Goal: Task Accomplishment & Management: Manage account settings

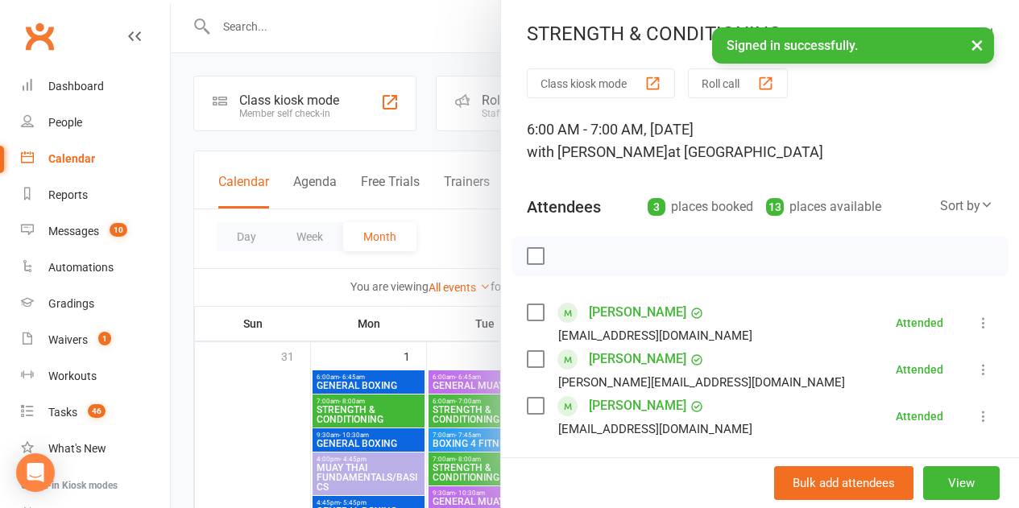
click at [272, 380] on div at bounding box center [595, 254] width 848 height 508
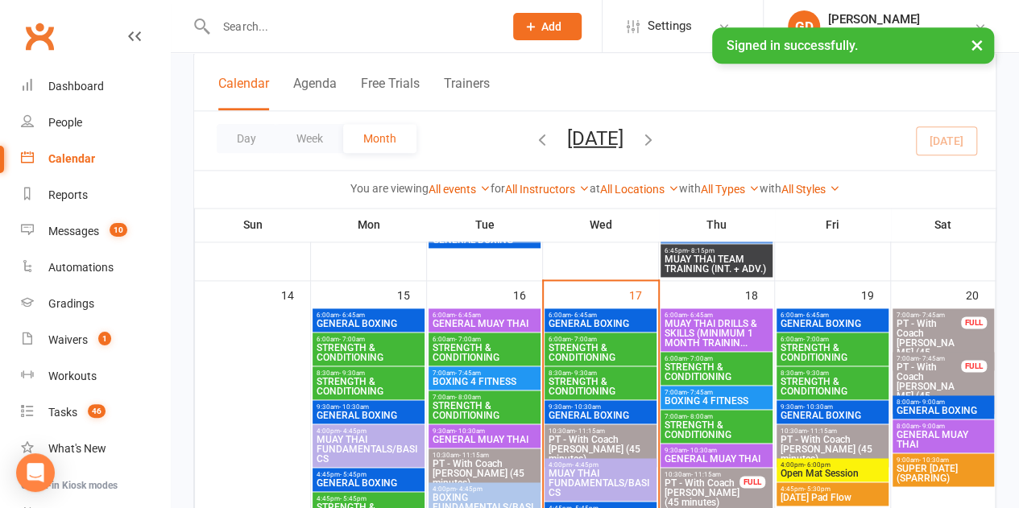
scroll to position [973, 0]
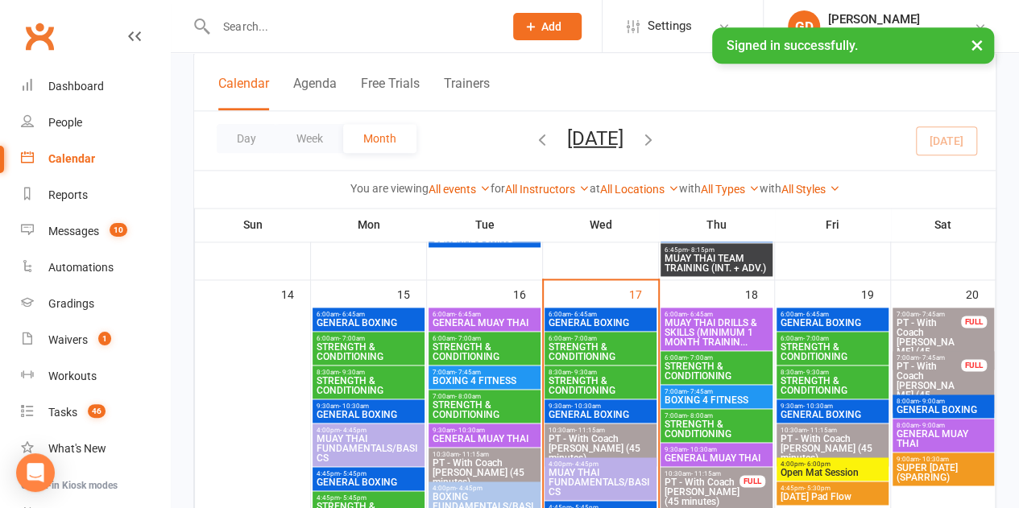
click at [612, 383] on span "STRENGTH & CONDITIONING" at bounding box center [601, 385] width 106 height 19
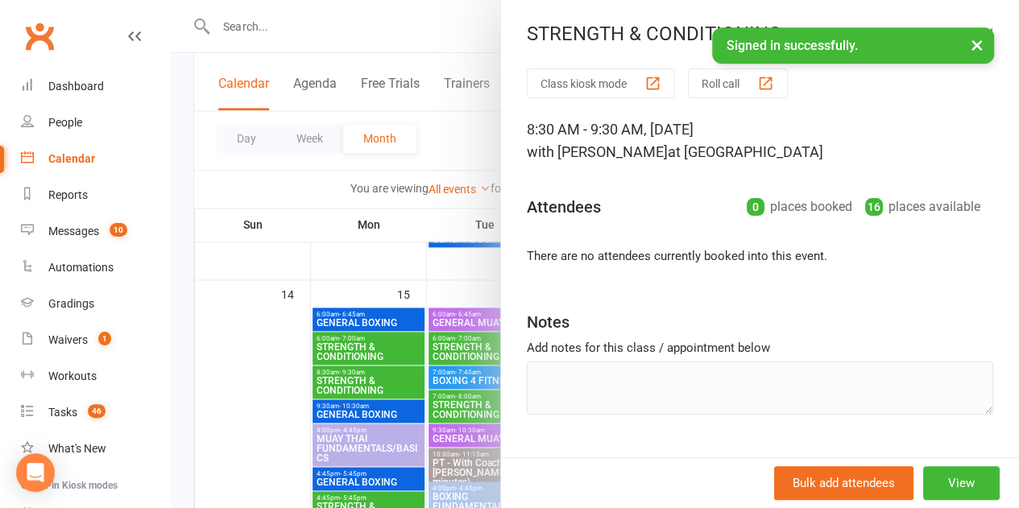
click at [267, 358] on div at bounding box center [595, 254] width 848 height 508
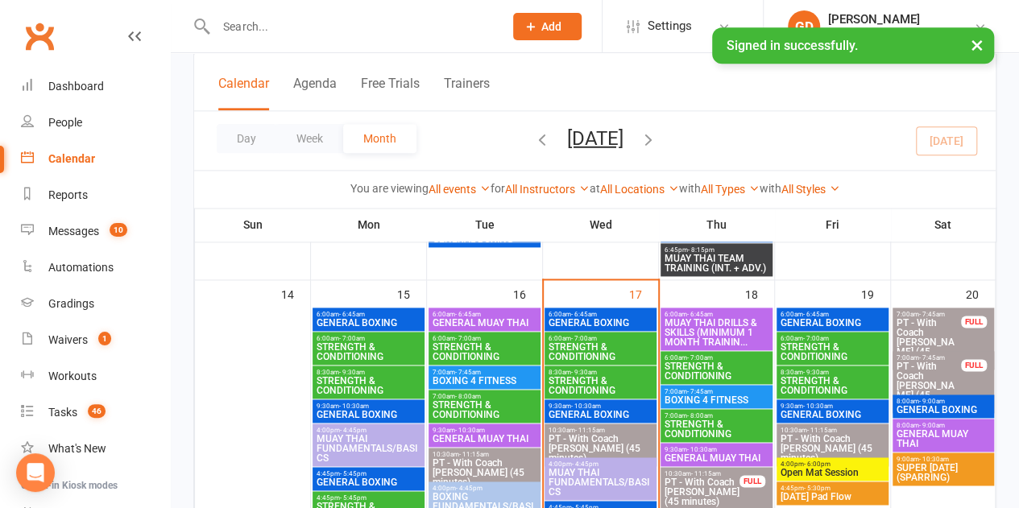
click at [572, 356] on span "STRENGTH & CONDITIONING" at bounding box center [601, 351] width 106 height 19
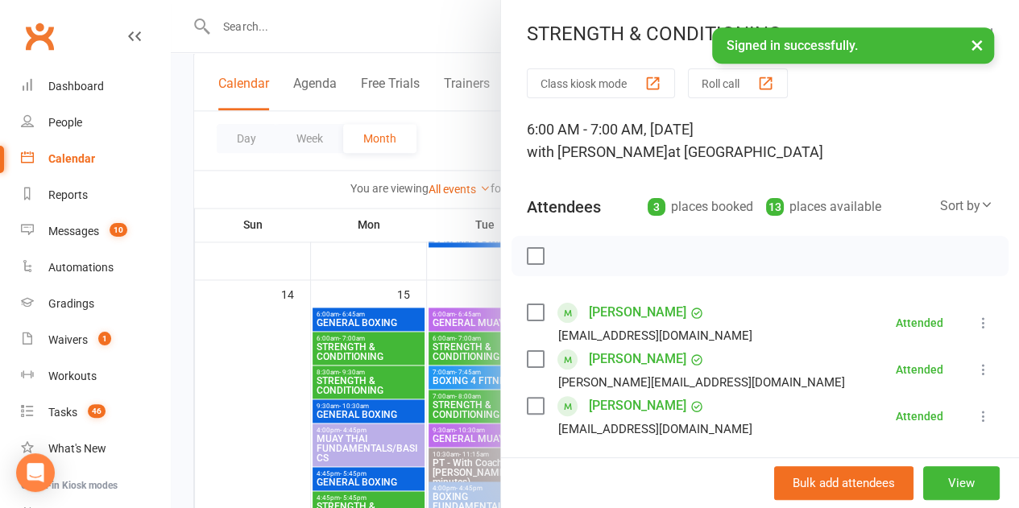
click at [280, 289] on div at bounding box center [595, 254] width 848 height 508
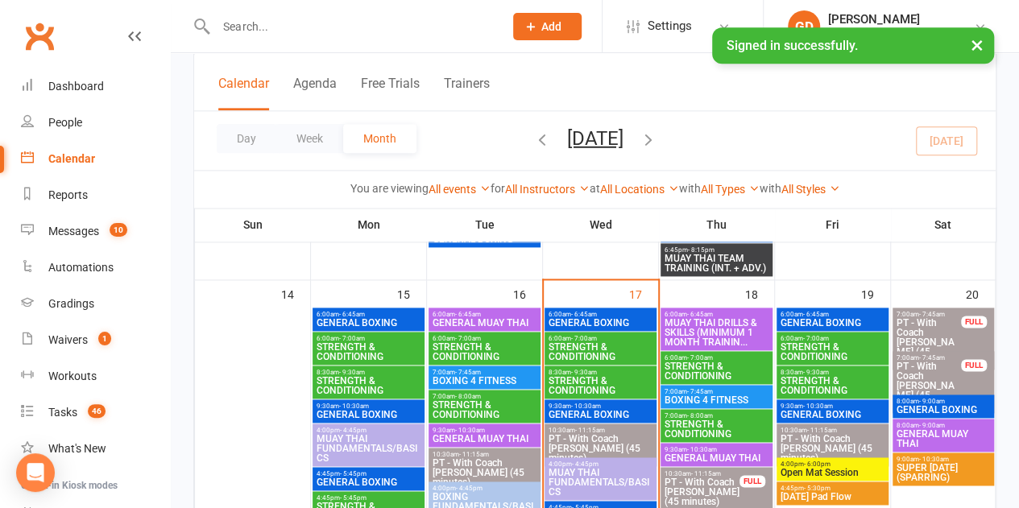
click at [590, 387] on span "STRENGTH & CONDITIONING" at bounding box center [601, 385] width 106 height 19
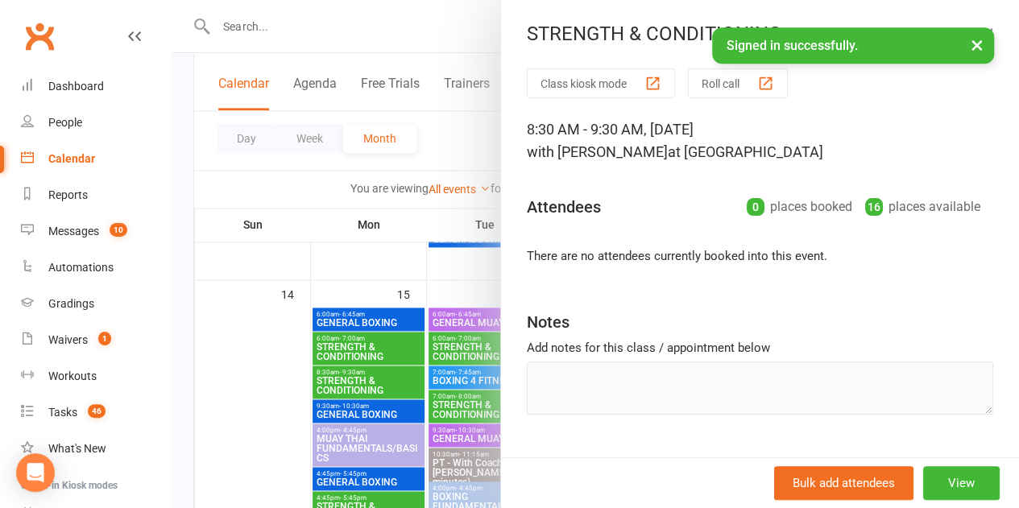
click at [276, 329] on div at bounding box center [595, 254] width 848 height 508
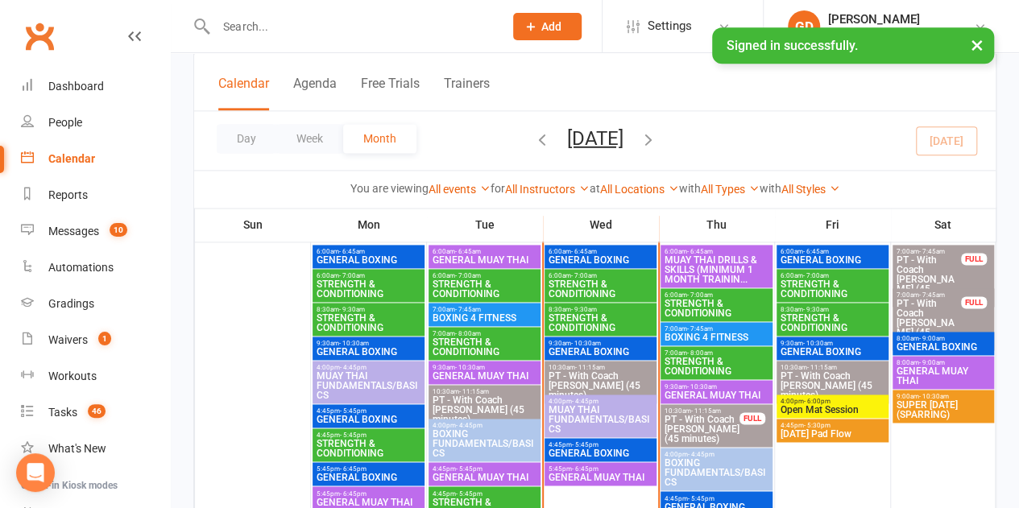
scroll to position [1037, 0]
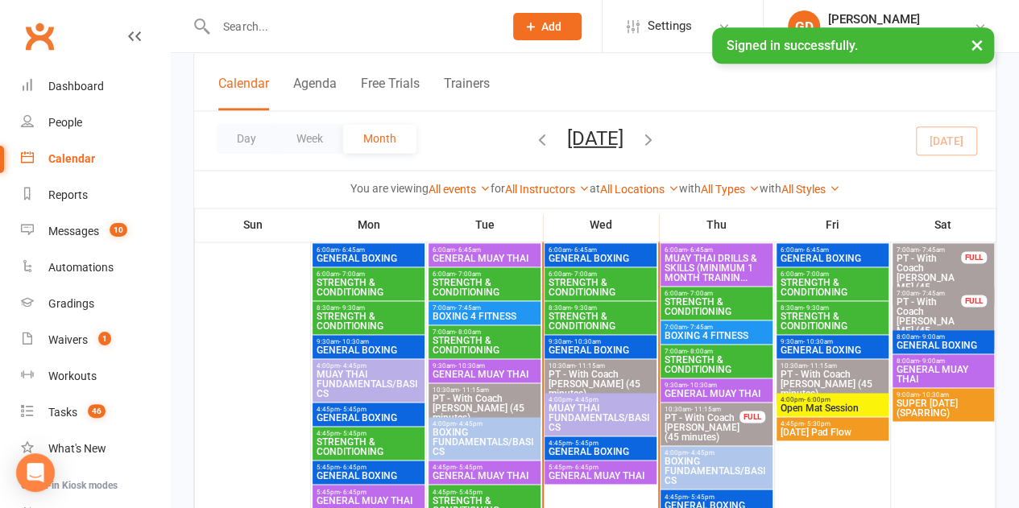
click at [564, 307] on span "8:30am - 9:30am" at bounding box center [601, 307] width 106 height 7
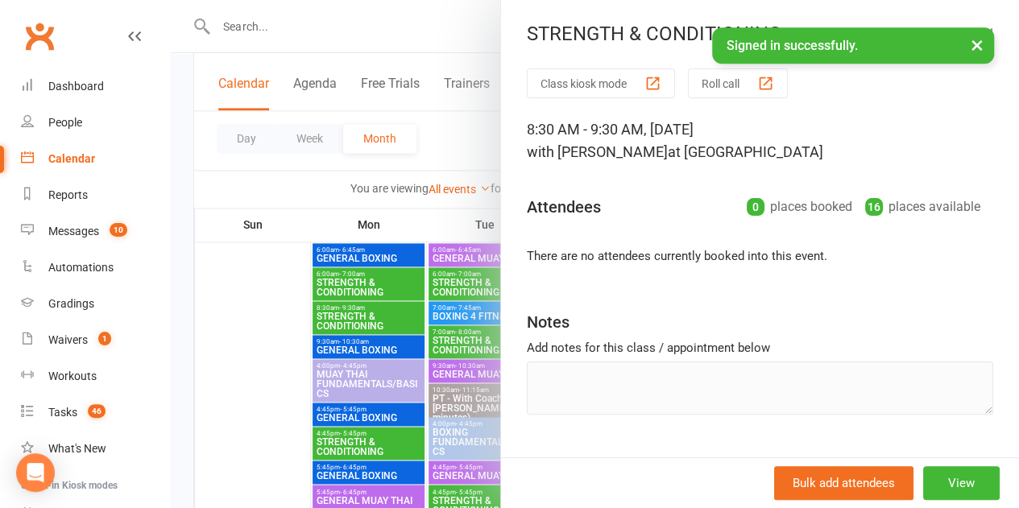
click at [198, 268] on div at bounding box center [595, 254] width 848 height 508
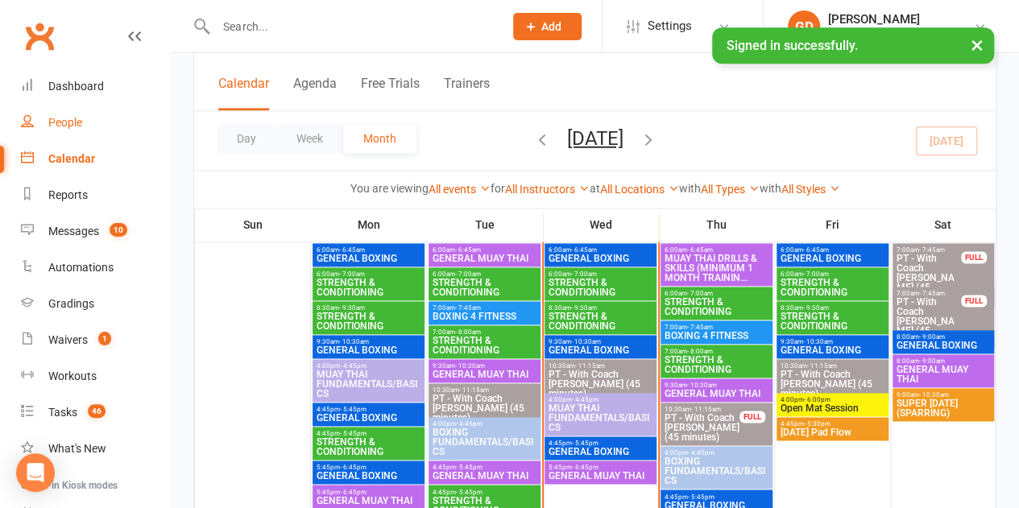
click at [76, 129] on div "People" at bounding box center [65, 122] width 34 height 13
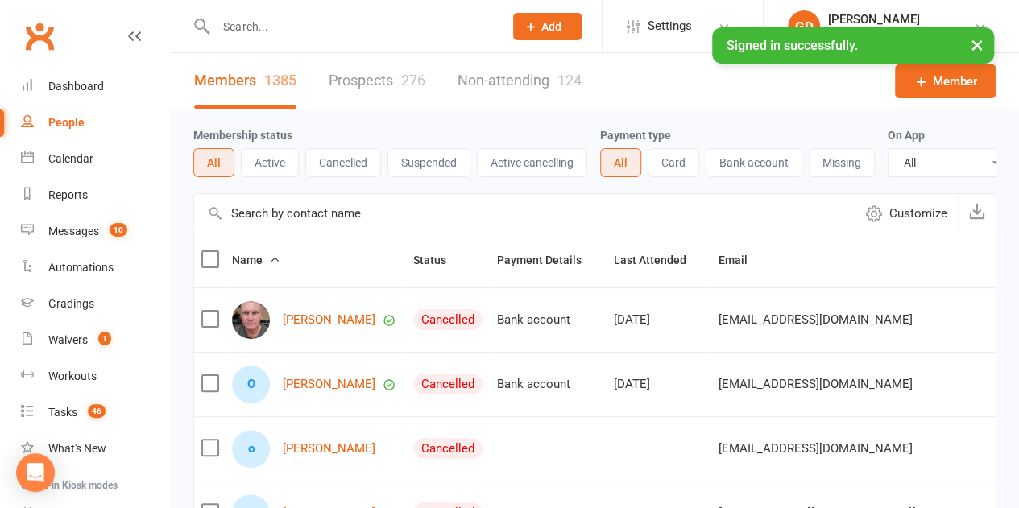
click at [976, 43] on button "×" at bounding box center [976, 44] width 29 height 35
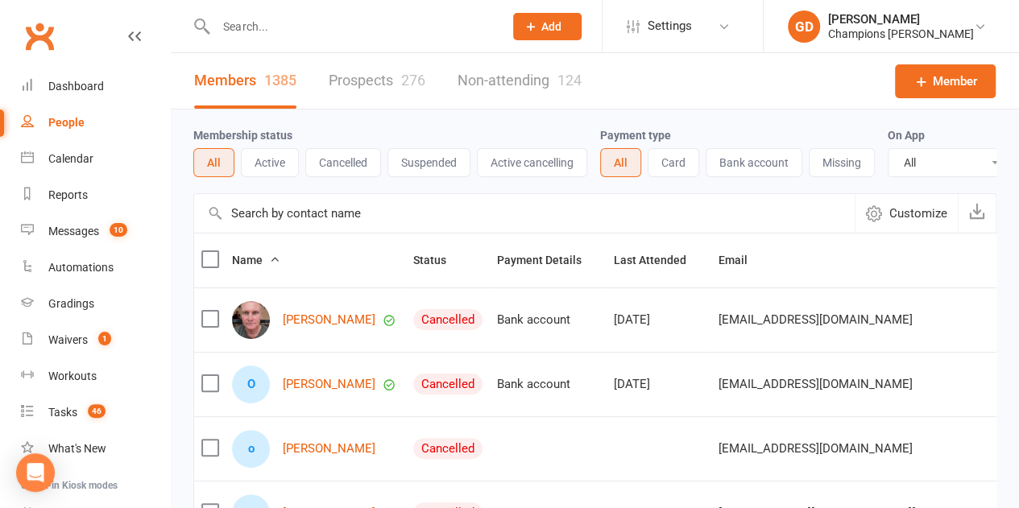
click at [312, 23] on input "text" at bounding box center [351, 26] width 281 height 23
click at [277, 25] on input "text" at bounding box center [351, 26] width 281 height 23
paste input "[PERSON_NAME]"
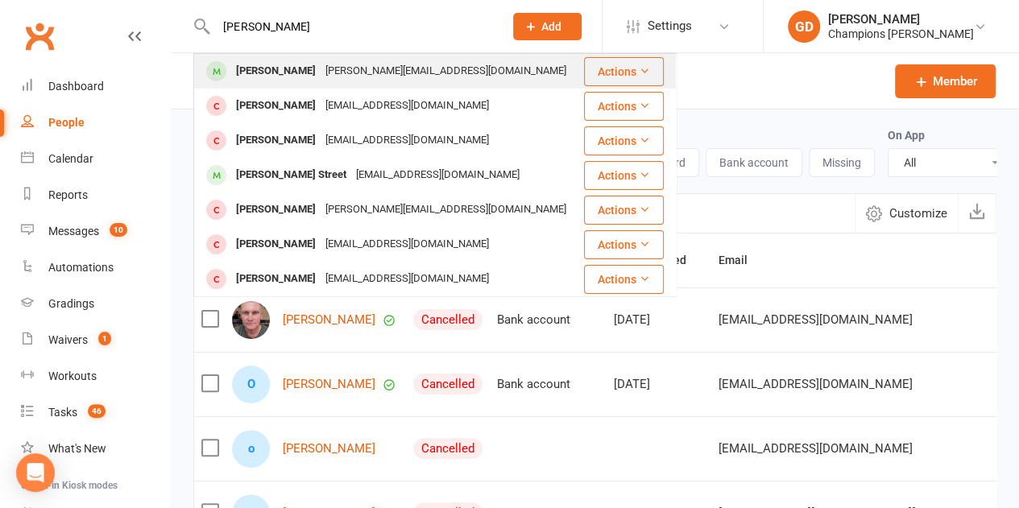
type input "[PERSON_NAME]"
click at [437, 78] on div "[PERSON_NAME] [EMAIL_ADDRESS][DOMAIN_NAME]" at bounding box center [388, 71] width 387 height 33
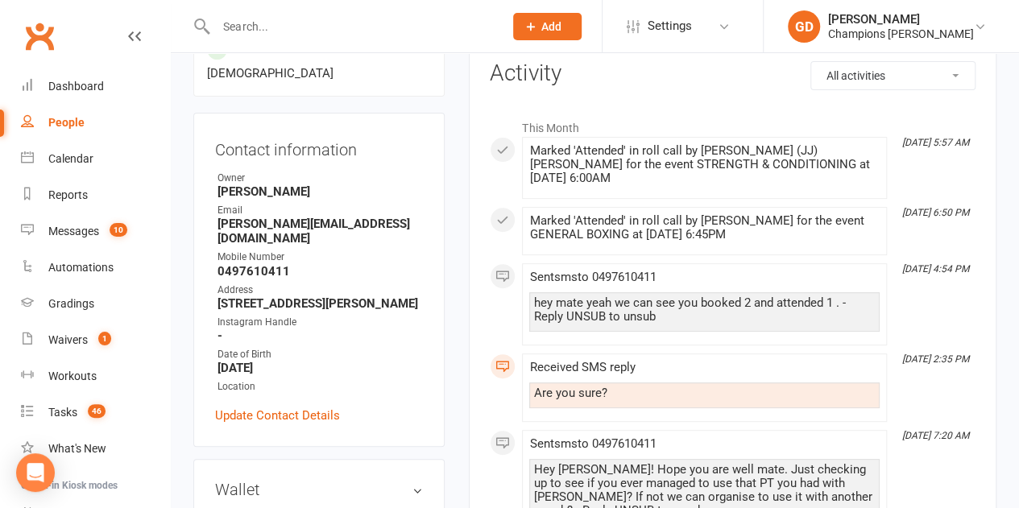
scroll to position [60, 0]
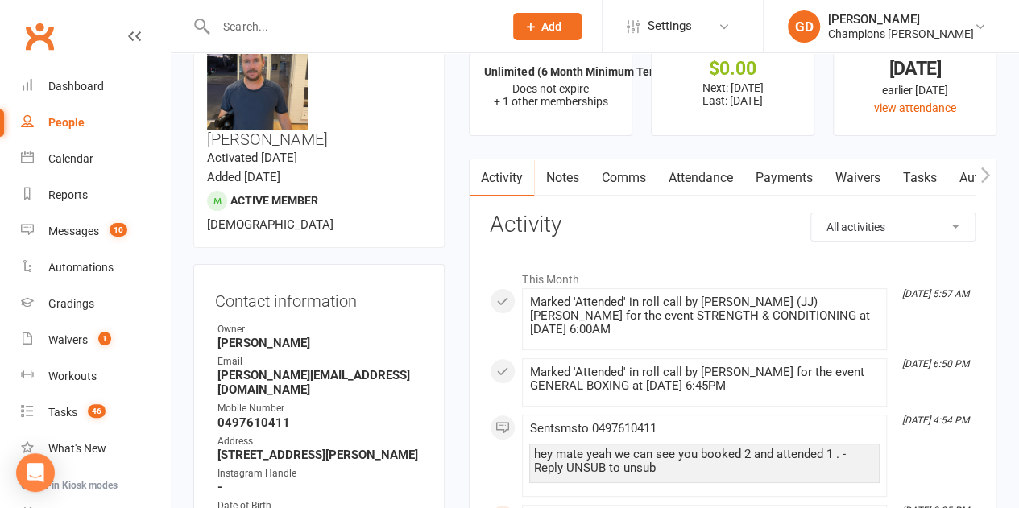
click at [715, 176] on link "Attendance" at bounding box center [699, 177] width 87 height 37
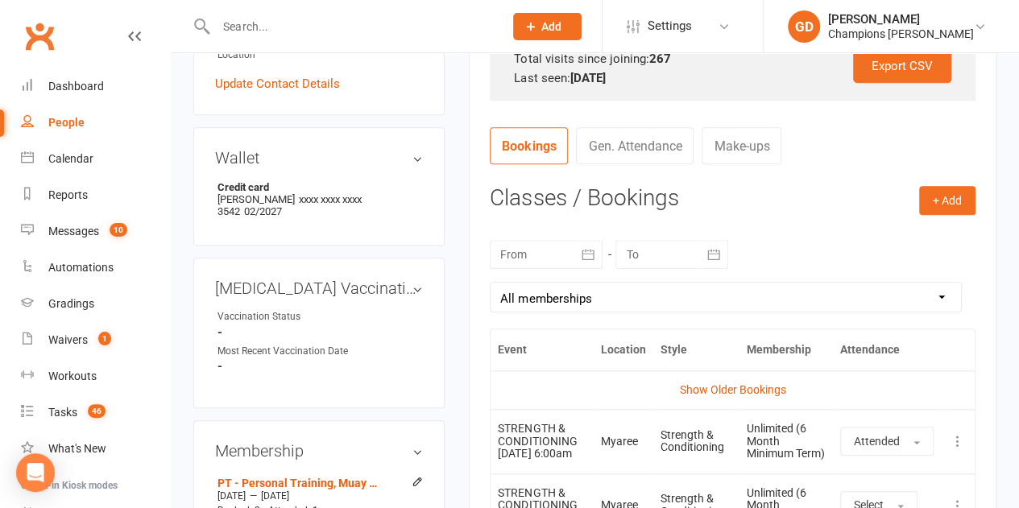
click at [564, 251] on div at bounding box center [546, 254] width 113 height 29
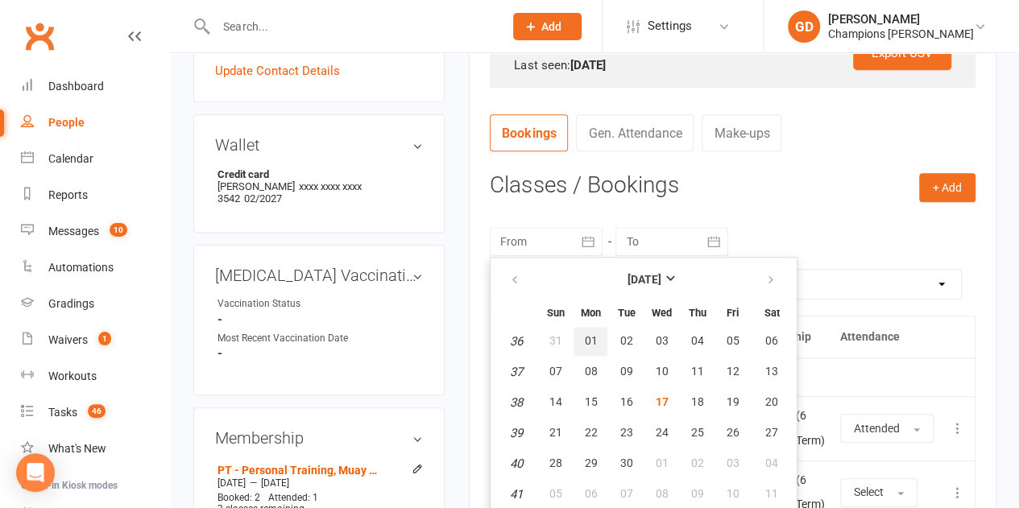
click at [591, 346] on button "01" at bounding box center [590, 341] width 34 height 29
type input "[DATE]"
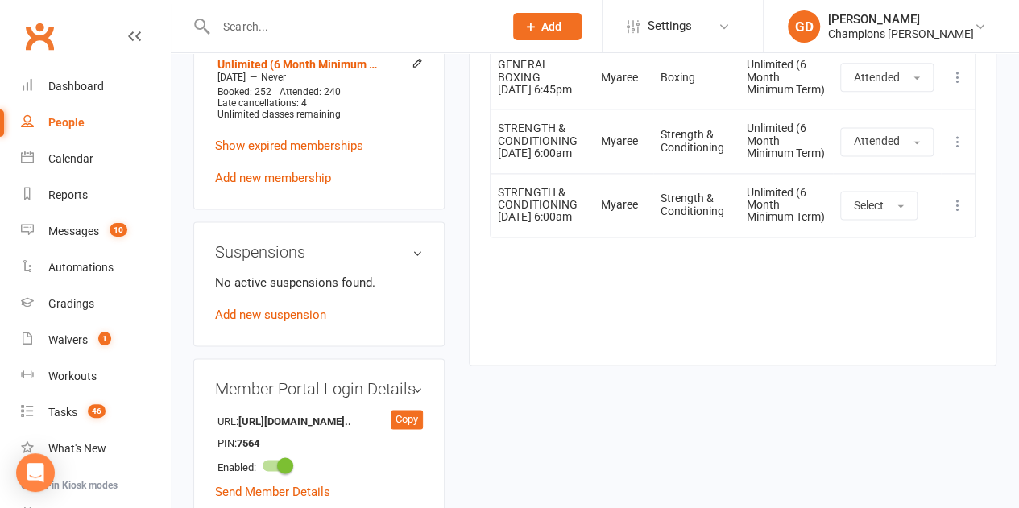
scroll to position [1055, 0]
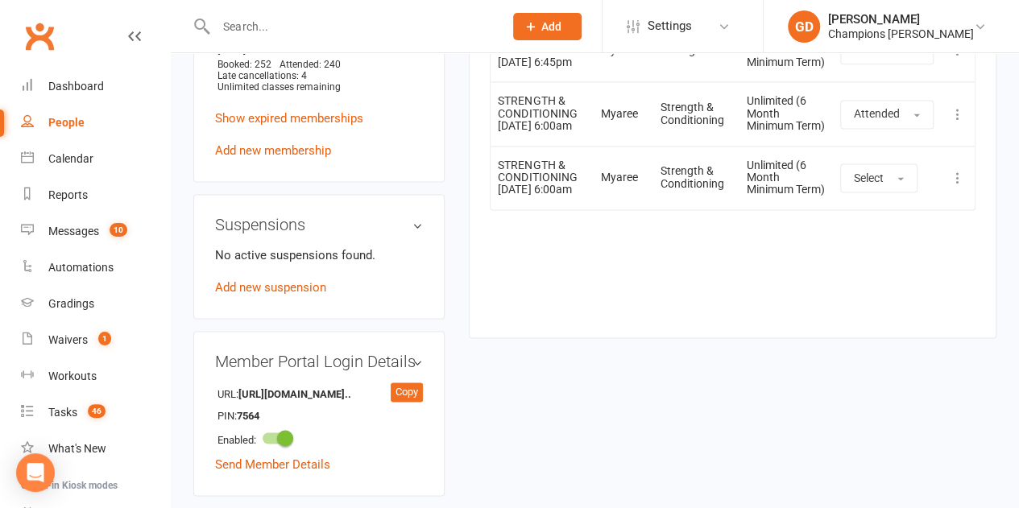
click at [625, 312] on div "Event Location Style Membership Attendance Show Older Bookings STRENGTH & CONDI…" at bounding box center [733, 81] width 486 height 465
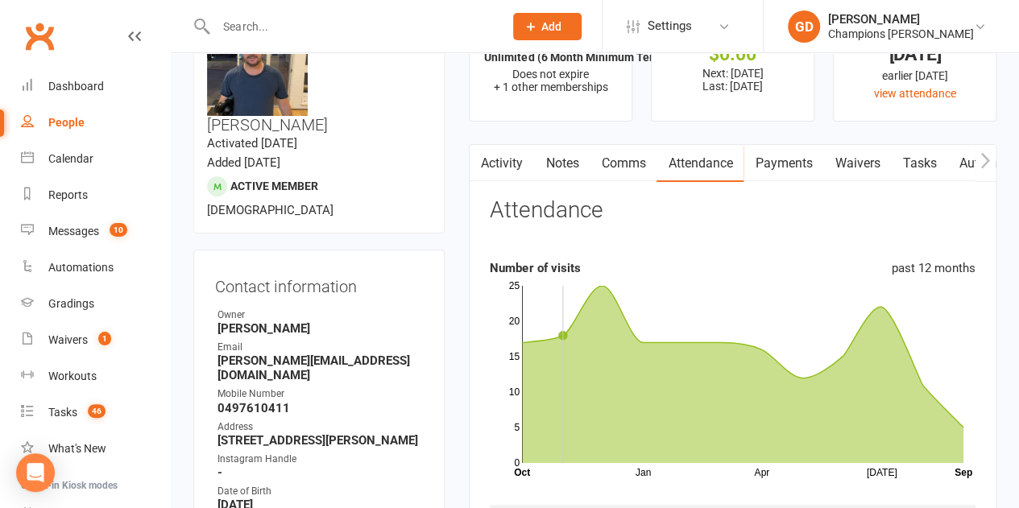
scroll to position [0, 0]
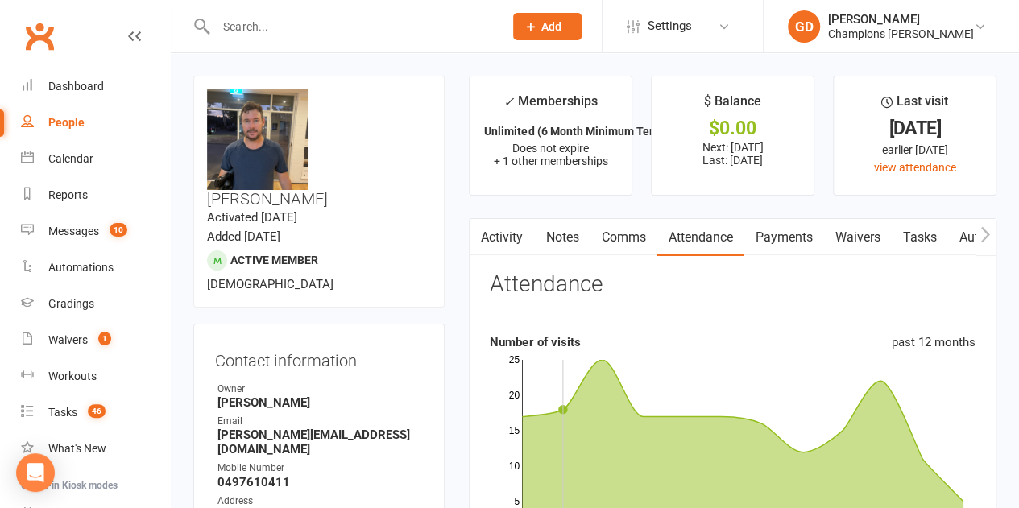
click at [564, 237] on link "Notes" at bounding box center [562, 237] width 56 height 37
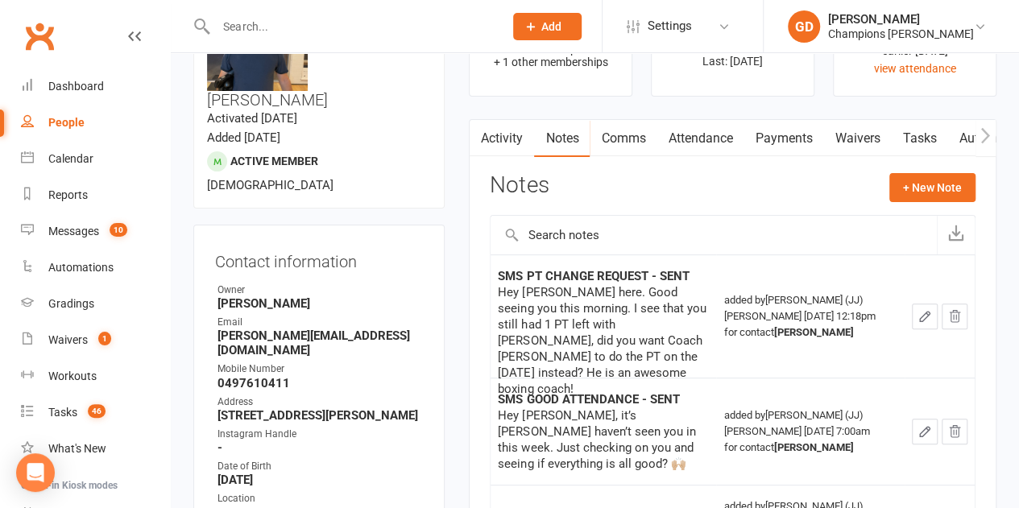
scroll to position [114, 0]
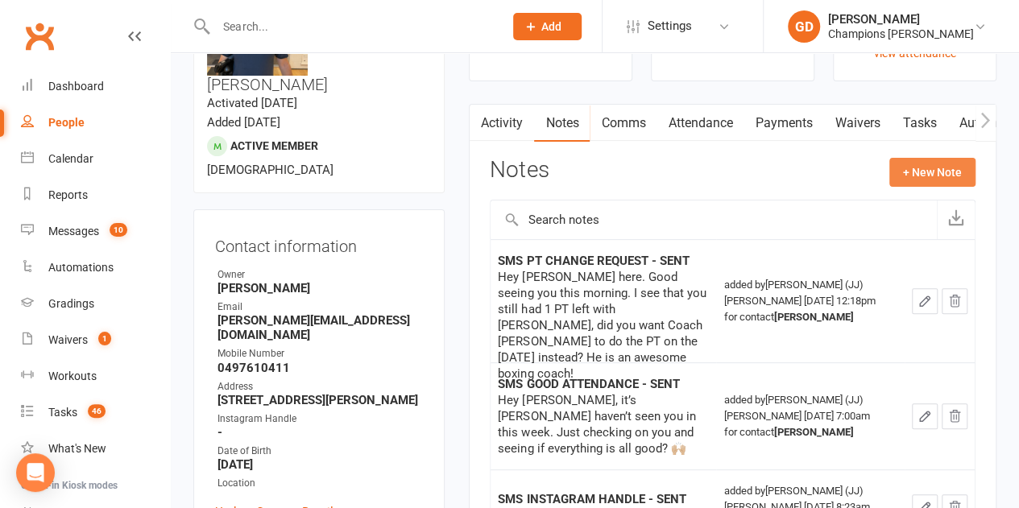
click at [912, 168] on button "+ New Note" at bounding box center [932, 172] width 86 height 29
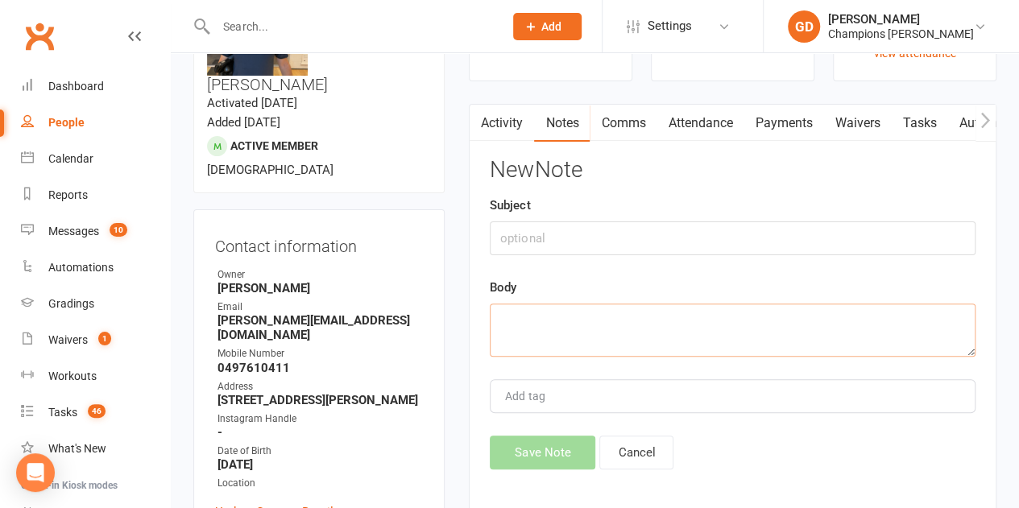
click at [538, 324] on textarea at bounding box center [733, 330] width 486 height 53
paste textarea "Hi [PERSON_NAME], Great having you in class this morning! Since you’re booked f…"
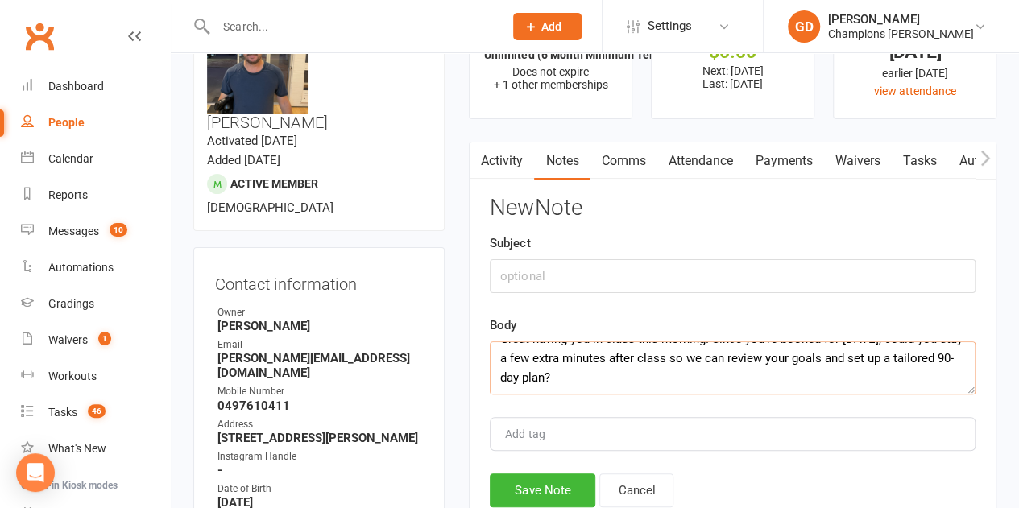
scroll to position [0, 0]
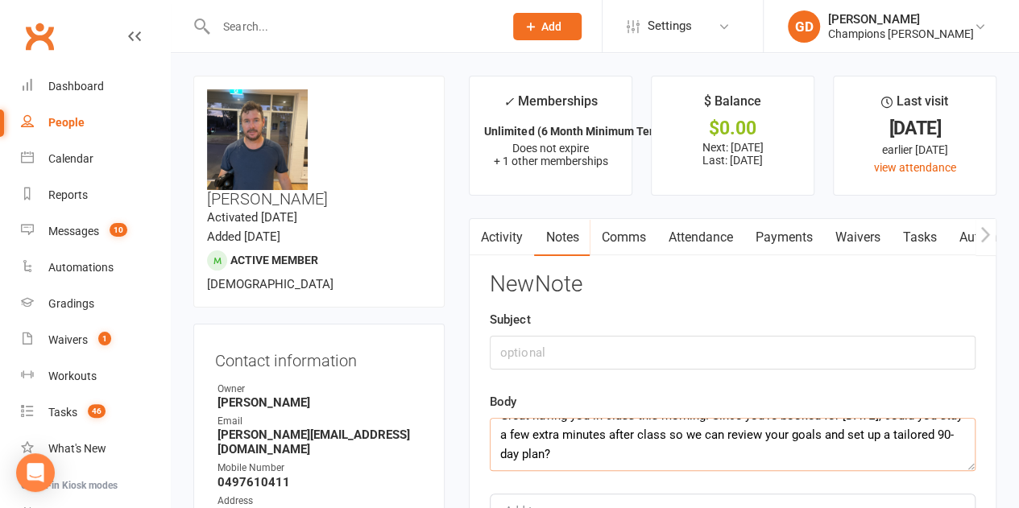
type textarea "Hi [PERSON_NAME], Great having you in class this morning! Since you’re booked f…"
click at [809, 321] on div "Subject" at bounding box center [733, 340] width 486 height 60
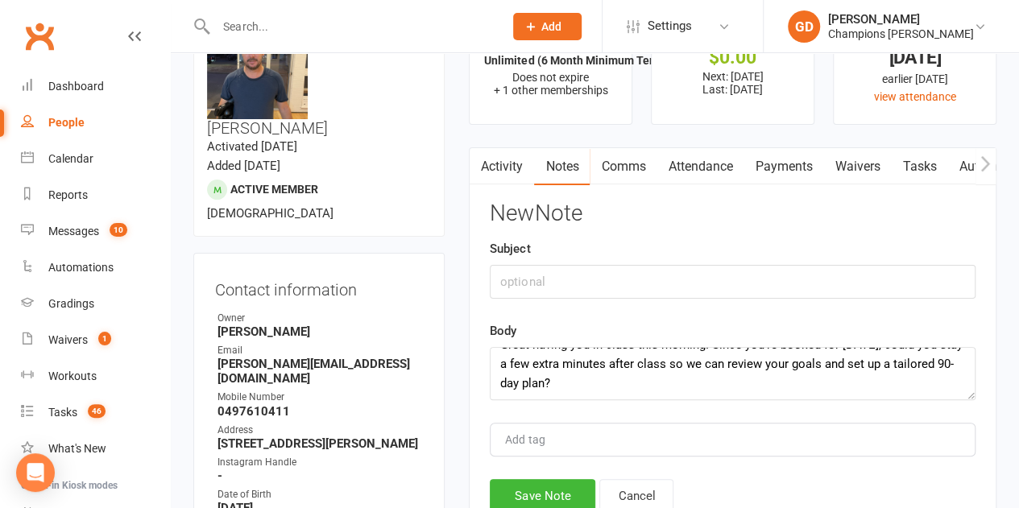
scroll to position [70, 0]
click at [648, 277] on input "text" at bounding box center [733, 283] width 486 height 34
type input "A"
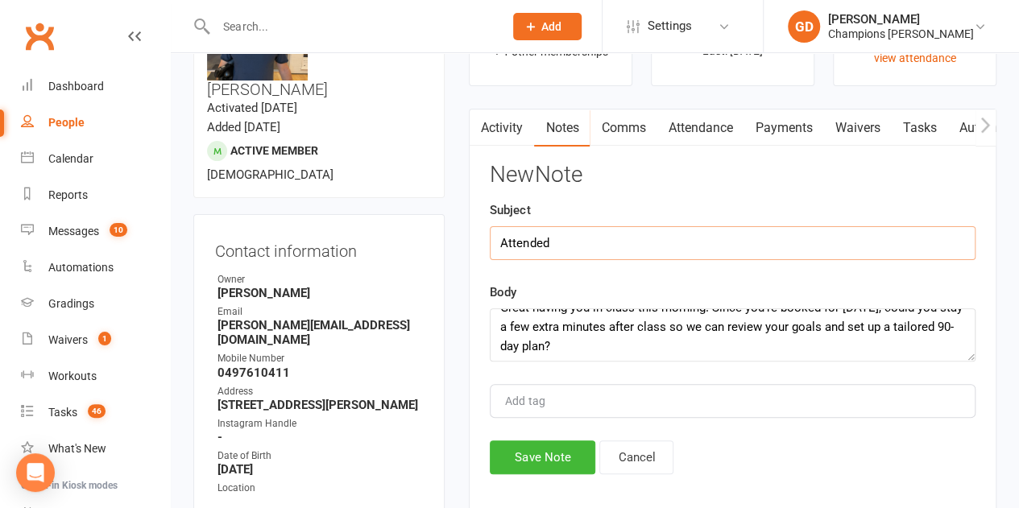
scroll to position [39, 0]
type input "Attended"
click at [552, 452] on button "Save Note" at bounding box center [543, 458] width 106 height 34
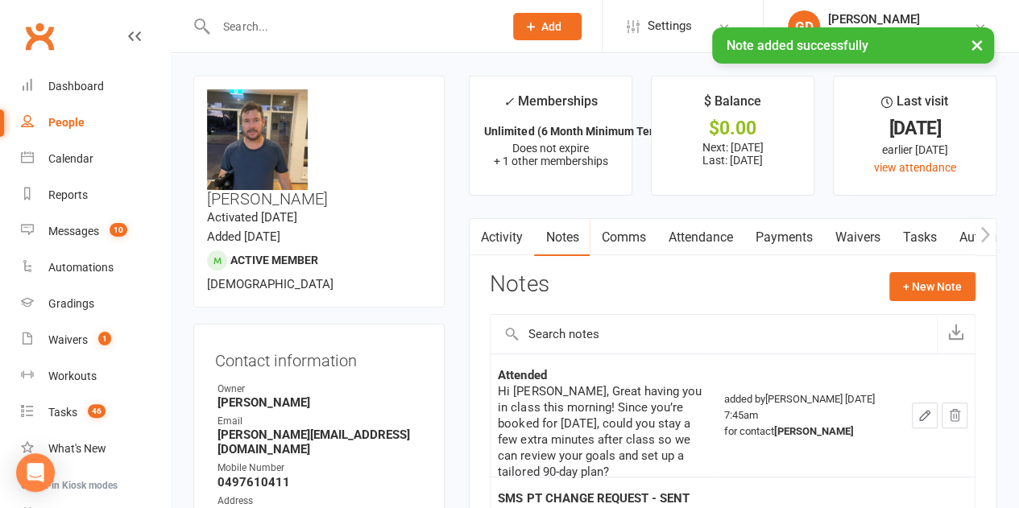
scroll to position [0, 0]
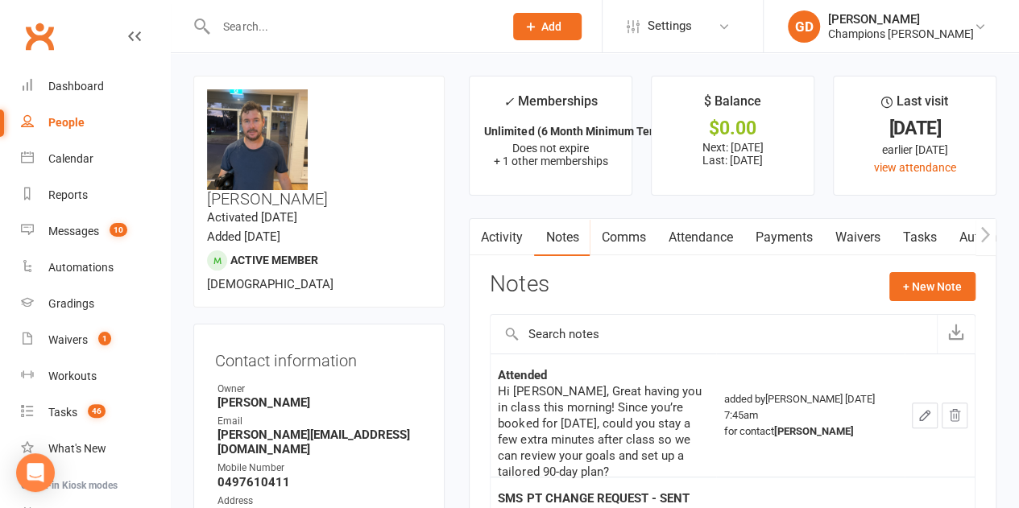
click at [288, 30] on input "text" at bounding box center [351, 26] width 281 height 23
paste input "[PERSON_NAME]"
type input "[PERSON_NAME]"
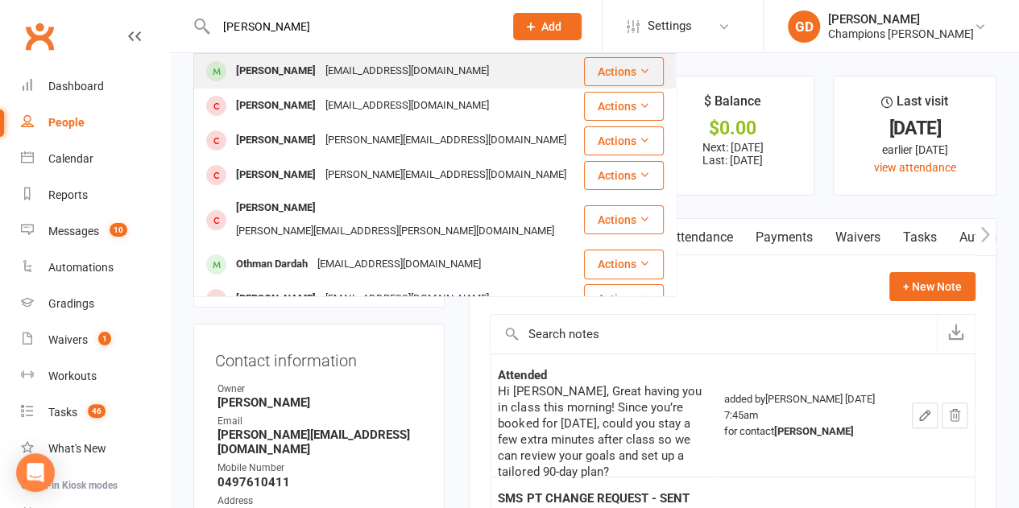
click at [293, 64] on div "[PERSON_NAME]" at bounding box center [275, 71] width 89 height 23
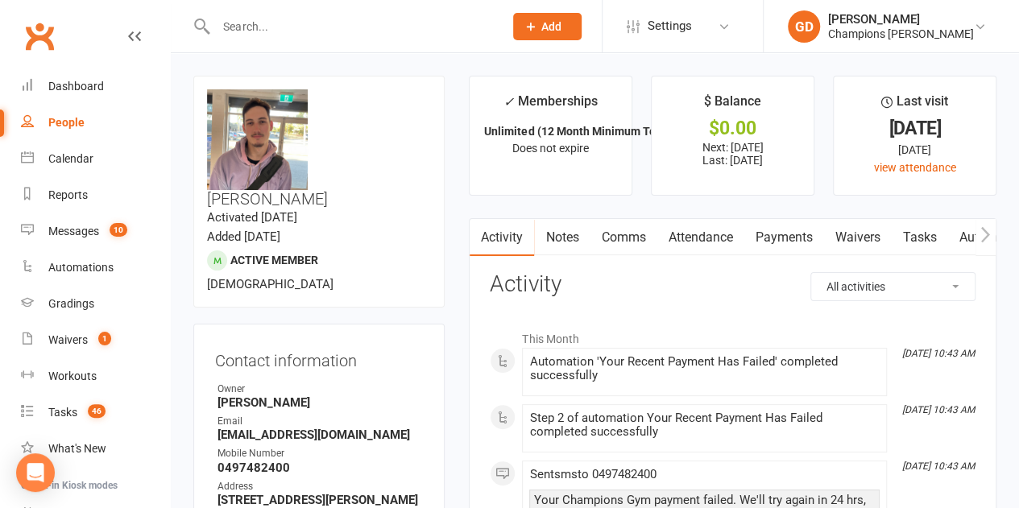
click at [703, 231] on link "Attendance" at bounding box center [699, 237] width 87 height 37
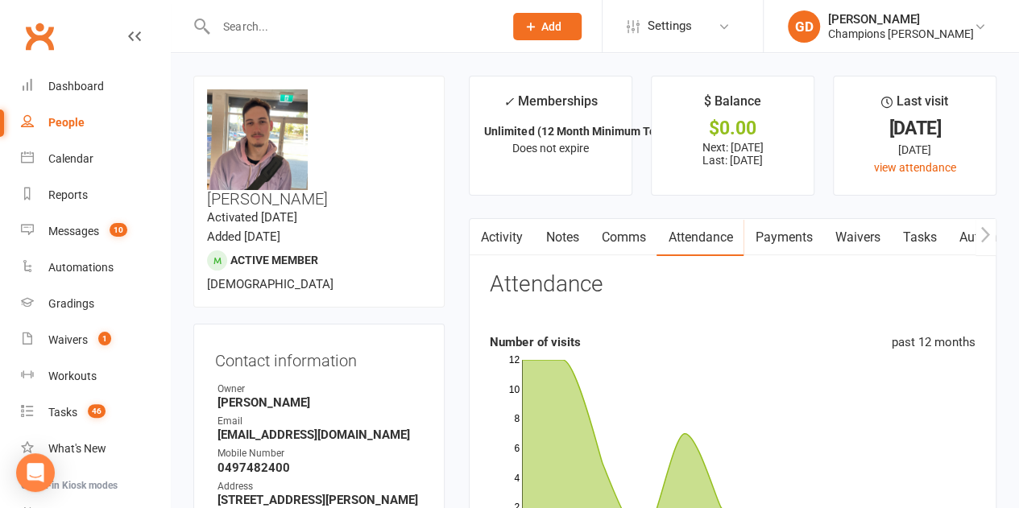
click at [629, 297] on div "Attendance" at bounding box center [733, 291] width 486 height 38
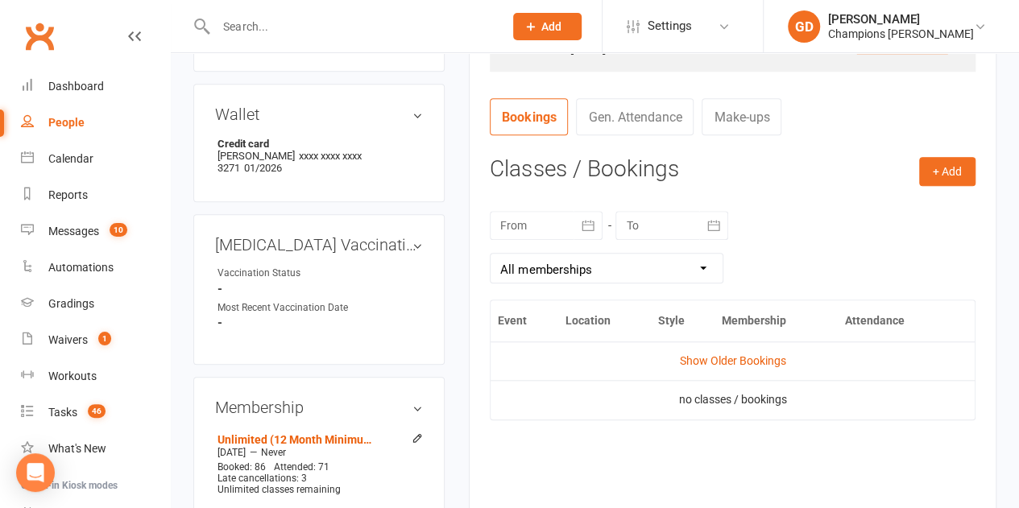
scroll to position [612, 0]
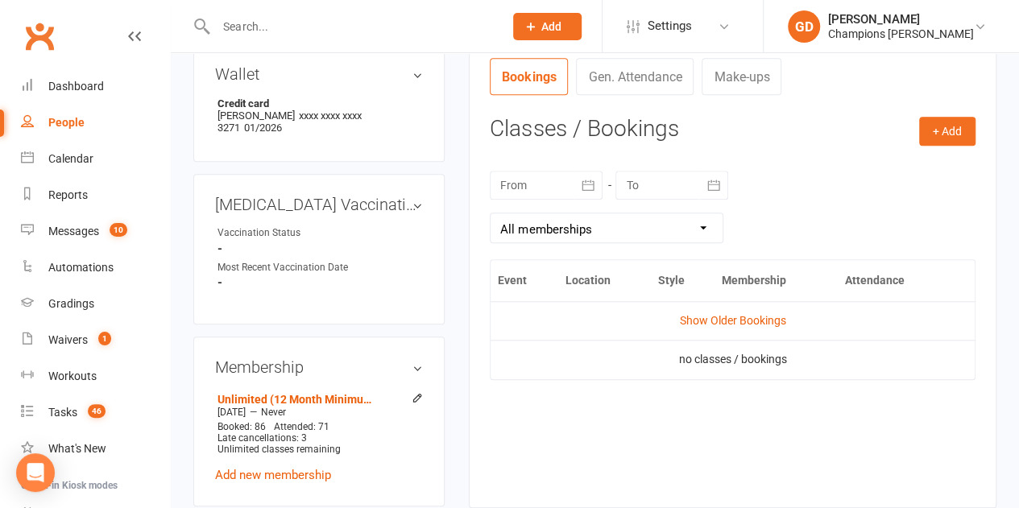
click at [581, 186] on icon "button" at bounding box center [588, 185] width 16 height 16
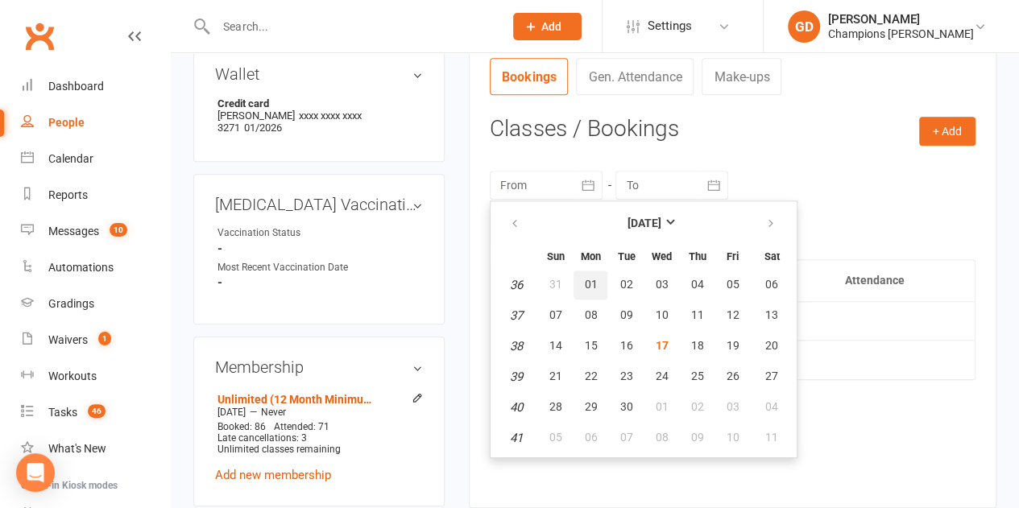
click at [586, 278] on span "01" at bounding box center [590, 284] width 13 height 13
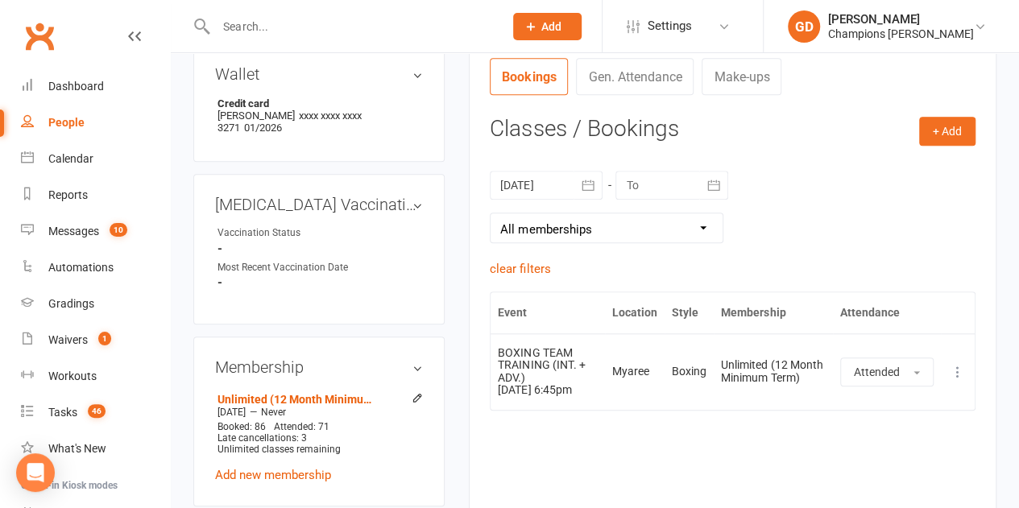
click at [597, 275] on div "clear filters" at bounding box center [733, 268] width 486 height 19
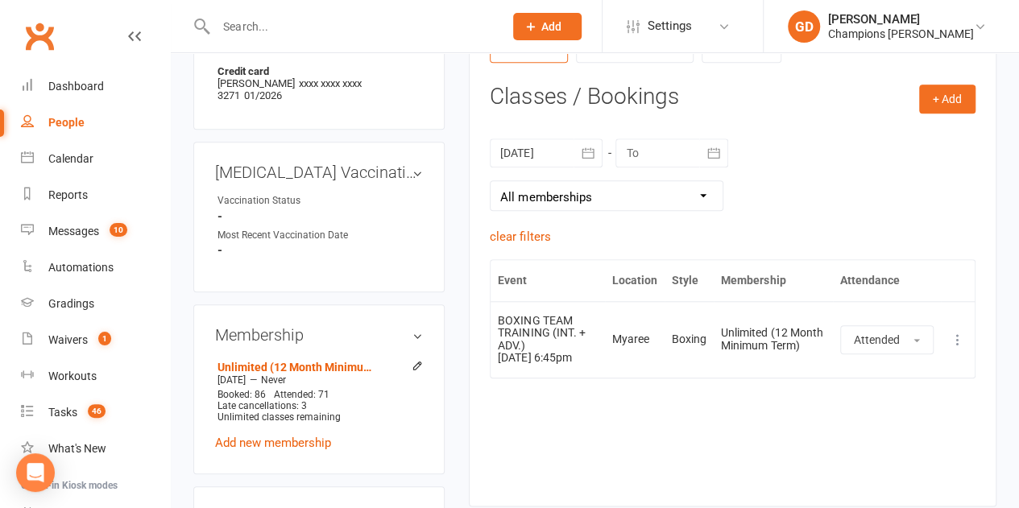
click at [576, 149] on button "button" at bounding box center [587, 153] width 29 height 29
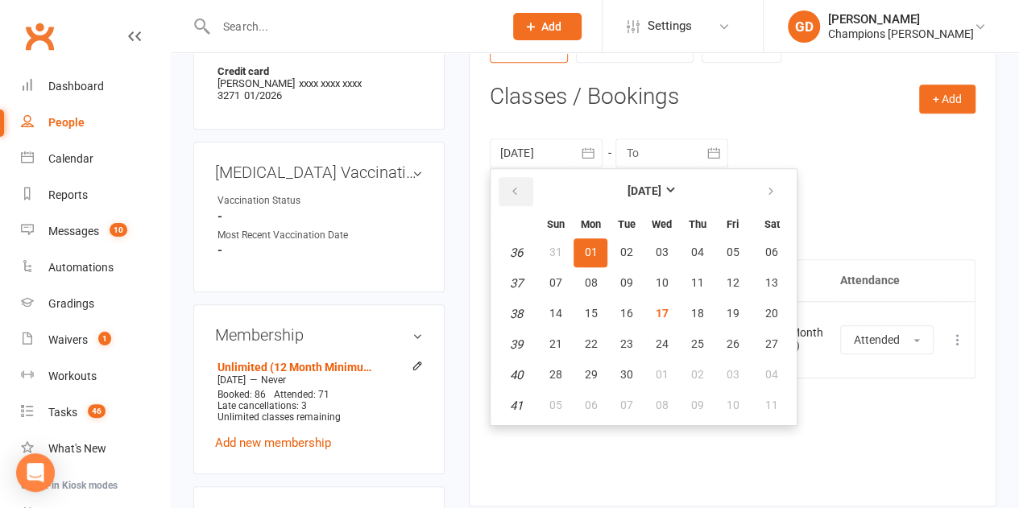
click at [523, 184] on button "button" at bounding box center [516, 191] width 35 height 29
click at [631, 337] on span "19" at bounding box center [625, 343] width 13 height 13
type input "[DATE]"
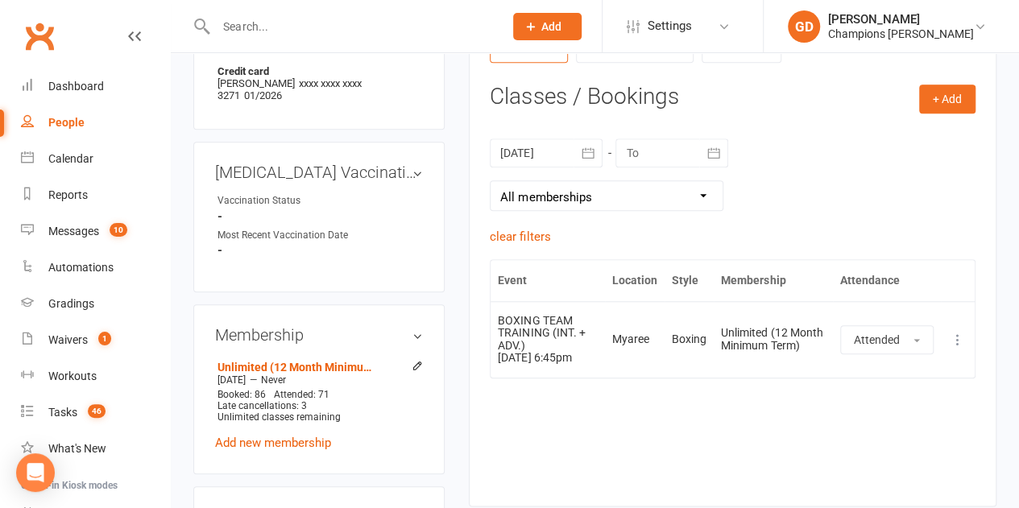
click at [759, 223] on div "[DATE] [DATE] Sun Mon Tue Wed Thu Fri Sat 31 27 28 29 30 31 01 02 32 03 04 05 0…" at bounding box center [733, 174] width 486 height 105
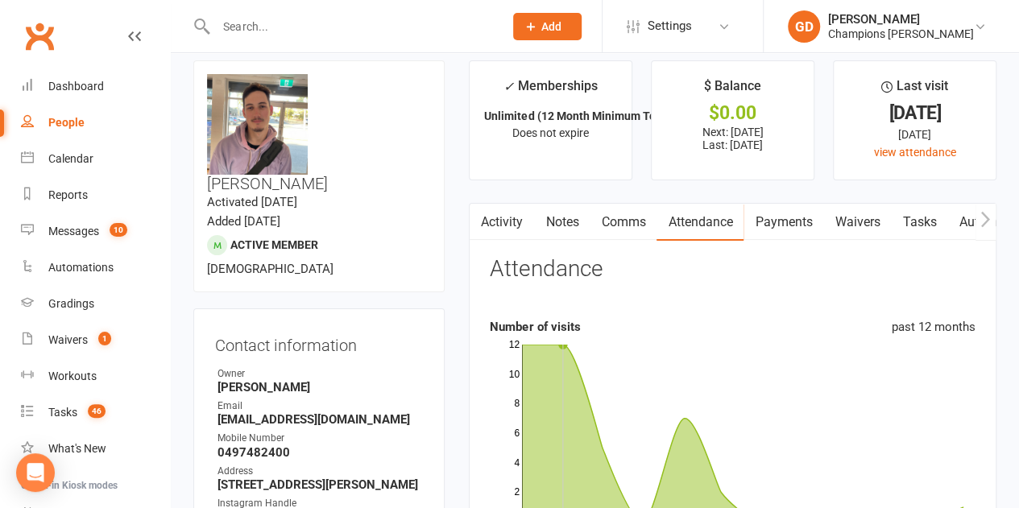
scroll to position [0, 0]
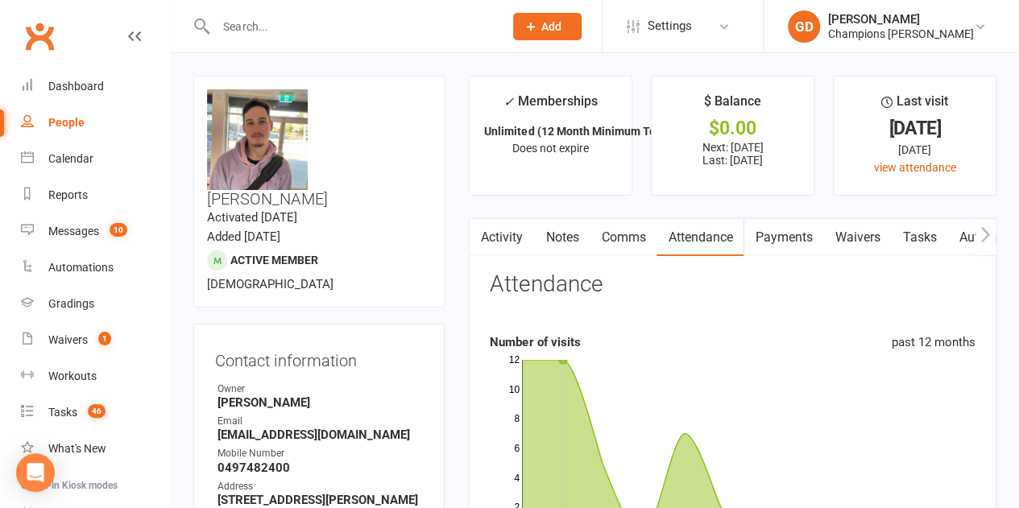
click at [577, 242] on link "Notes" at bounding box center [562, 237] width 56 height 37
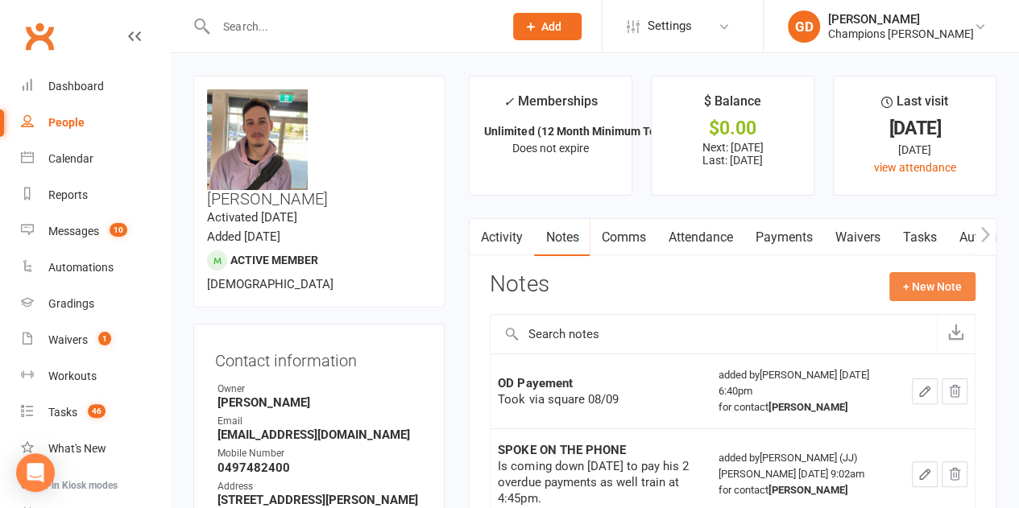
click at [950, 283] on button "+ New Note" at bounding box center [932, 286] width 86 height 29
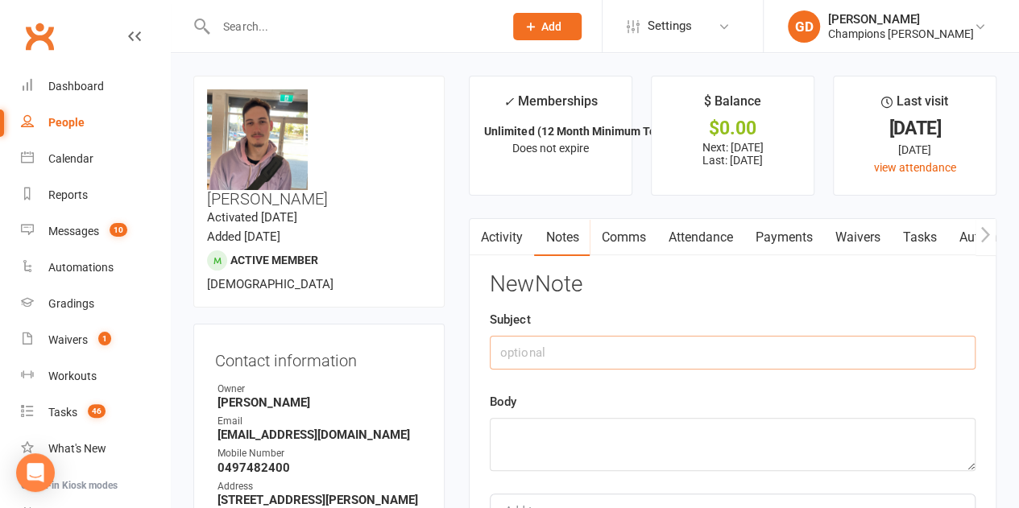
click at [668, 347] on input "text" at bounding box center [733, 353] width 486 height 34
type input "Attended"
click at [577, 420] on textarea at bounding box center [733, 444] width 486 height 53
type textarea "sent"
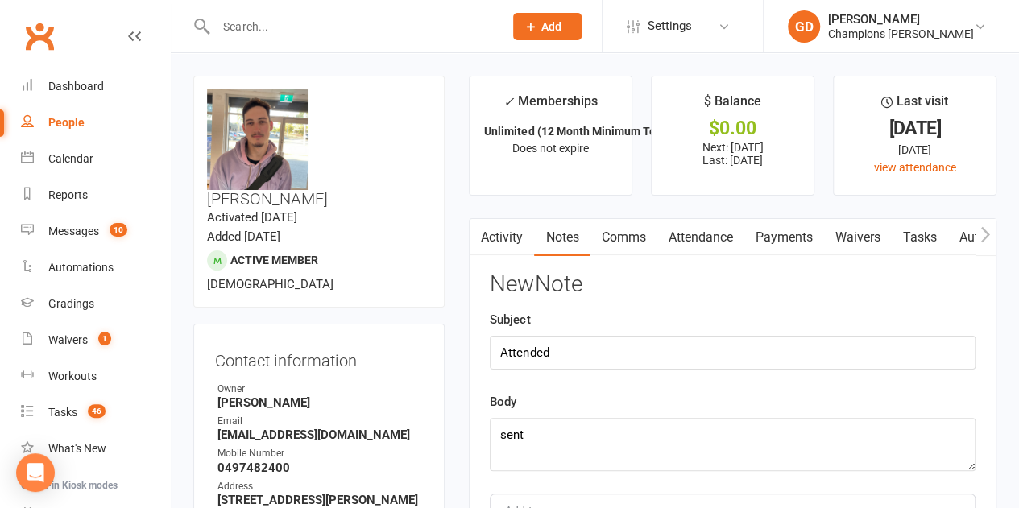
click at [678, 310] on div "Subject Attended" at bounding box center [733, 340] width 486 height 60
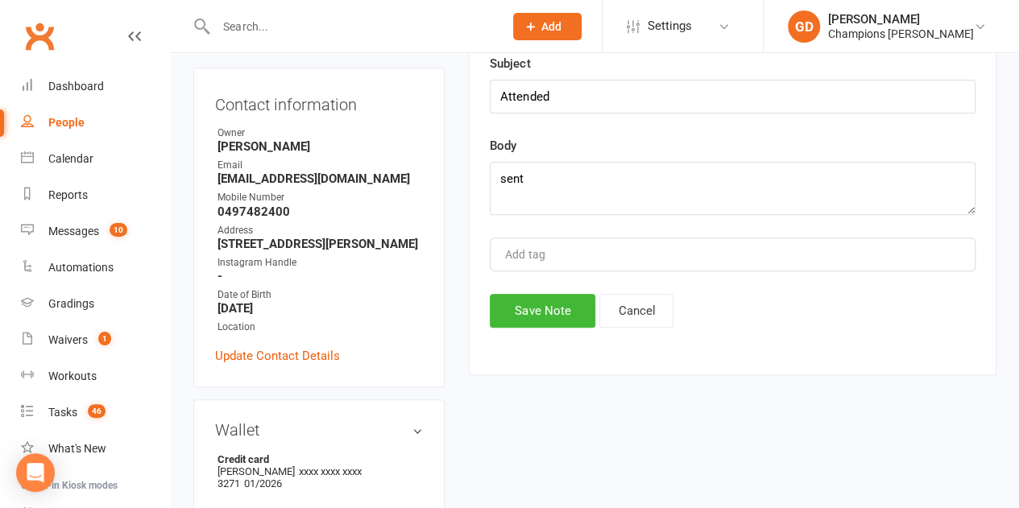
scroll to position [258, 0]
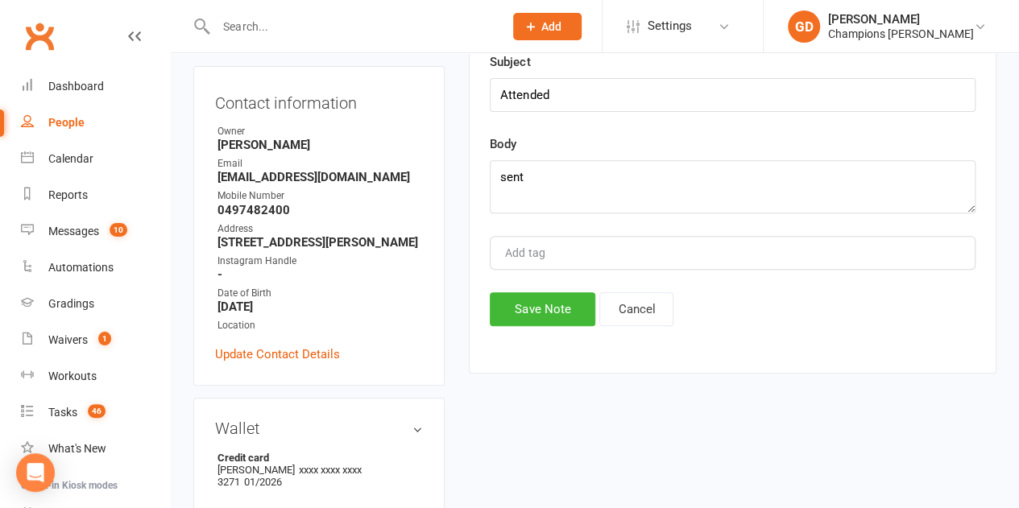
click at [528, 350] on div "Activity Notes Comms Attendance Payments Waivers Tasks Automations Workouts Gra…" at bounding box center [733, 167] width 528 height 413
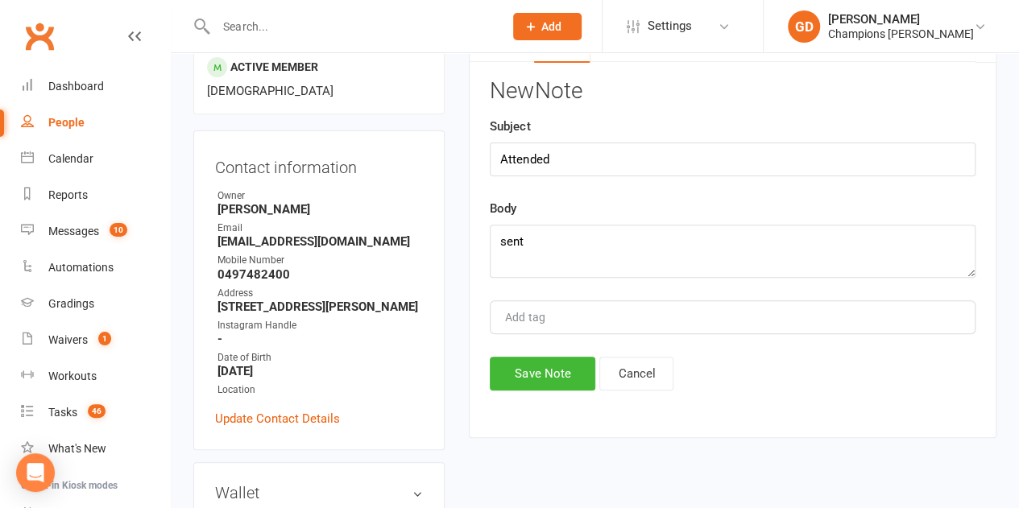
scroll to position [161, 0]
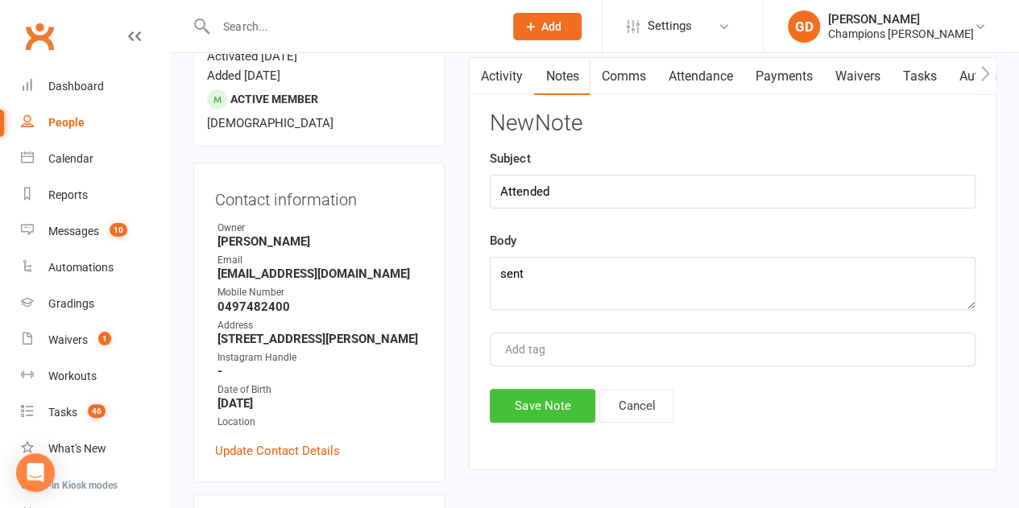
click at [544, 391] on button "Save Note" at bounding box center [543, 406] width 106 height 34
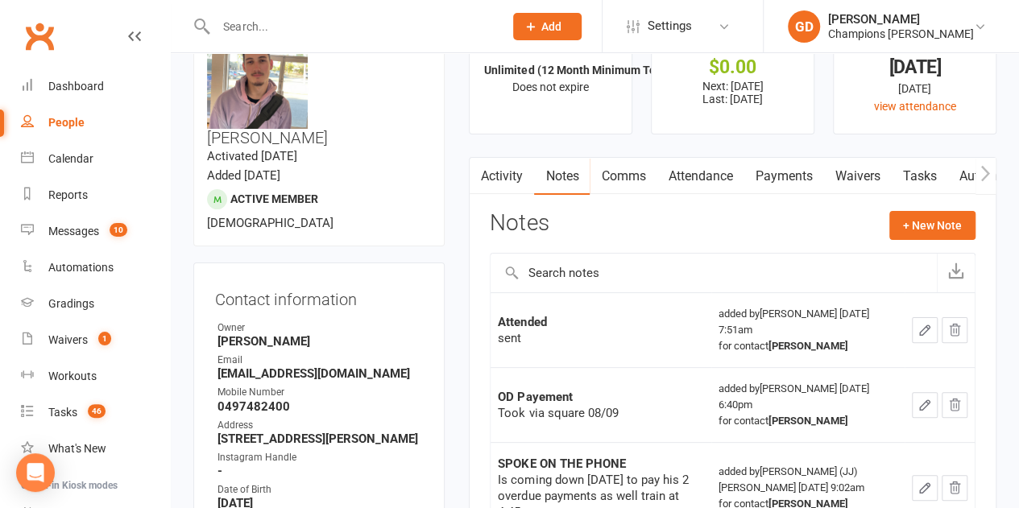
scroll to position [64, 0]
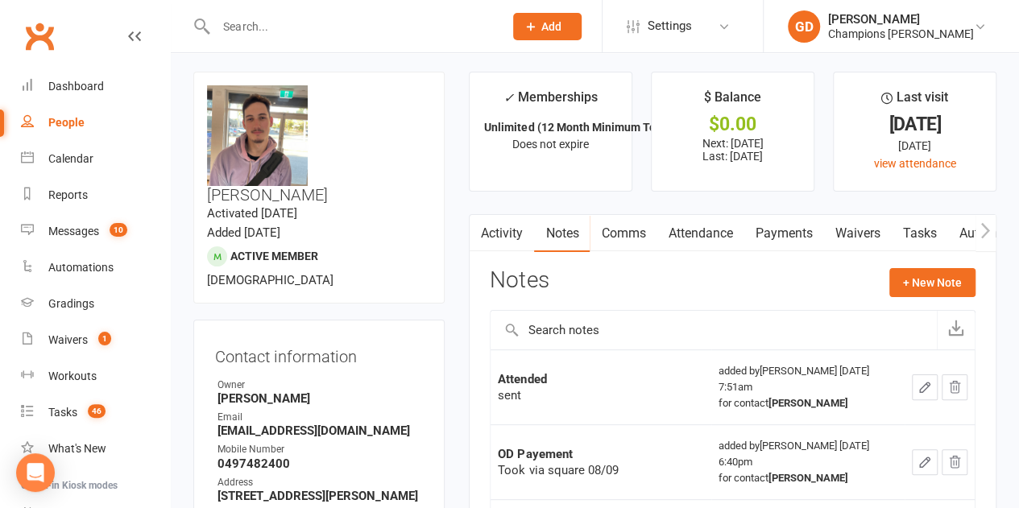
scroll to position [0, 0]
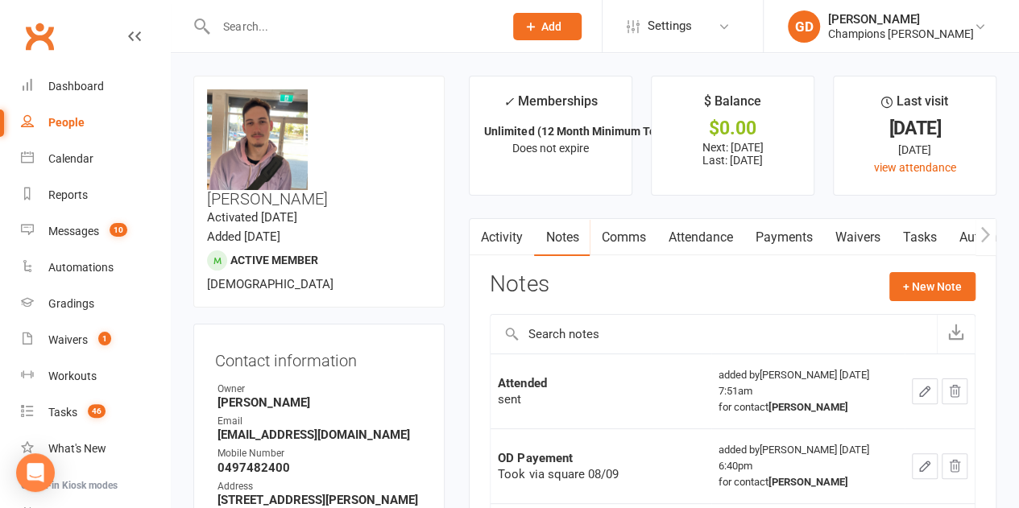
click at [238, 29] on input "text" at bounding box center [351, 26] width 281 height 23
paste input "[PERSON_NAME]"
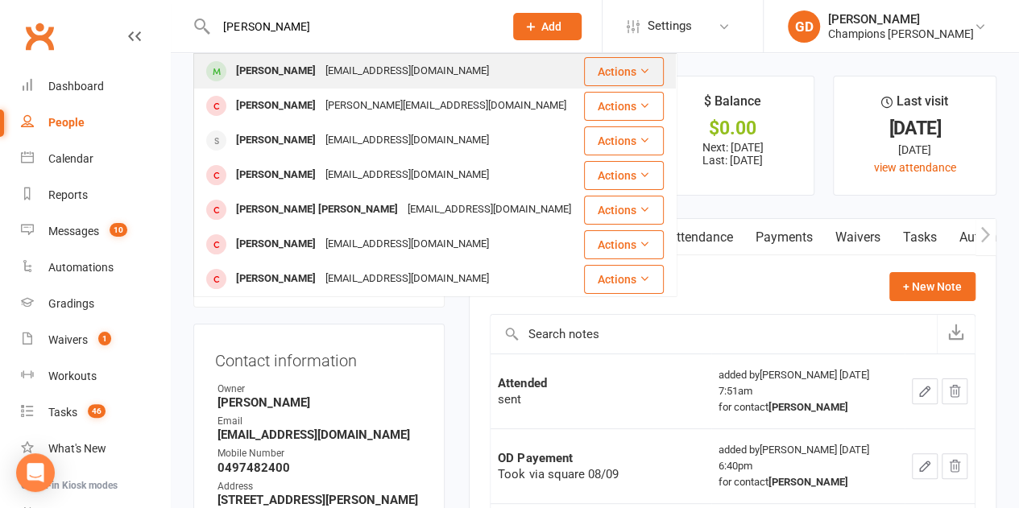
type input "[PERSON_NAME]"
click at [383, 73] on div "[EMAIL_ADDRESS][DOMAIN_NAME]" at bounding box center [407, 71] width 173 height 23
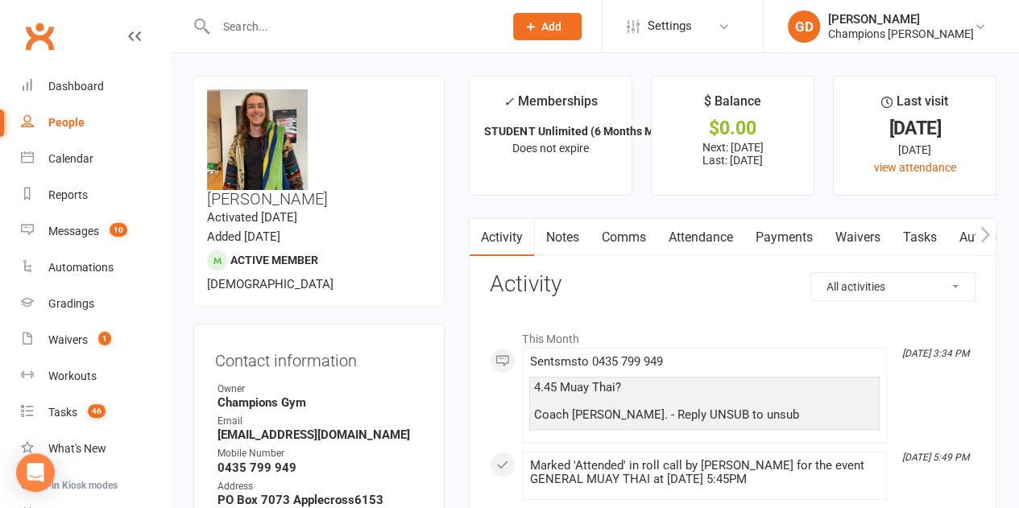
click at [684, 231] on link "Attendance" at bounding box center [699, 237] width 87 height 37
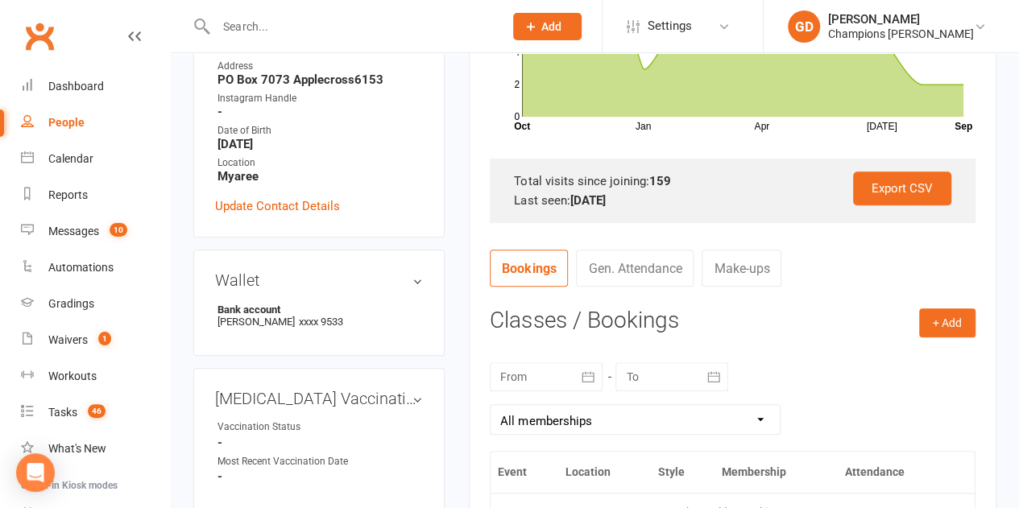
scroll to position [451, 0]
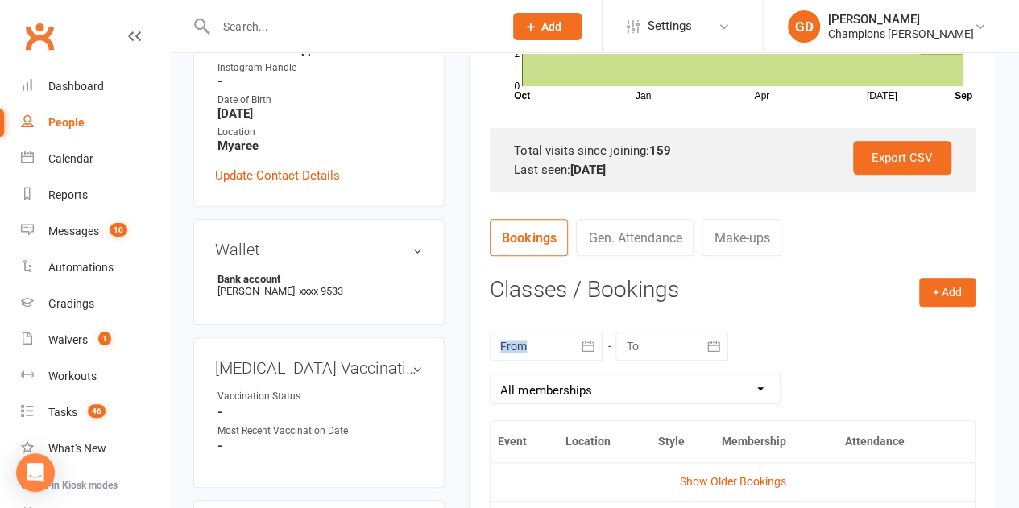
drag, startPoint x: 545, startPoint y: 362, endPoint x: 575, endPoint y: 334, distance: 40.5
click at [575, 334] on div "[DATE] Sun Mon Tue Wed Thu Fri Sat 36 31 01 02 03 04 05 06 37 07 08 09 10 11 12…" at bounding box center [733, 368] width 486 height 105
click at [575, 334] on button "button" at bounding box center [587, 346] width 29 height 29
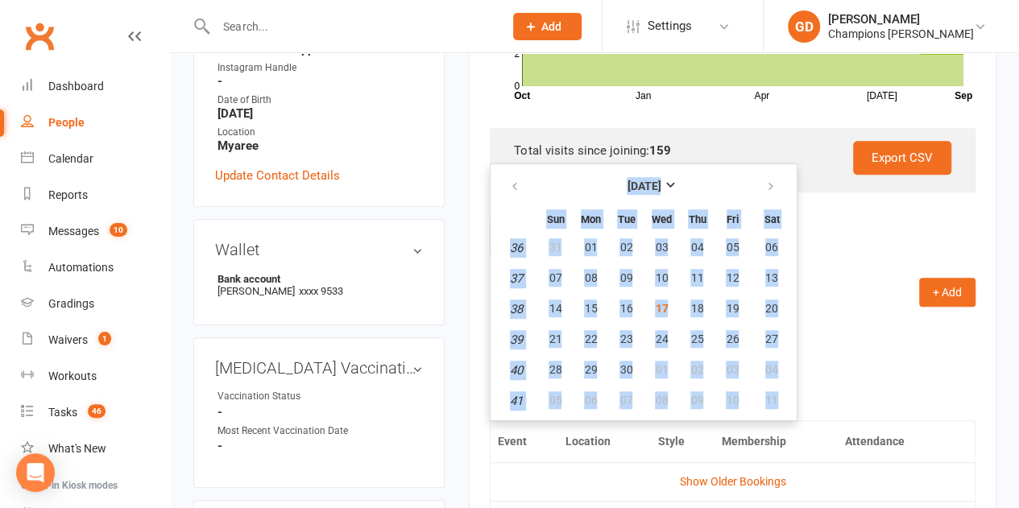
click at [571, 164] on ul "[DATE] Sun Mon Tue Wed Thu Fri Sat 36 31 01 02 03 04 05 06 37 07 08 09 10 11 12…" at bounding box center [644, 292] width 308 height 258
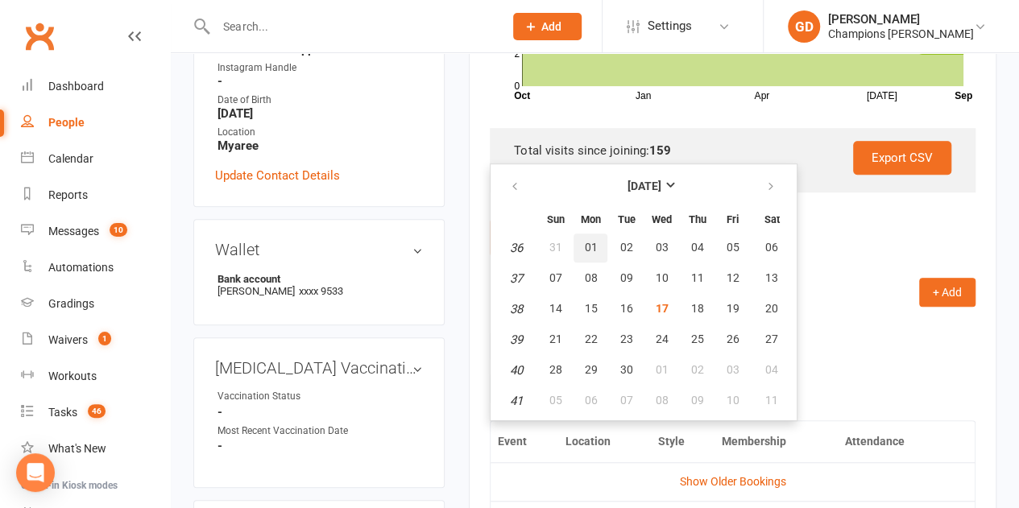
click at [596, 236] on button "01" at bounding box center [590, 248] width 34 height 29
type input "[DATE]"
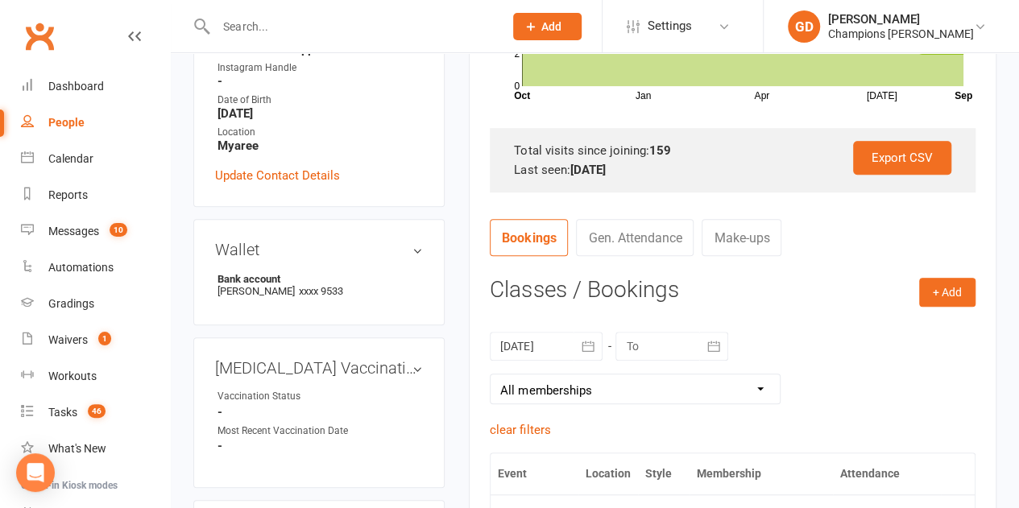
click at [762, 281] on h3 "Classes / Bookings" at bounding box center [733, 290] width 486 height 25
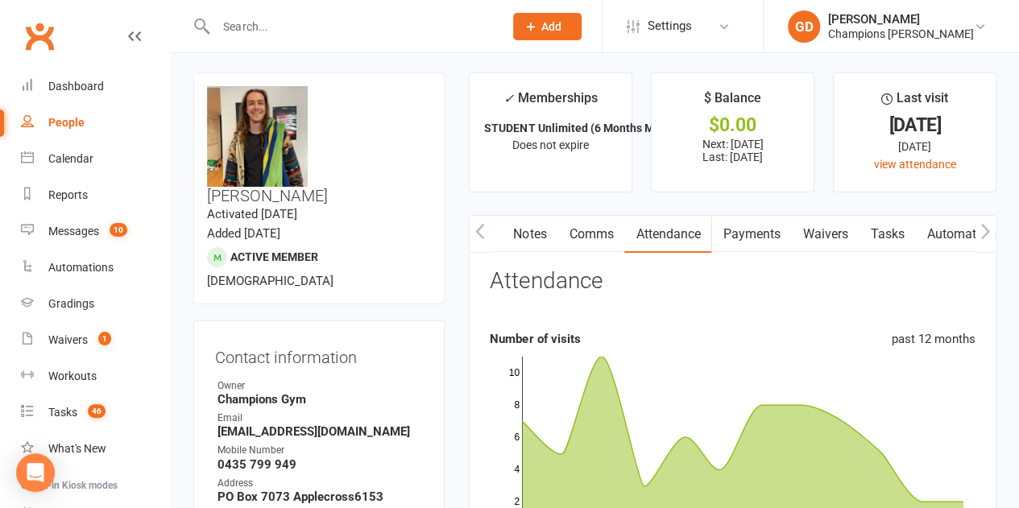
scroll to position [0, 0]
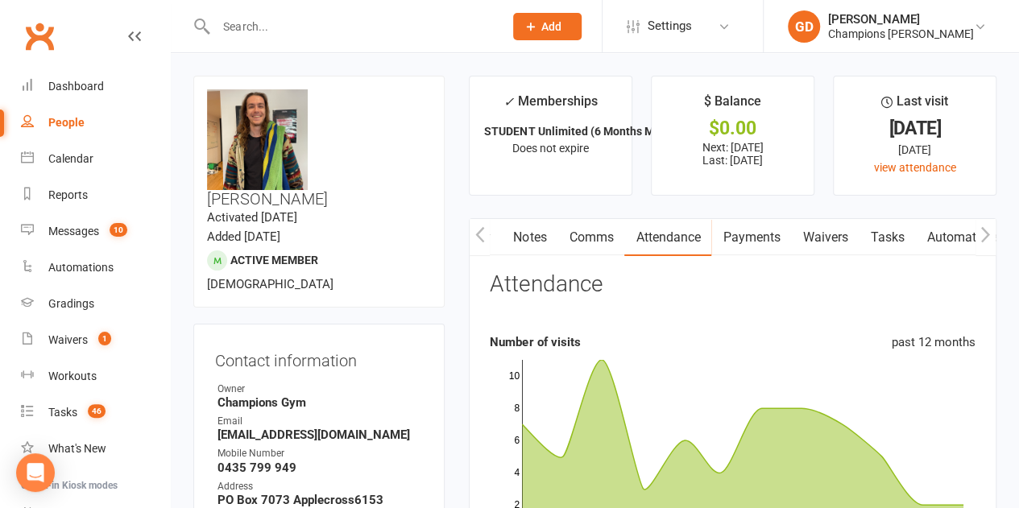
click at [519, 239] on link "Notes" at bounding box center [530, 237] width 56 height 37
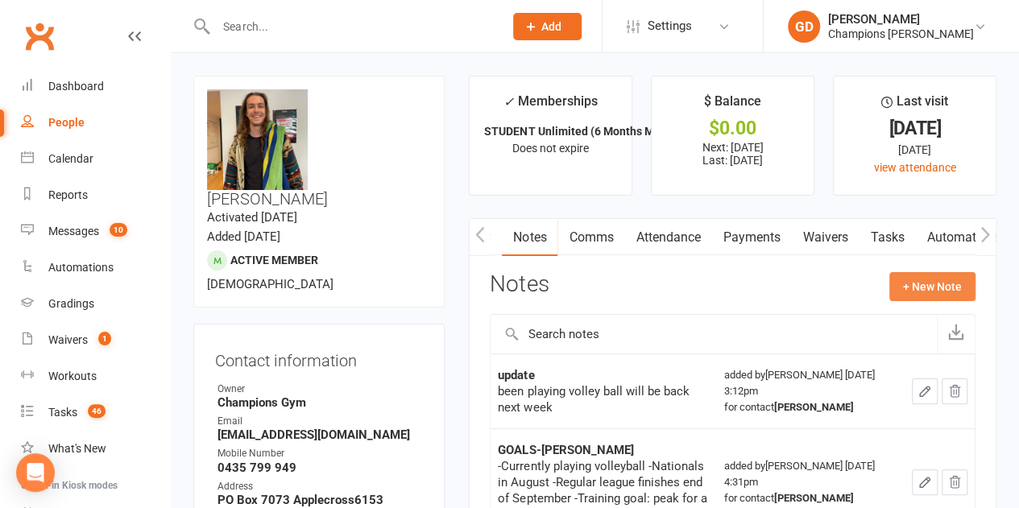
click at [929, 282] on button "+ New Note" at bounding box center [932, 286] width 86 height 29
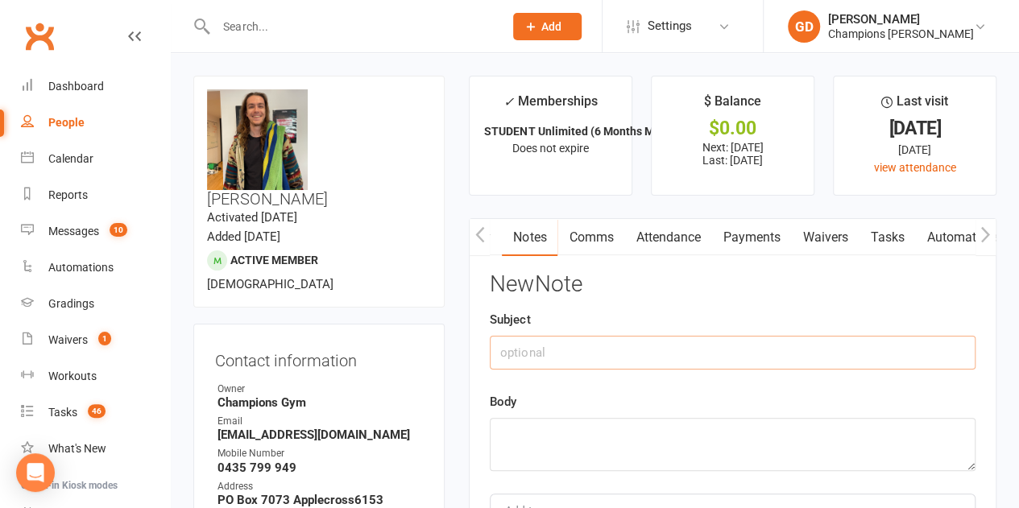
click at [597, 348] on input "text" at bounding box center [733, 353] width 486 height 34
type input "Attended"
click at [532, 426] on textarea at bounding box center [733, 444] width 486 height 53
type textarea "Sent"
click at [578, 389] on div "New Note Subject Attended Body Sent Add tag Save Note Cancel" at bounding box center [733, 428] width 486 height 312
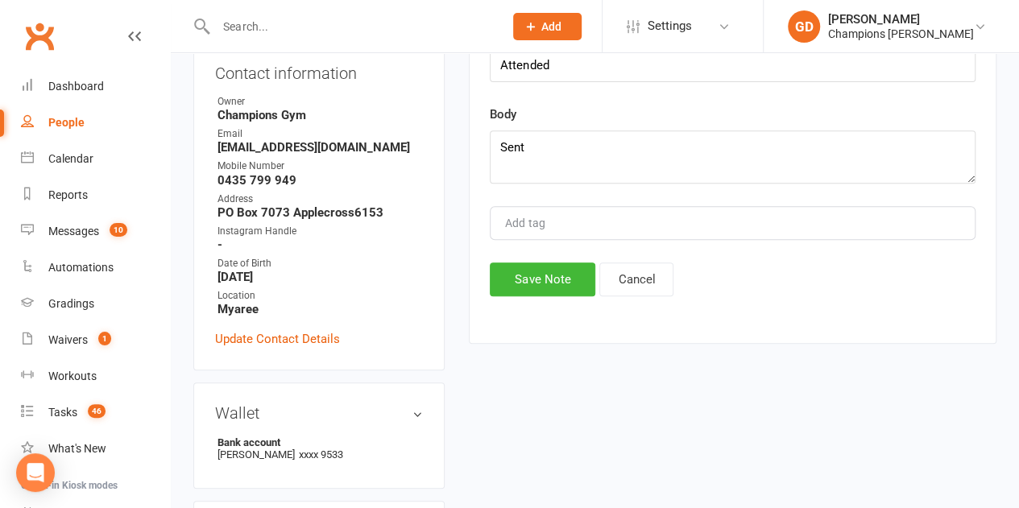
scroll to position [322, 0]
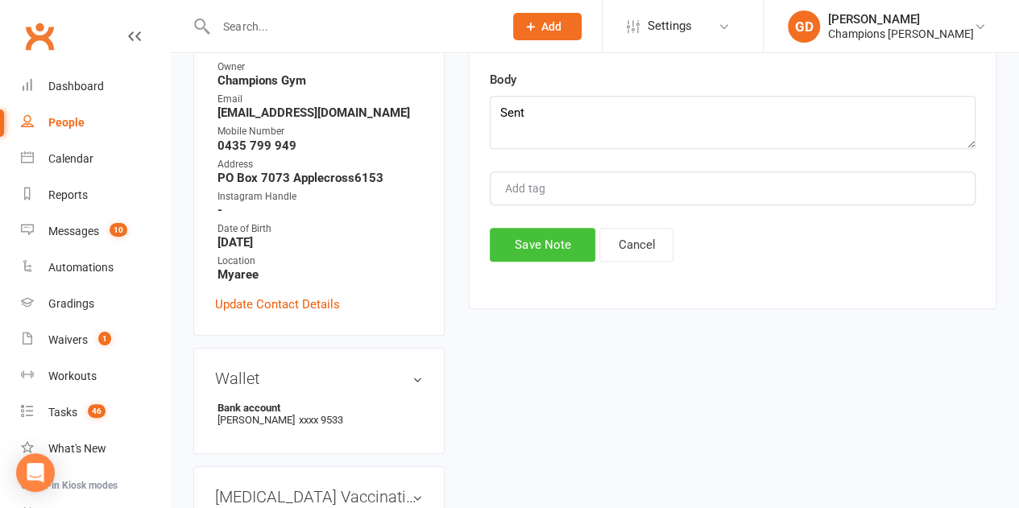
click at [549, 243] on button "Save Note" at bounding box center [543, 245] width 106 height 34
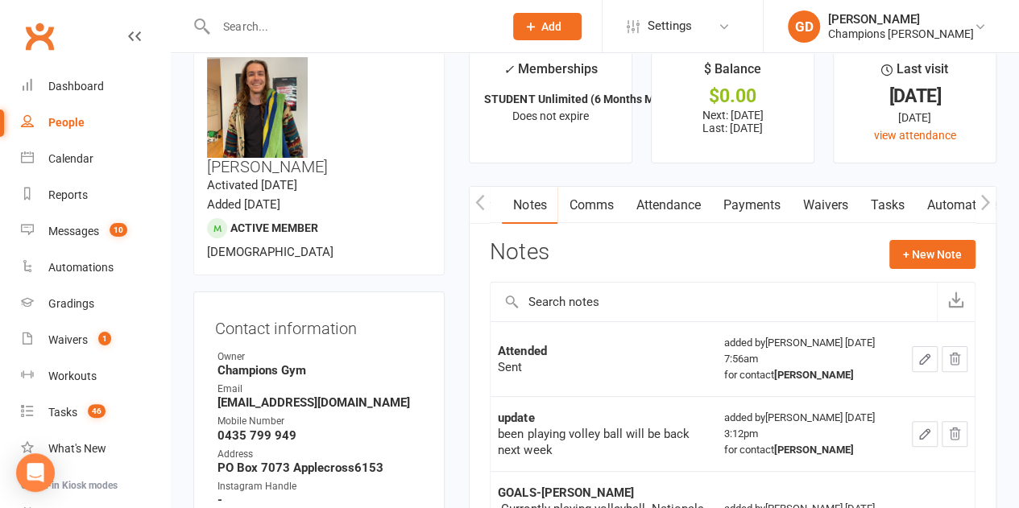
scroll to position [0, 0]
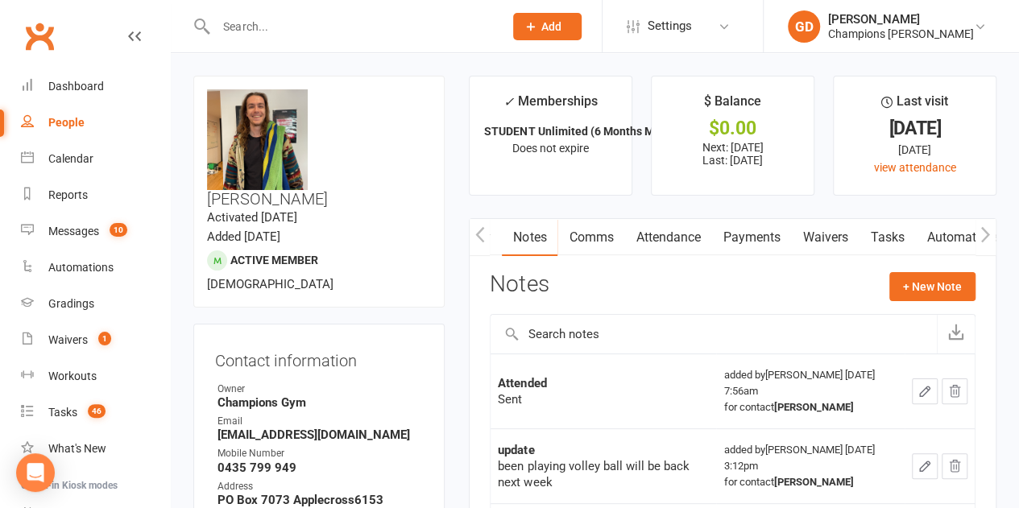
click at [263, 27] on input "text" at bounding box center [351, 26] width 281 height 23
paste input "[PERSON_NAME]"
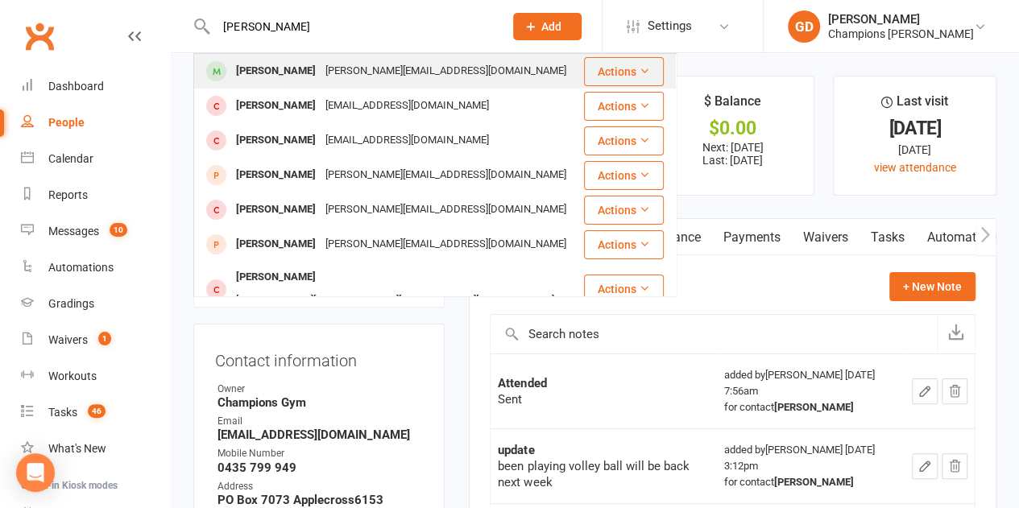
type input "[PERSON_NAME]"
click at [352, 58] on div "[PERSON_NAME] [PERSON_NAME][EMAIL_ADDRESS][DOMAIN_NAME]" at bounding box center [388, 71] width 387 height 33
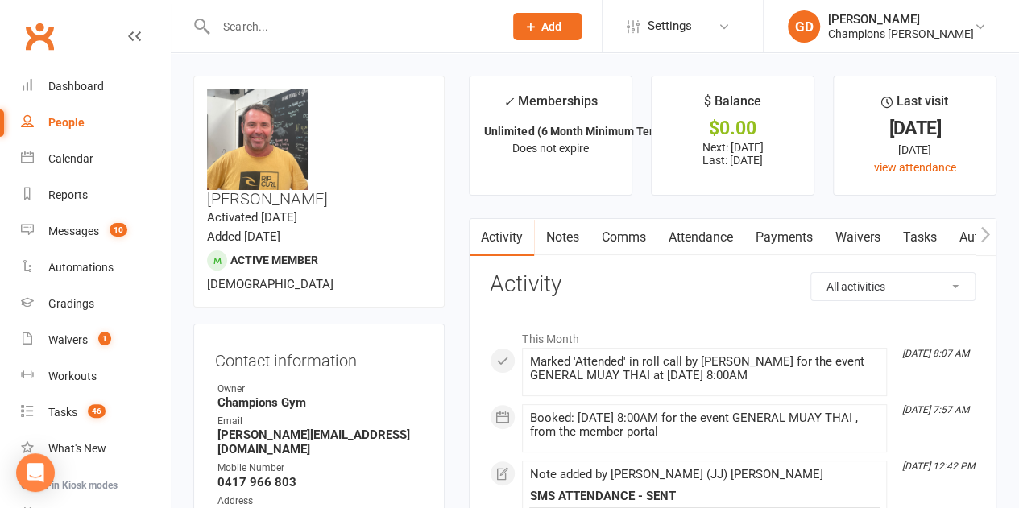
click at [690, 241] on link "Attendance" at bounding box center [699, 237] width 87 height 37
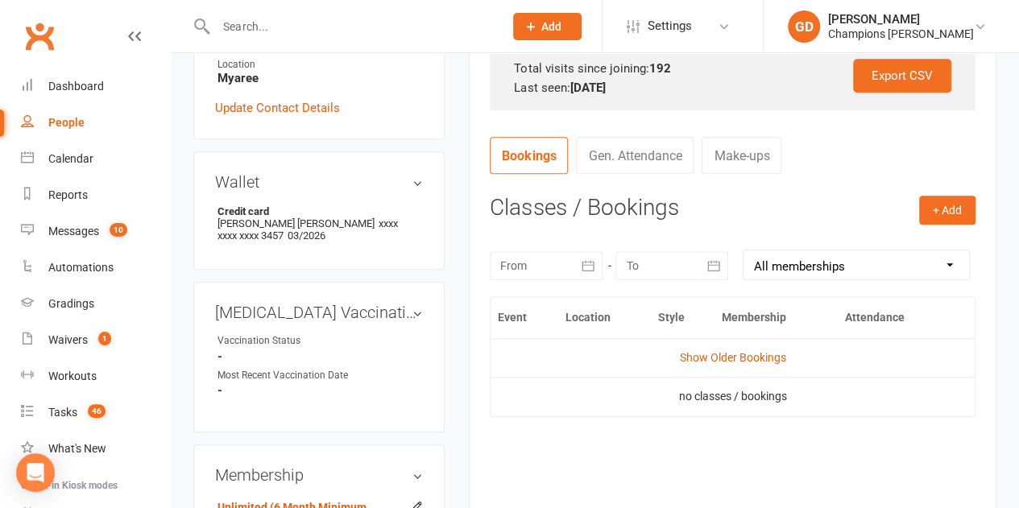
scroll to position [548, 0]
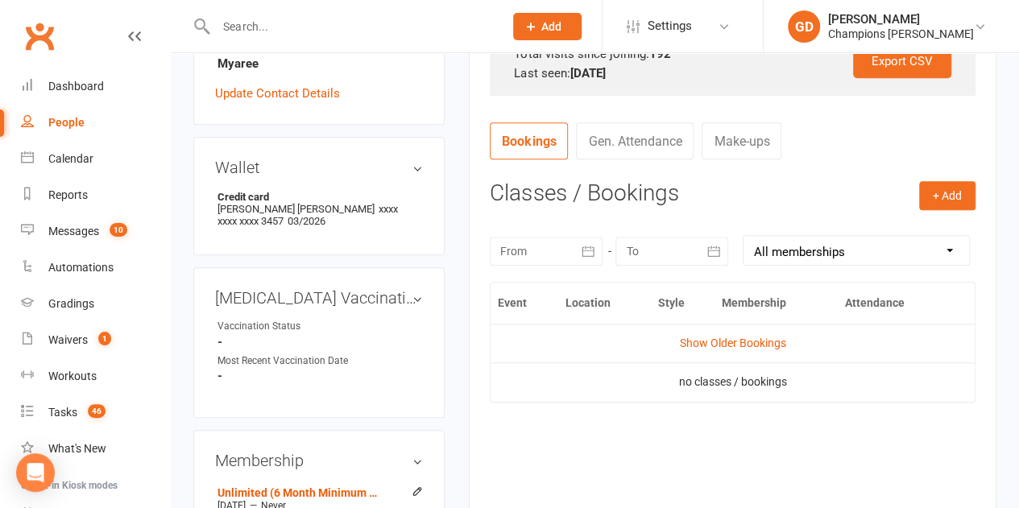
click at [578, 246] on button "button" at bounding box center [587, 251] width 29 height 29
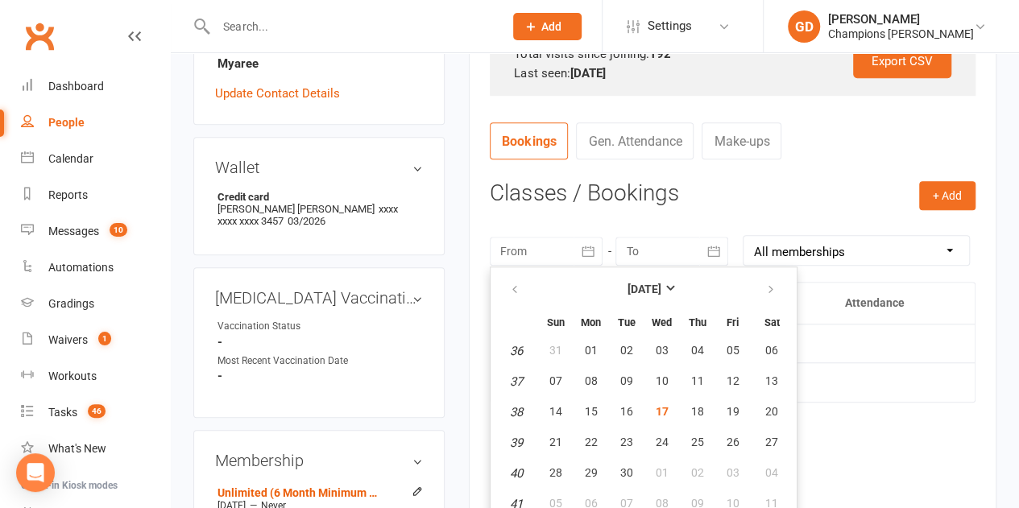
scroll to position [557, 0]
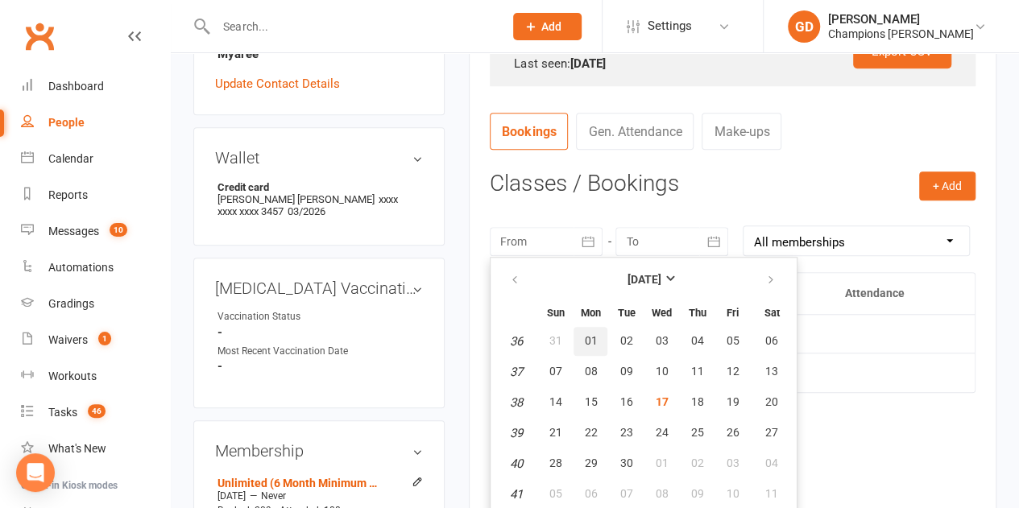
click at [590, 342] on span "01" at bounding box center [590, 340] width 13 height 13
type input "[DATE]"
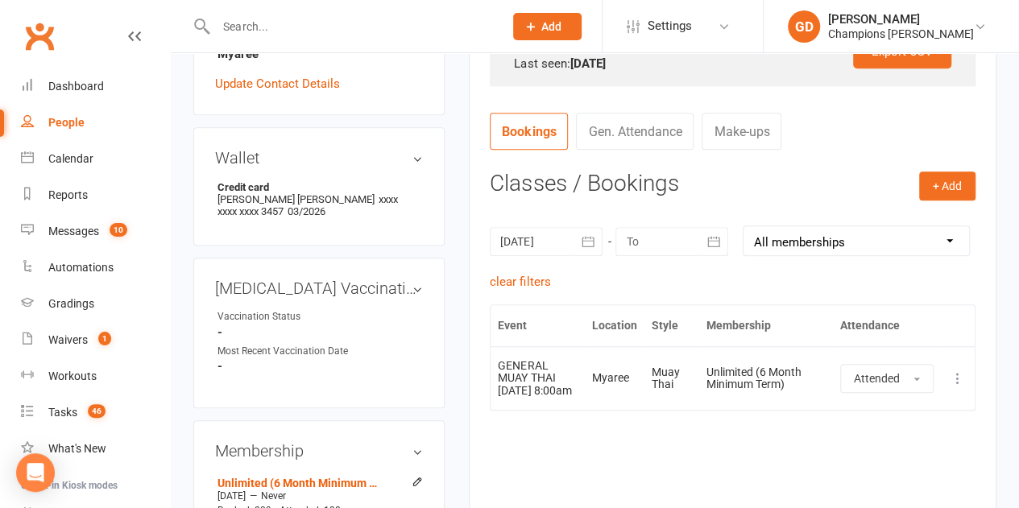
click at [723, 274] on div "clear filters" at bounding box center [733, 281] width 486 height 19
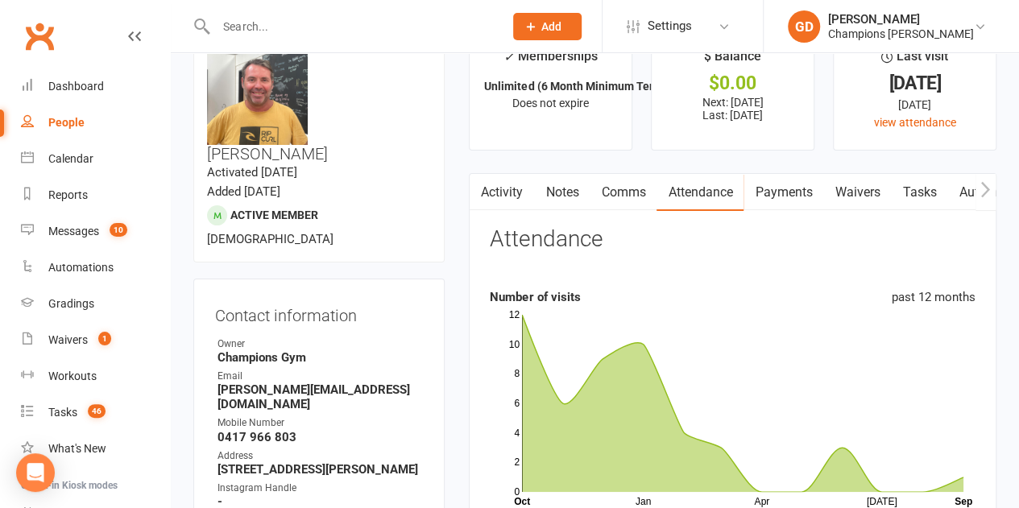
scroll to position [0, 0]
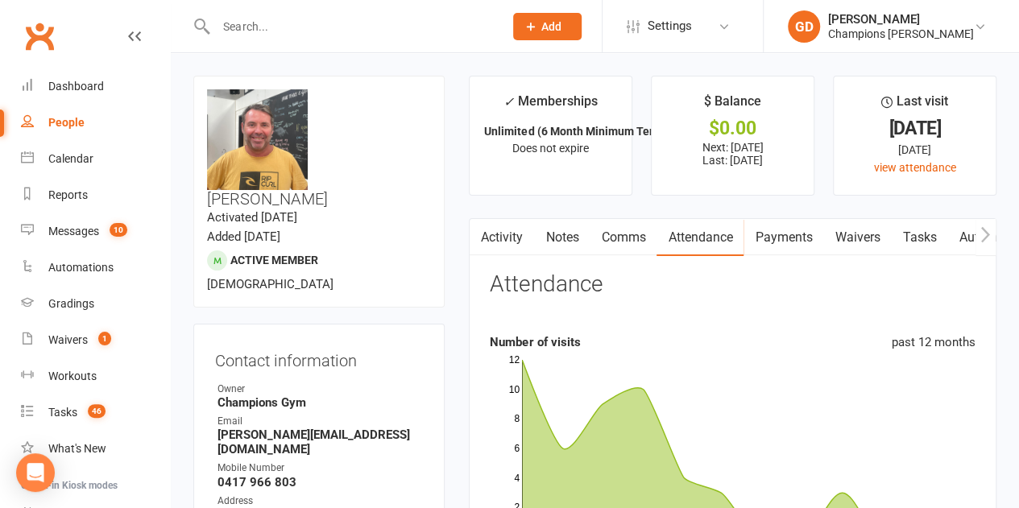
click at [573, 238] on link "Notes" at bounding box center [562, 237] width 56 height 37
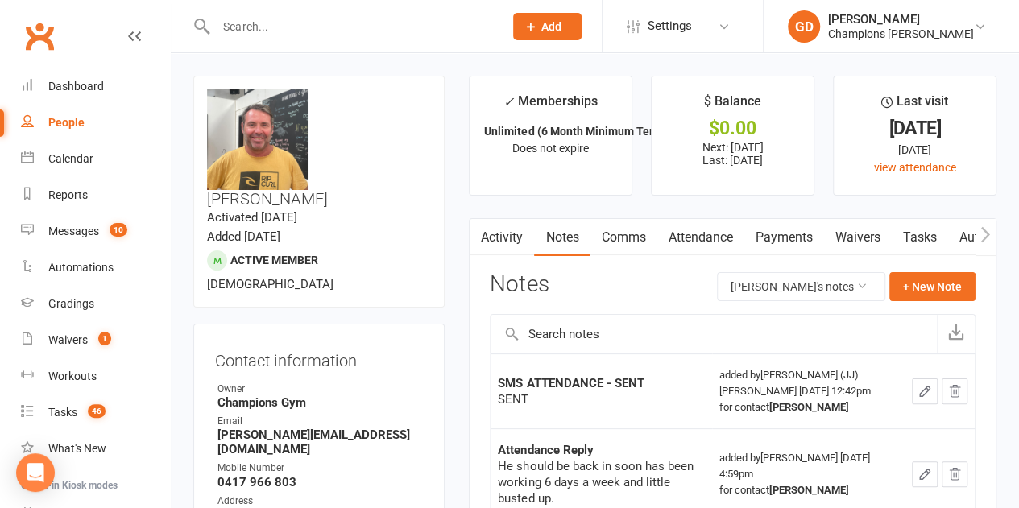
click at [610, 337] on input "text" at bounding box center [713, 334] width 446 height 39
click at [927, 279] on button "+ New Note" at bounding box center [932, 286] width 86 height 29
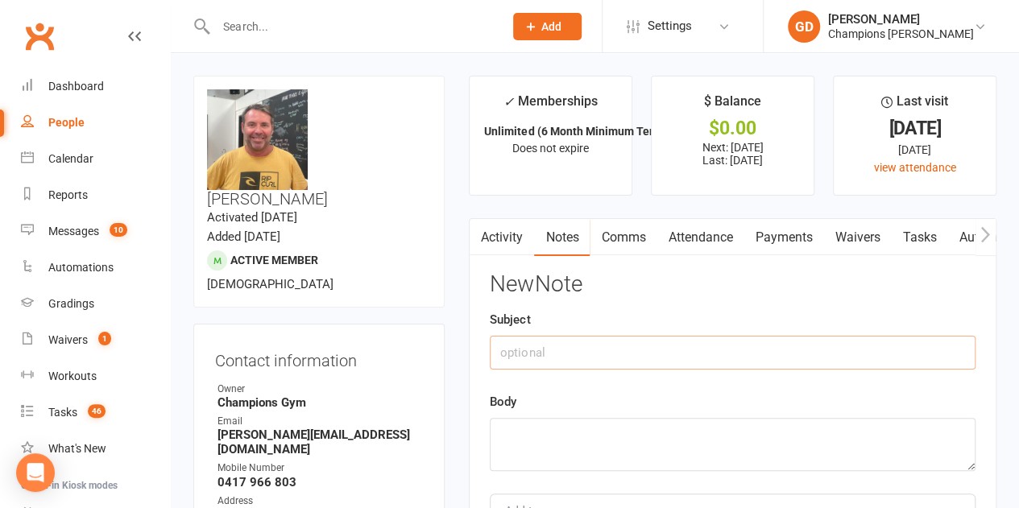
click at [630, 354] on input "text" at bounding box center [733, 353] width 486 height 34
type input "Attented"
click at [551, 432] on textarea at bounding box center [733, 444] width 486 height 53
type textarea "Sent"
click at [577, 374] on div "New Note Subject Attented Body Sent Add tag Save Note Cancel" at bounding box center [733, 428] width 486 height 312
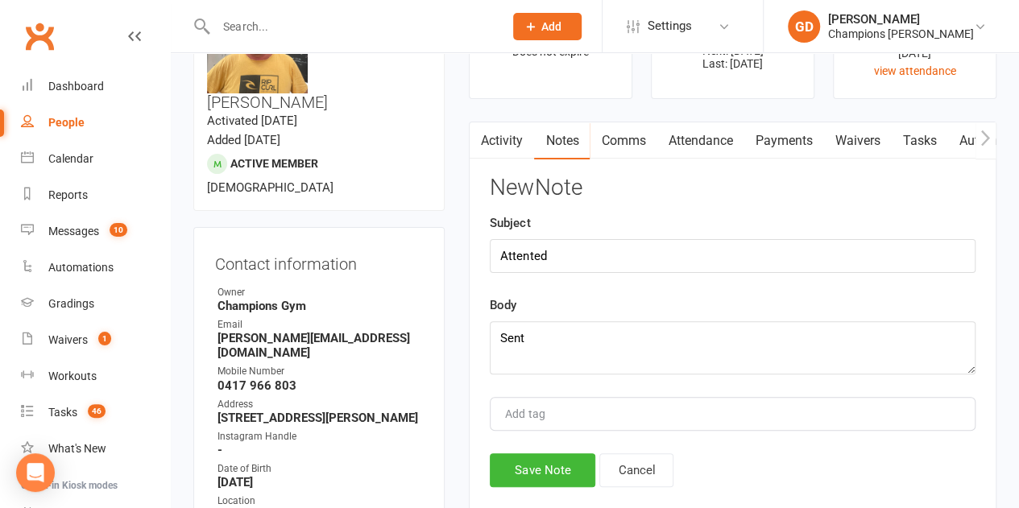
scroll to position [129, 0]
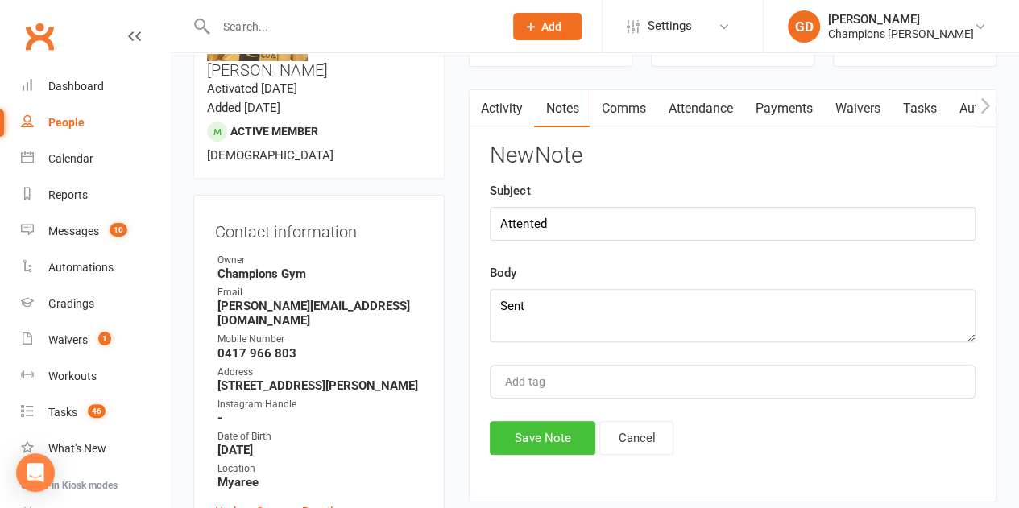
click at [557, 436] on button "Save Note" at bounding box center [543, 438] width 106 height 34
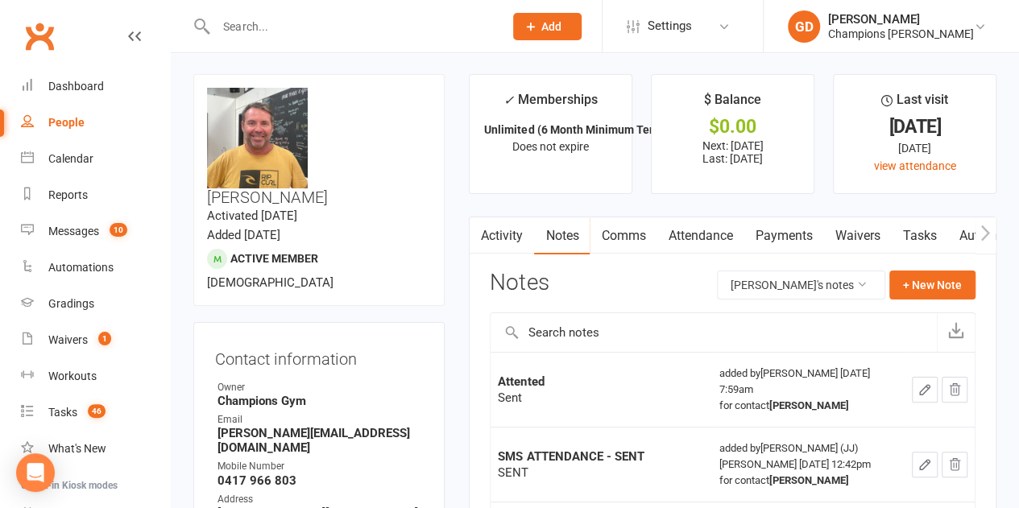
scroll to position [0, 0]
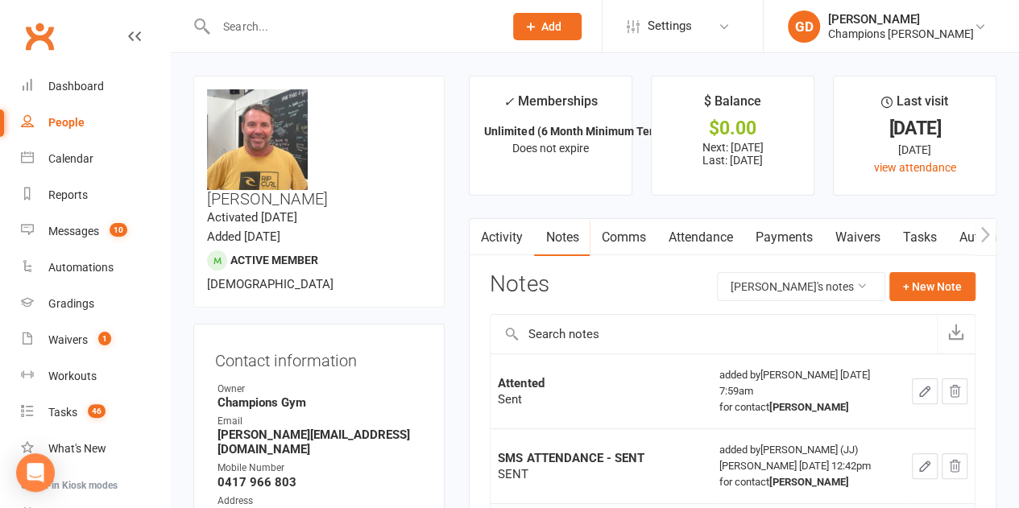
click at [220, 28] on input "text" at bounding box center [351, 26] width 281 height 23
paste input "[PERSON_NAME]"
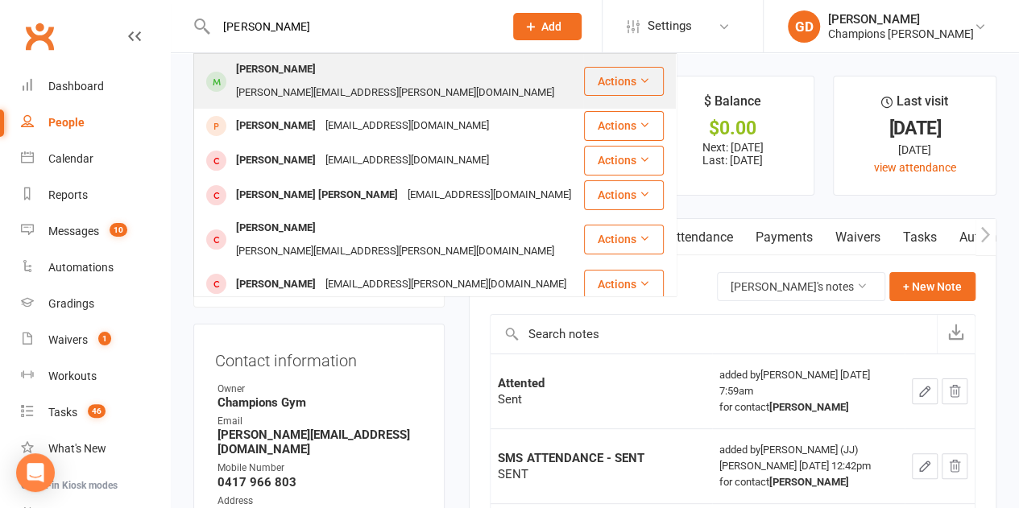
type input "[PERSON_NAME]"
click at [282, 68] on div "[PERSON_NAME]" at bounding box center [275, 69] width 89 height 23
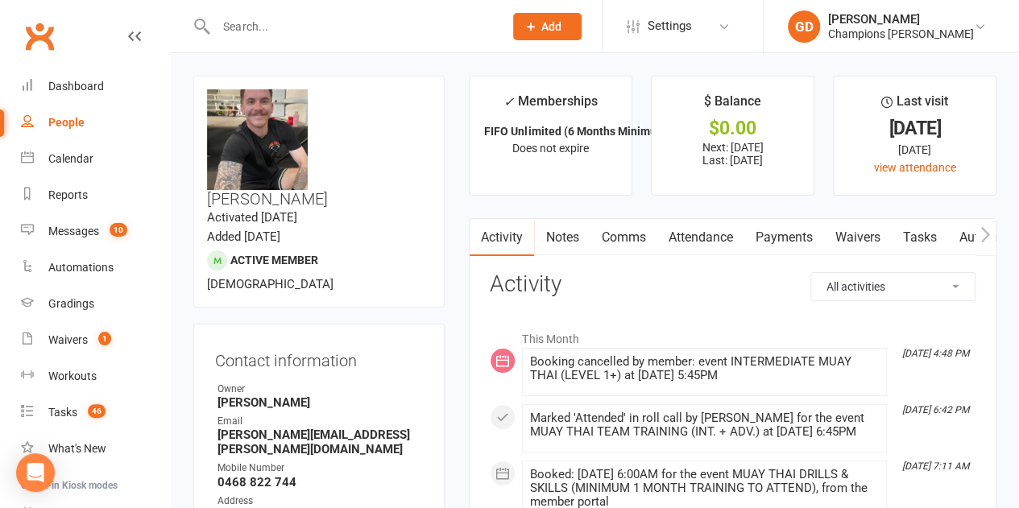
click at [561, 238] on link "Notes" at bounding box center [562, 237] width 56 height 37
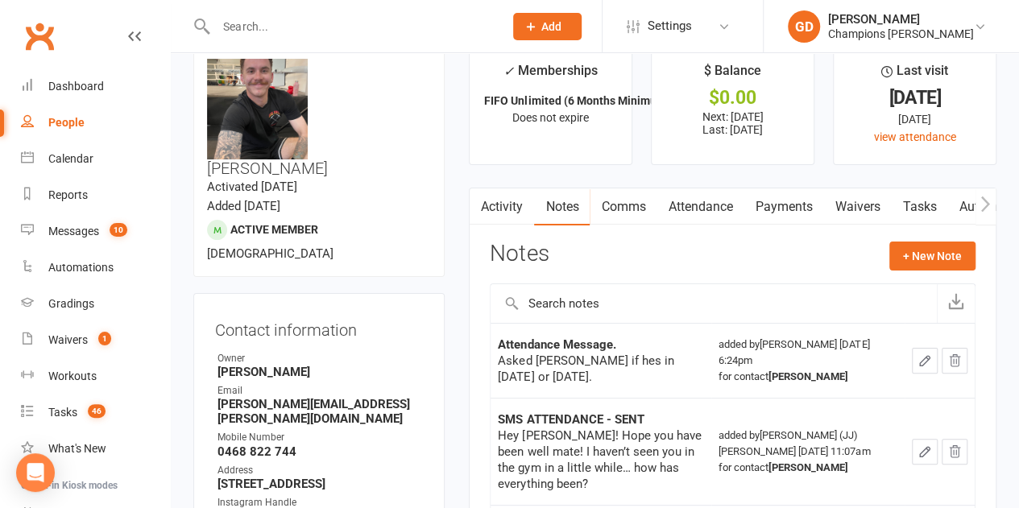
scroll to position [32, 0]
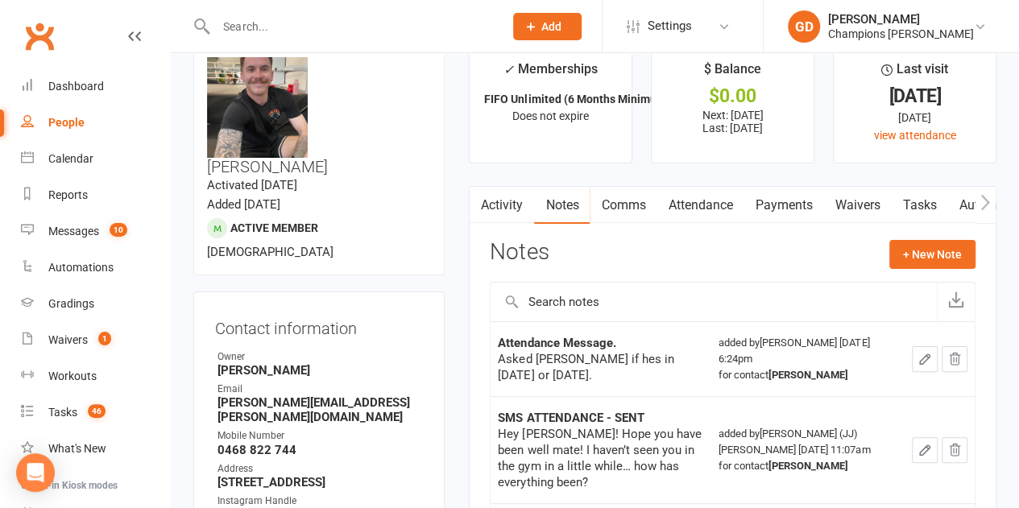
click at [701, 194] on link "Attendance" at bounding box center [699, 205] width 87 height 37
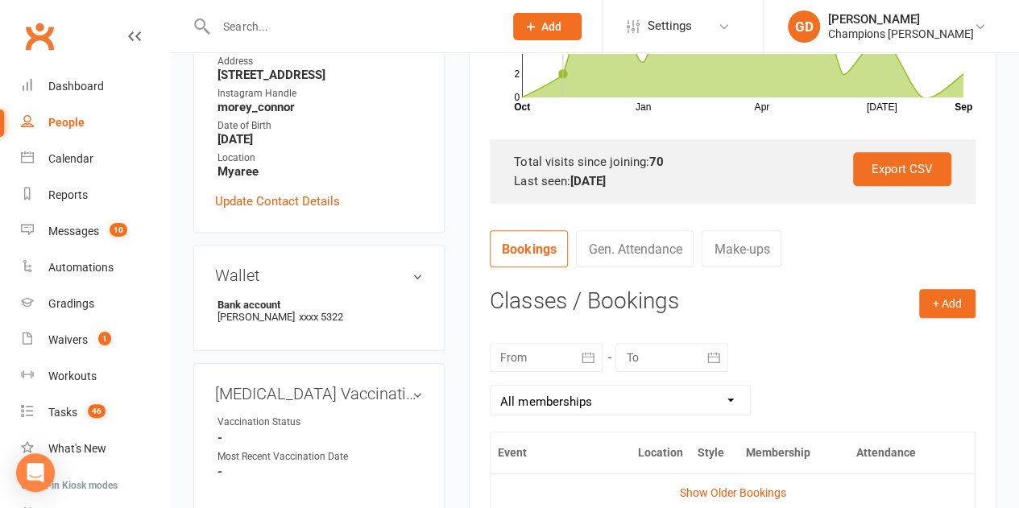
scroll to position [441, 0]
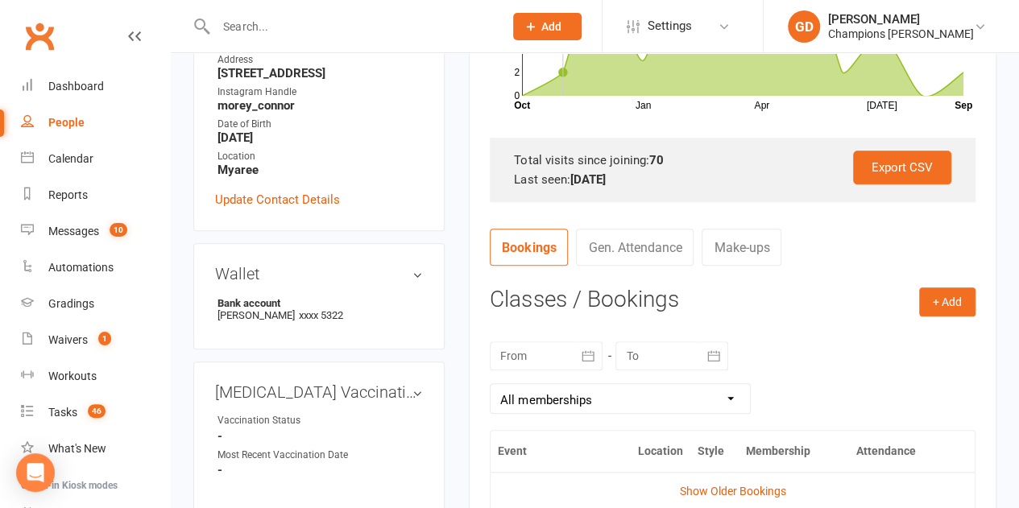
click at [535, 350] on div at bounding box center [546, 355] width 113 height 29
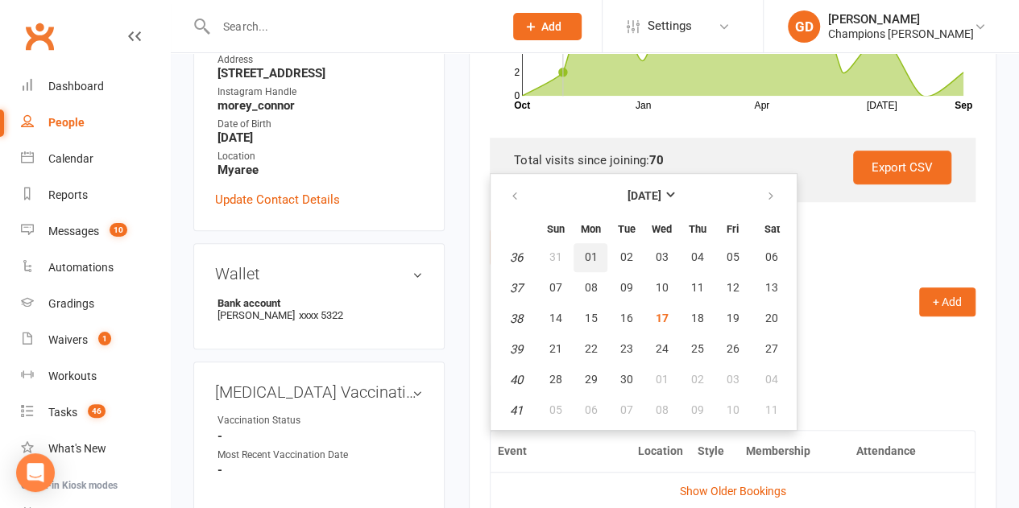
click at [581, 256] on button "01" at bounding box center [590, 257] width 34 height 29
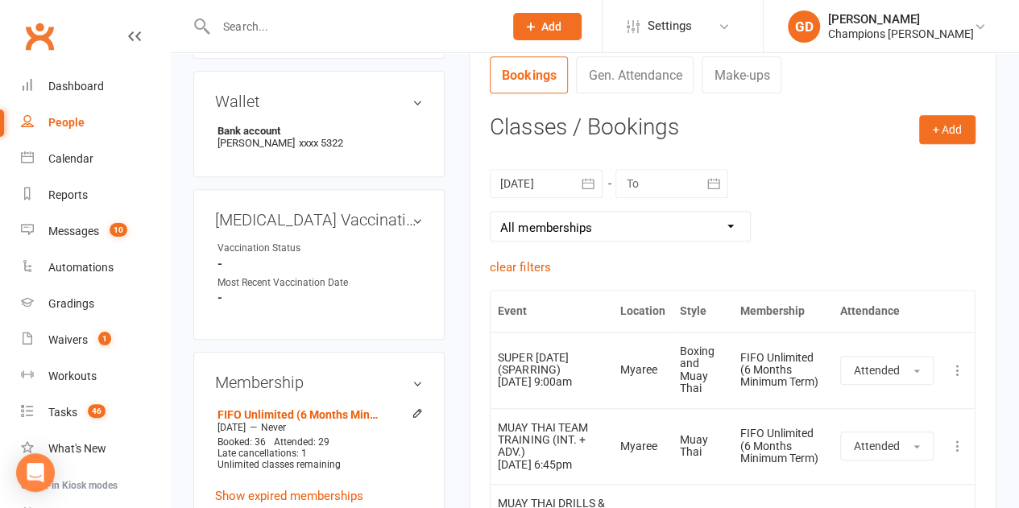
scroll to position [612, 0]
click at [563, 188] on div at bounding box center [546, 185] width 113 height 29
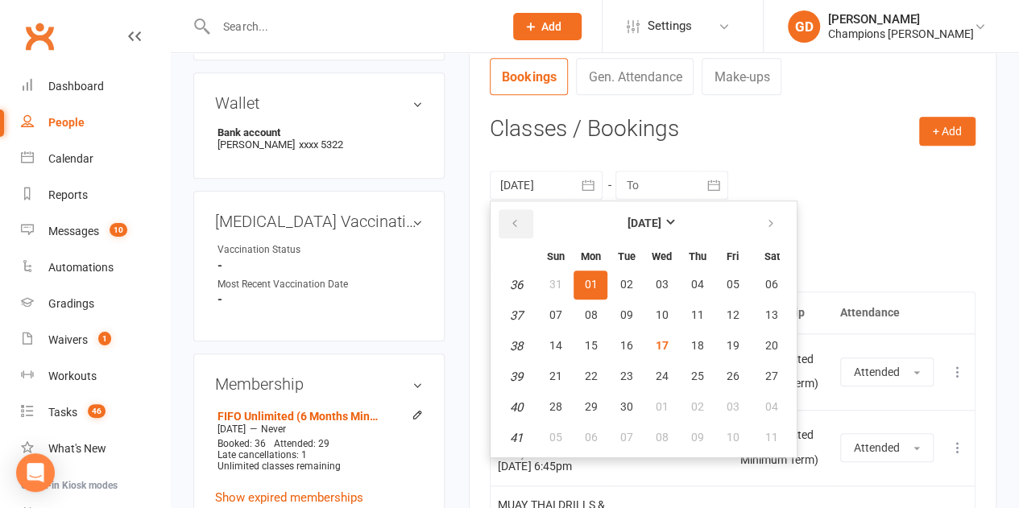
click at [527, 221] on button "button" at bounding box center [516, 223] width 35 height 29
click at [587, 346] on span "11" at bounding box center [590, 345] width 13 height 13
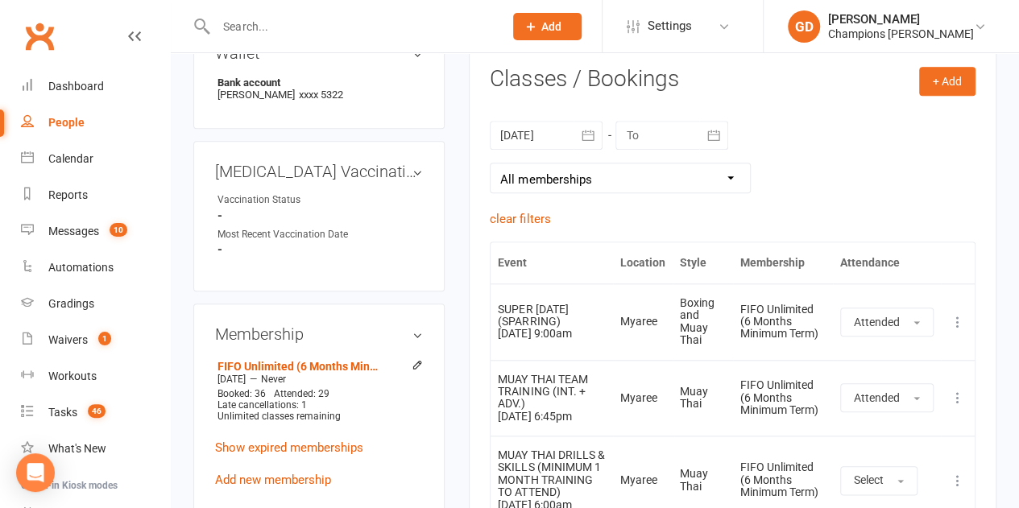
scroll to position [714, 0]
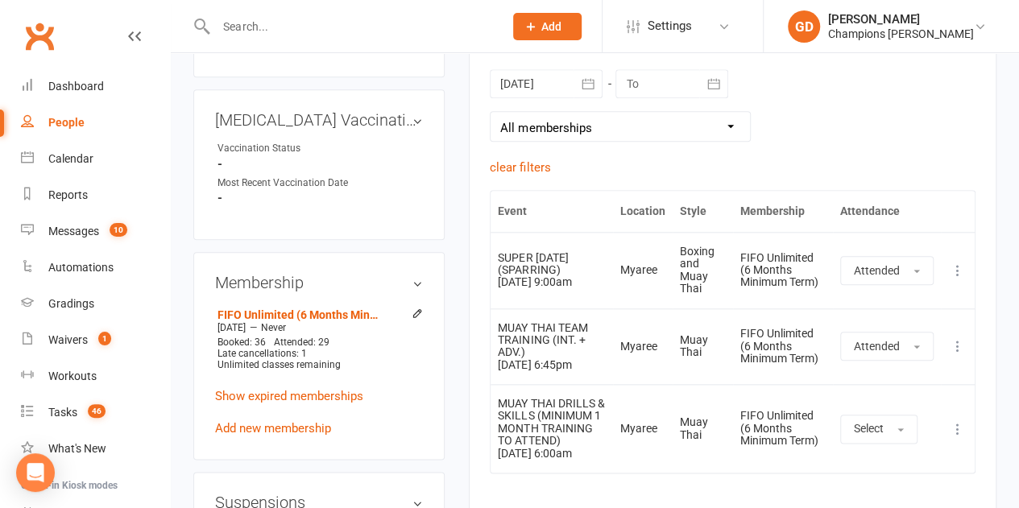
click at [541, 88] on div at bounding box center [546, 83] width 113 height 29
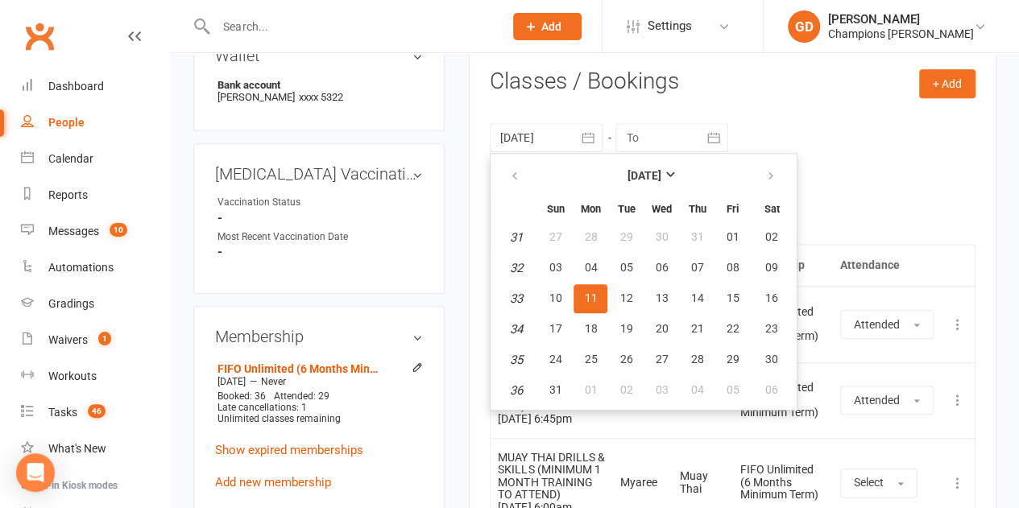
scroll to position [657, 0]
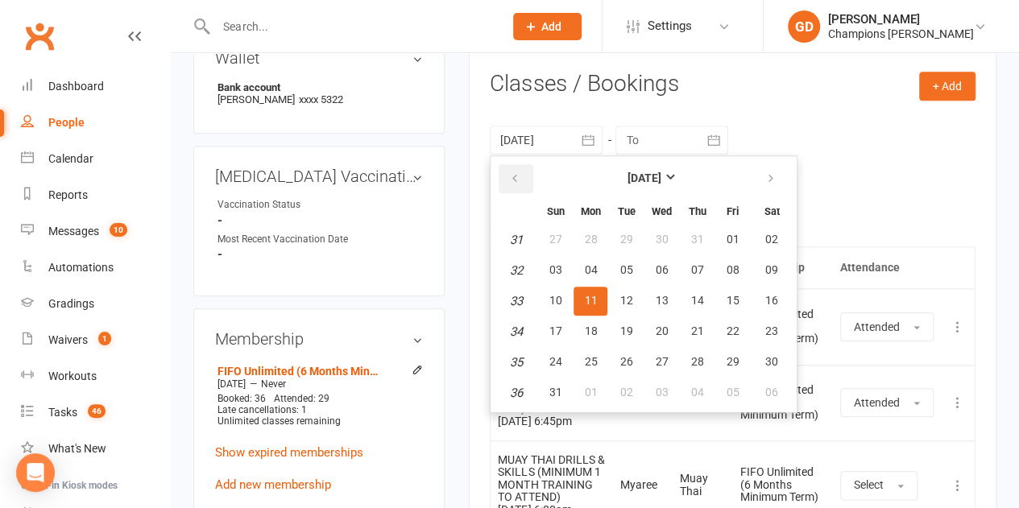
click at [512, 170] on button "button" at bounding box center [516, 178] width 35 height 29
click at [616, 230] on button "01" at bounding box center [626, 240] width 34 height 29
type input "[DATE]"
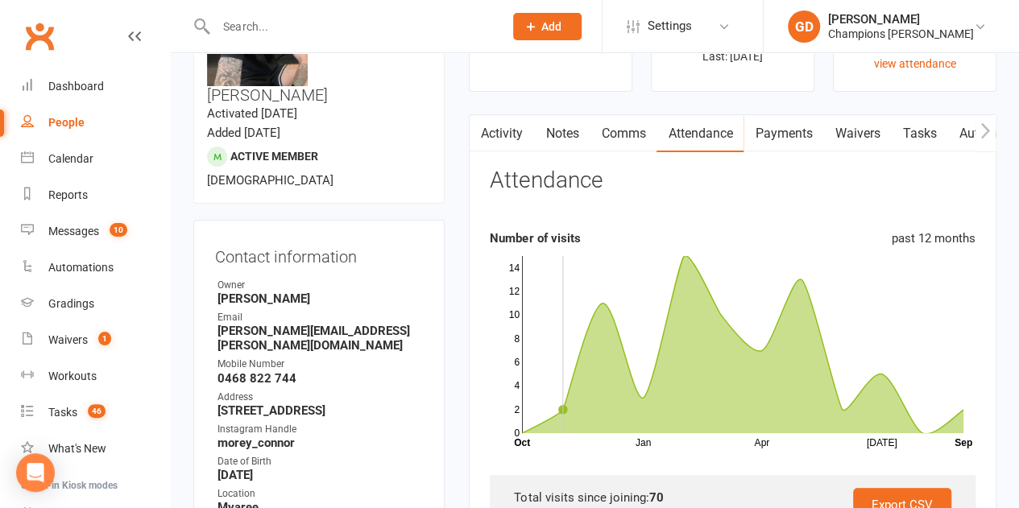
scroll to position [0, 0]
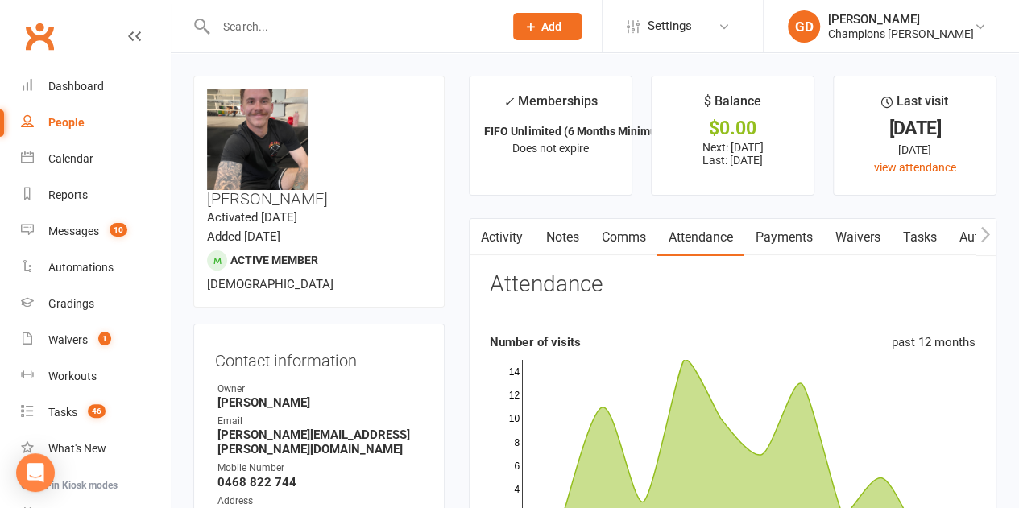
click at [570, 234] on link "Notes" at bounding box center [562, 237] width 56 height 37
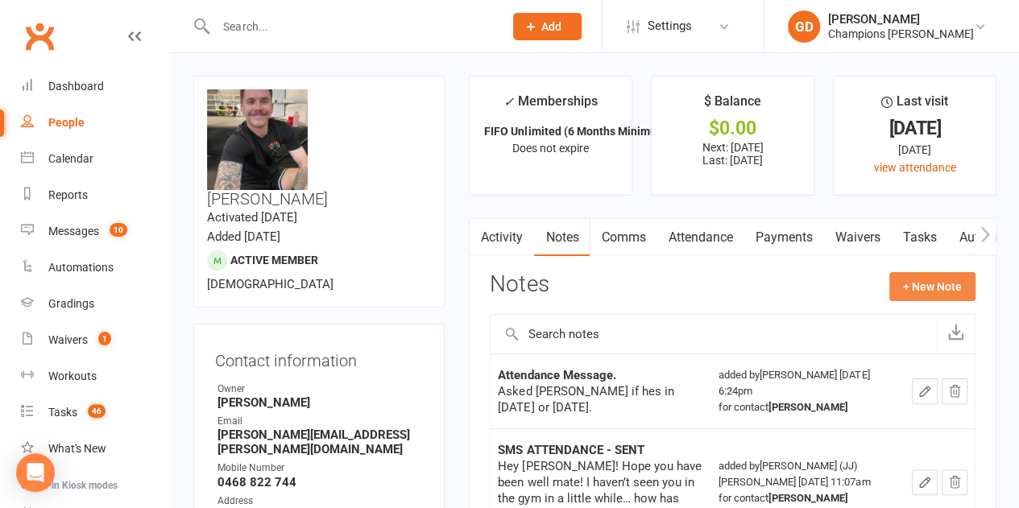
click at [918, 281] on button "+ New Note" at bounding box center [932, 286] width 86 height 29
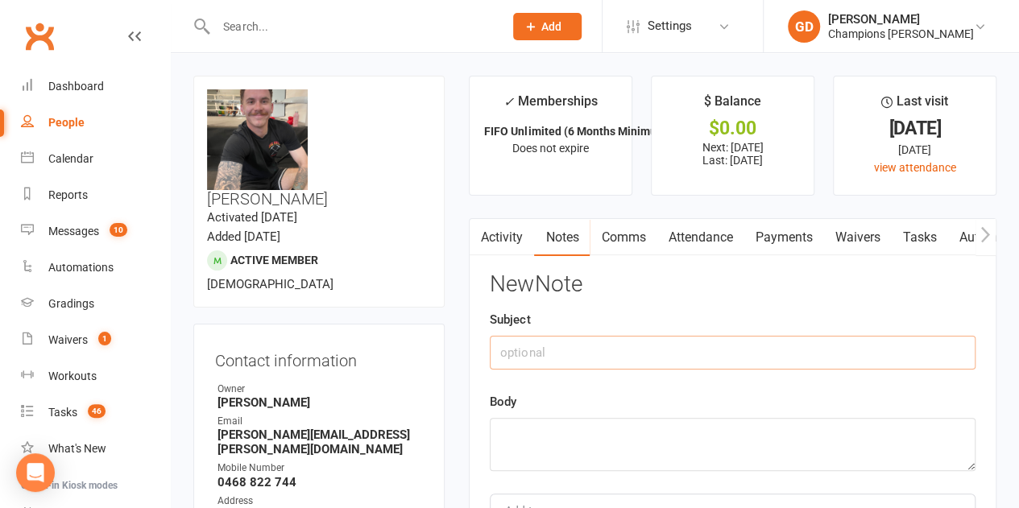
click at [631, 354] on input "text" at bounding box center [733, 353] width 486 height 34
type input "Attended"
click at [572, 426] on textarea at bounding box center [733, 444] width 486 height 53
type textarea "Sent"
click at [598, 383] on div "New Note Subject Attended Body Sent Add tag Save Note Cancel" at bounding box center [733, 428] width 486 height 312
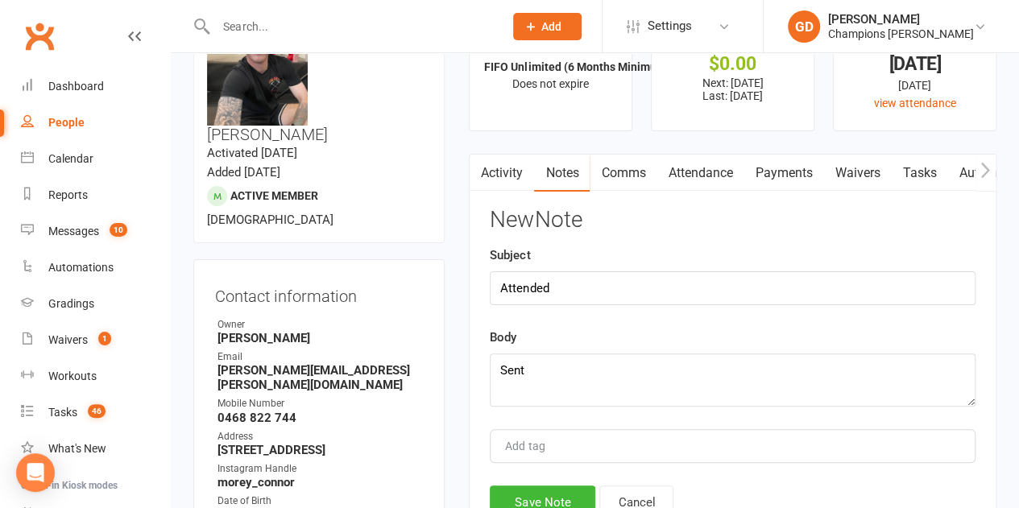
scroll to position [97, 0]
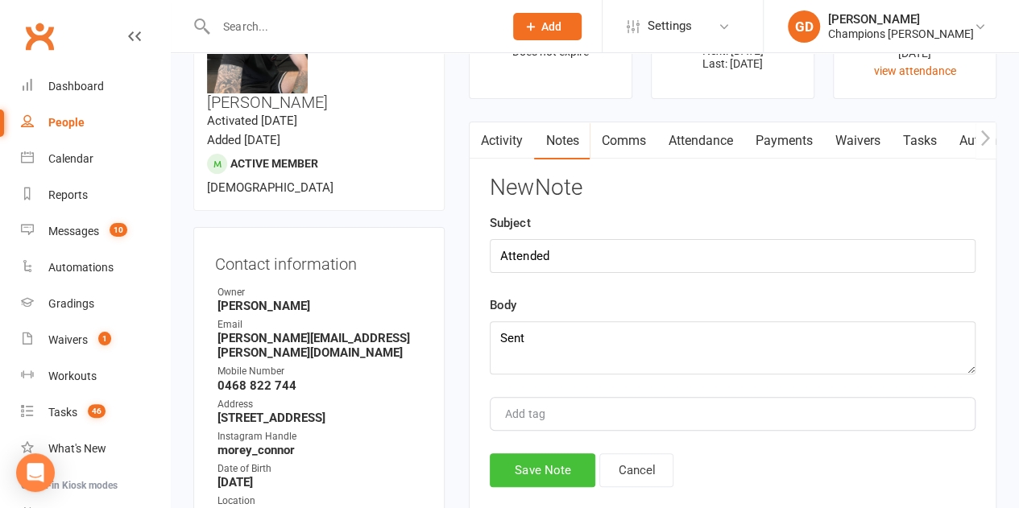
click at [533, 470] on button "Save Note" at bounding box center [543, 470] width 106 height 34
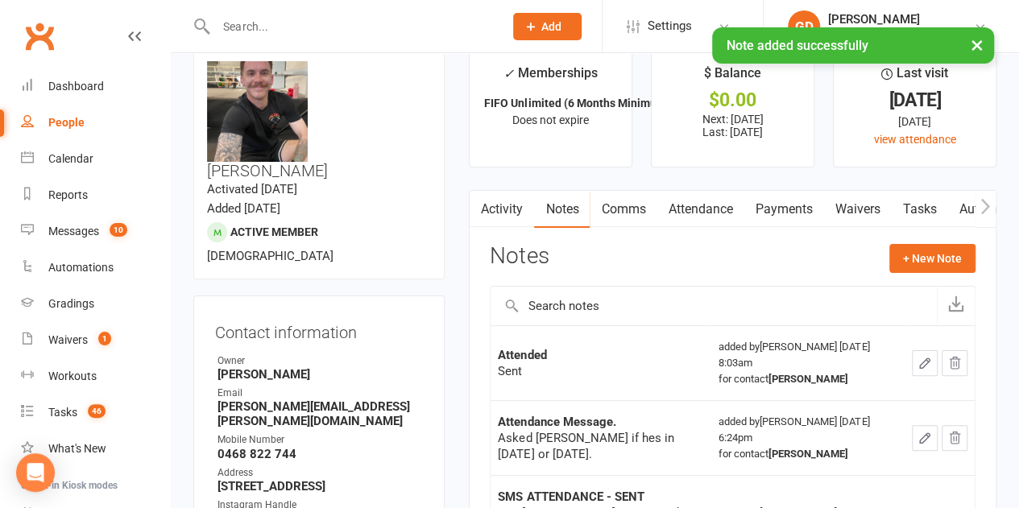
scroll to position [0, 0]
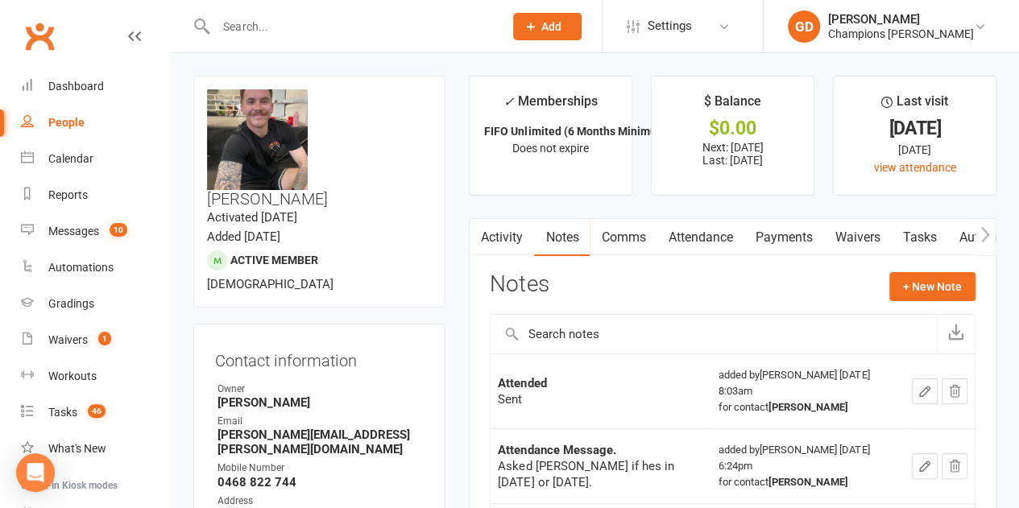
click at [282, 18] on input "text" at bounding box center [351, 26] width 281 height 23
paste input "[PERSON_NAME]"
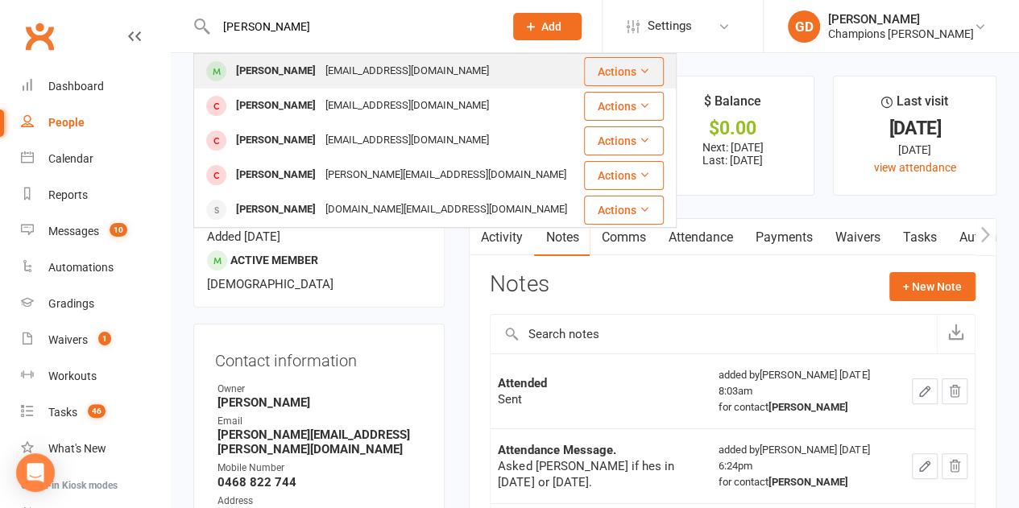
type input "[PERSON_NAME]"
click at [369, 69] on div "[EMAIL_ADDRESS][DOMAIN_NAME]" at bounding box center [407, 71] width 173 height 23
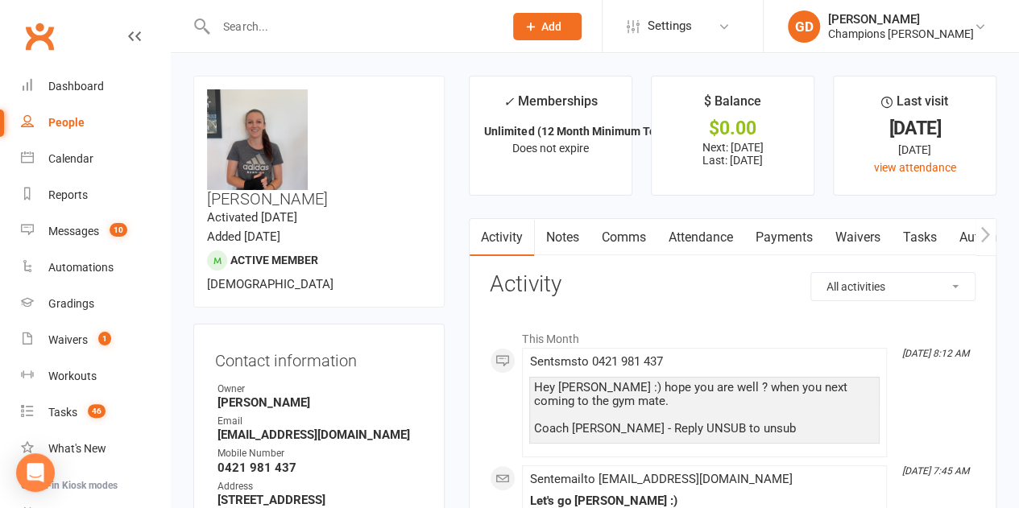
click at [690, 234] on link "Attendance" at bounding box center [699, 237] width 87 height 37
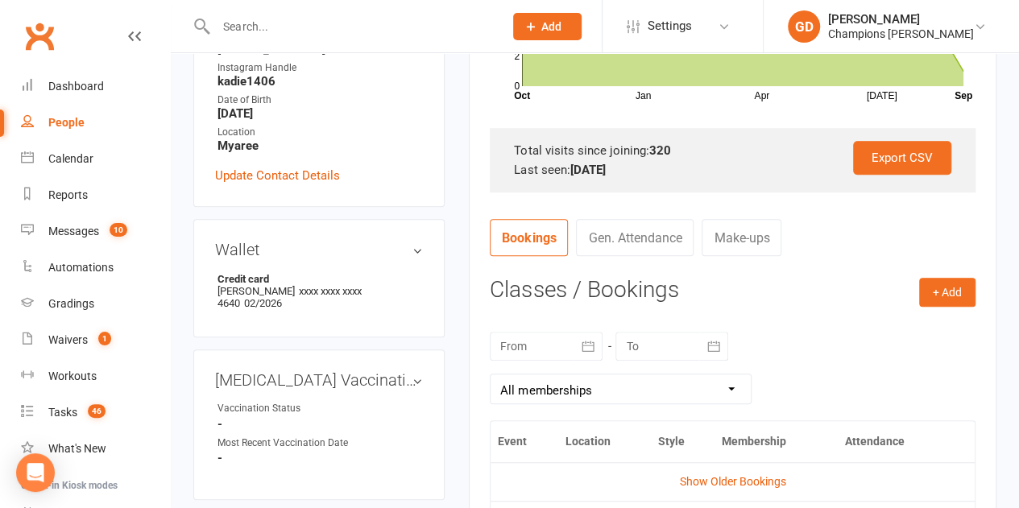
scroll to position [483, 0]
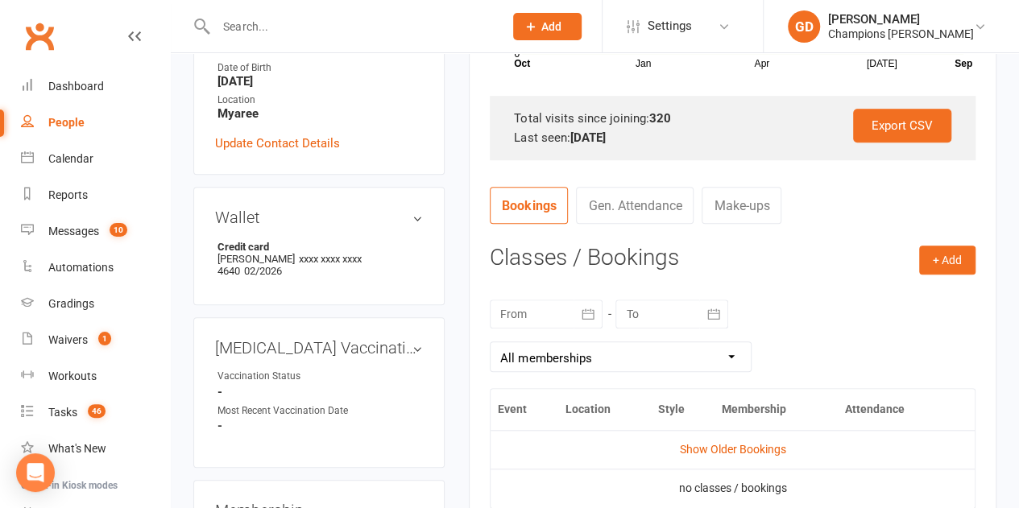
click at [559, 319] on div at bounding box center [546, 314] width 113 height 29
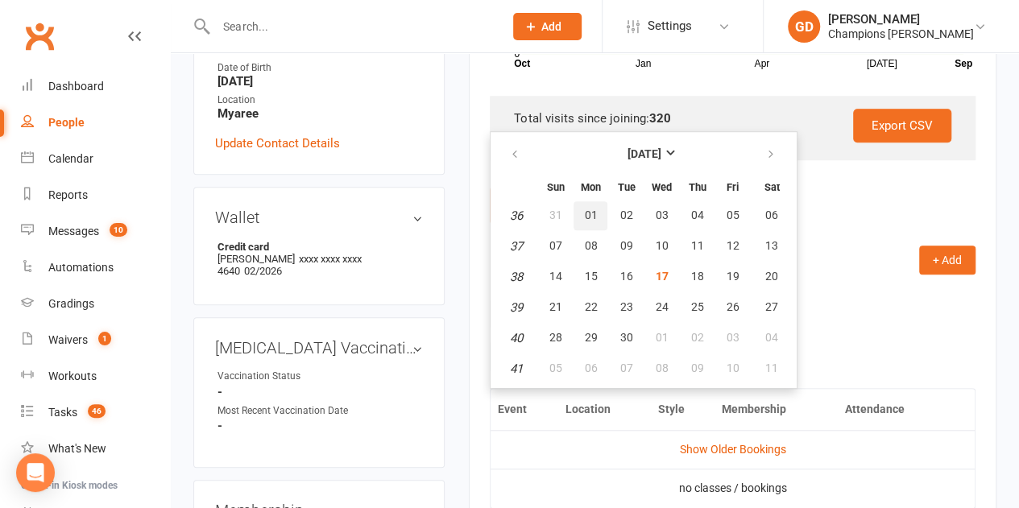
click at [601, 209] on button "01" at bounding box center [590, 215] width 34 height 29
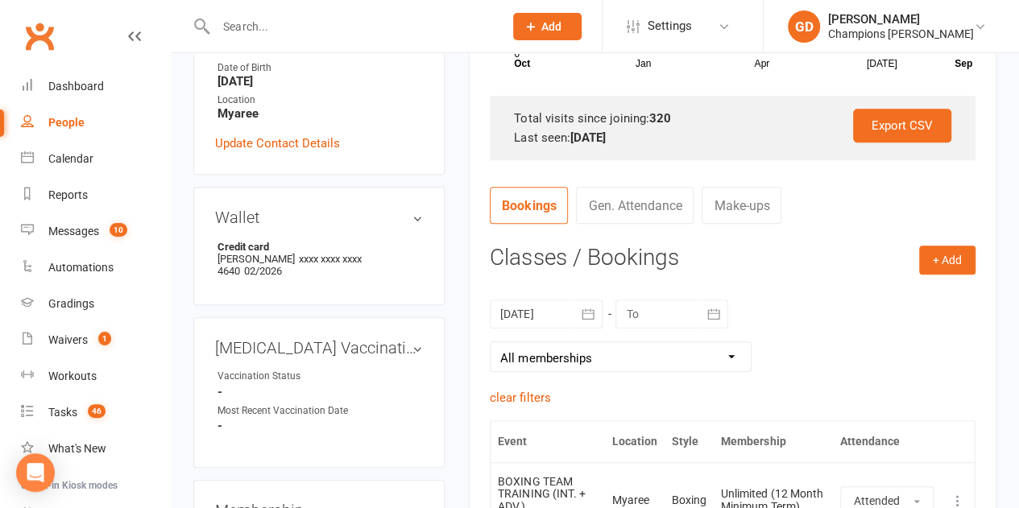
click at [734, 246] on h3 "Classes / Bookings" at bounding box center [733, 258] width 486 height 25
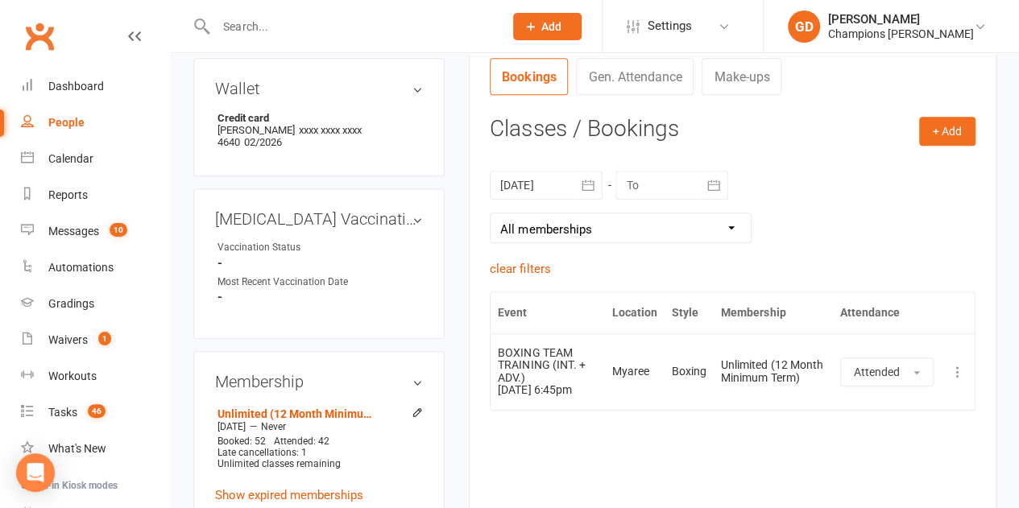
scroll to position [612, 0]
click at [581, 184] on icon "button" at bounding box center [587, 185] width 12 height 10
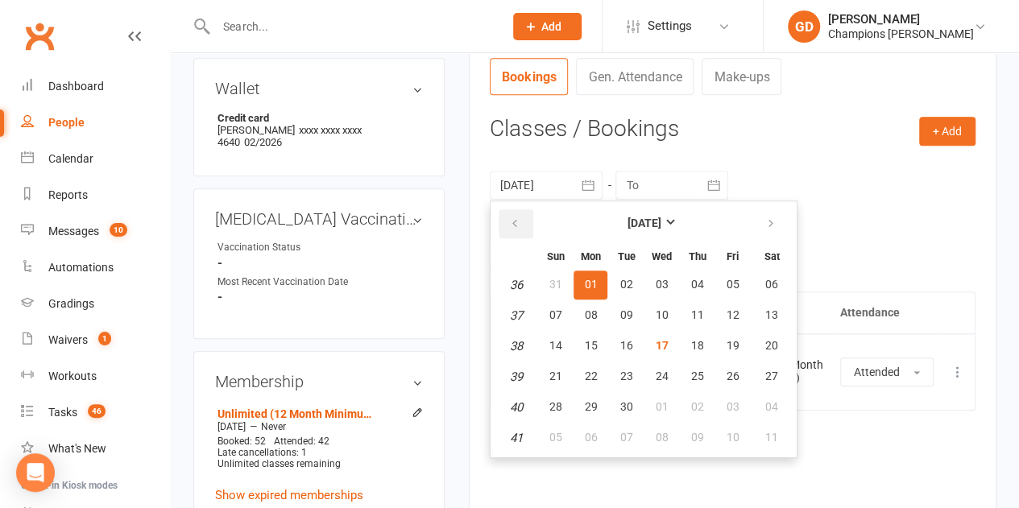
click at [515, 217] on icon "button" at bounding box center [514, 223] width 11 height 13
click at [598, 323] on button "04" at bounding box center [590, 315] width 34 height 29
type input "[DATE]"
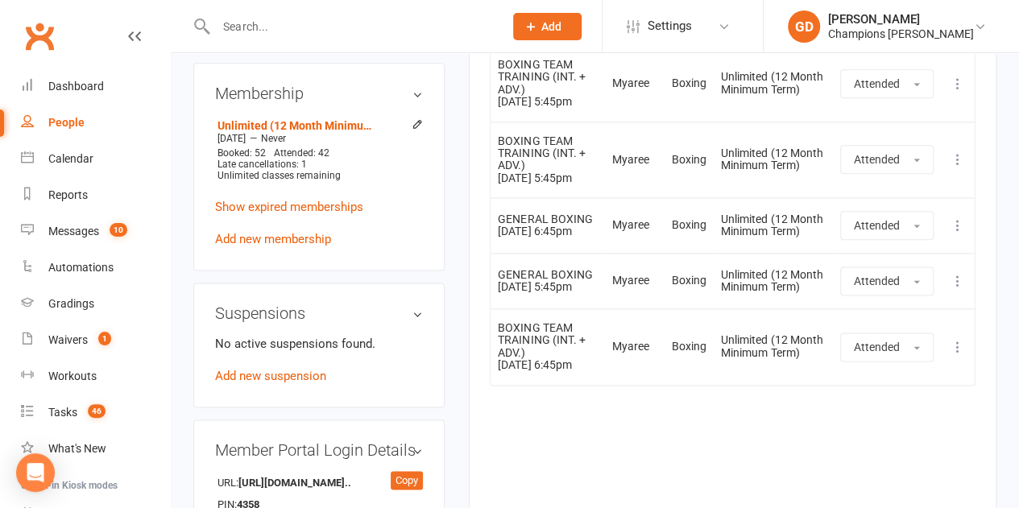
scroll to position [902, 0]
click at [455, 127] on div "upload photo change photo [PERSON_NAME] Activated [DATE] Added [DATE] Active me…" at bounding box center [318, 270] width 275 height 2193
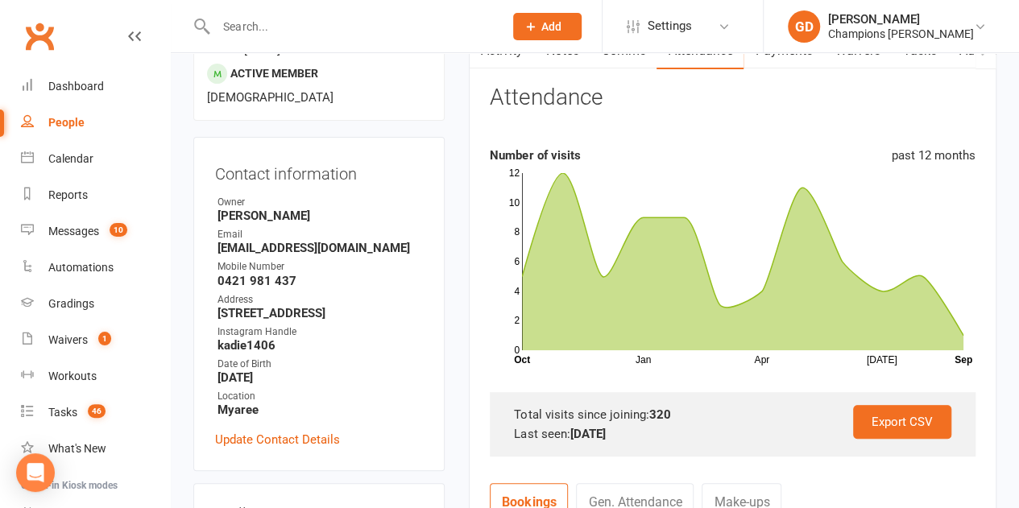
scroll to position [0, 0]
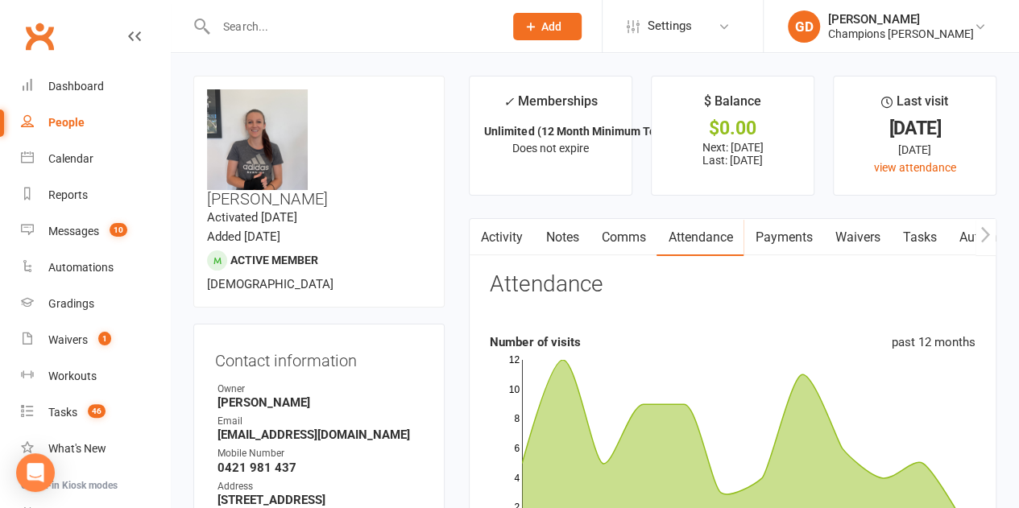
click at [277, 19] on input "text" at bounding box center [351, 26] width 281 height 23
paste input "[PERSON_NAME]"
type input "[PERSON_NAME]"
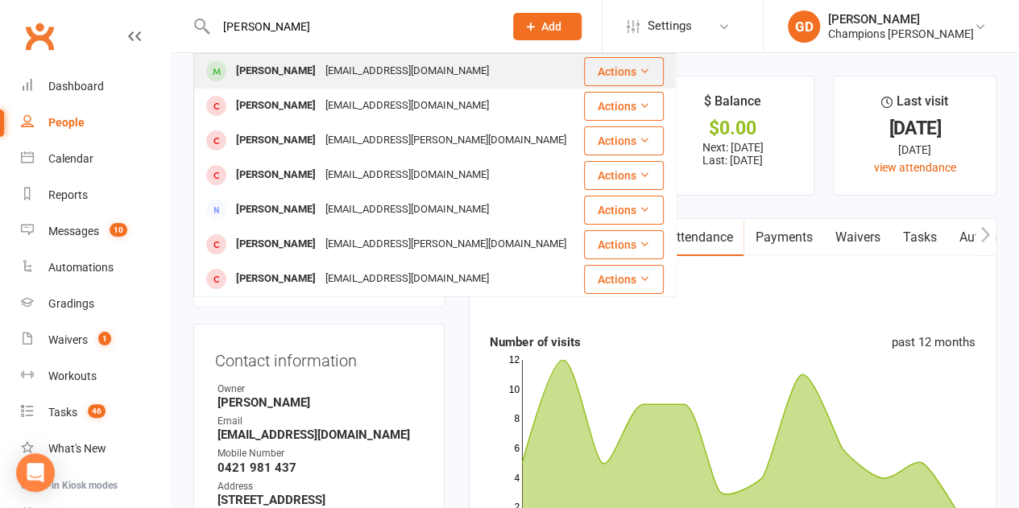
click at [321, 74] on div "[EMAIL_ADDRESS][DOMAIN_NAME]" at bounding box center [407, 71] width 173 height 23
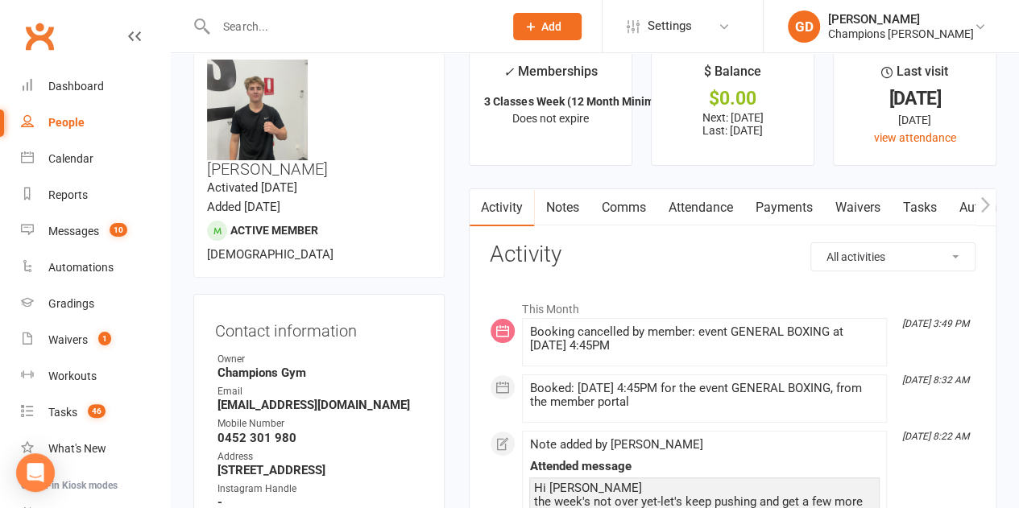
scroll to position [32, 0]
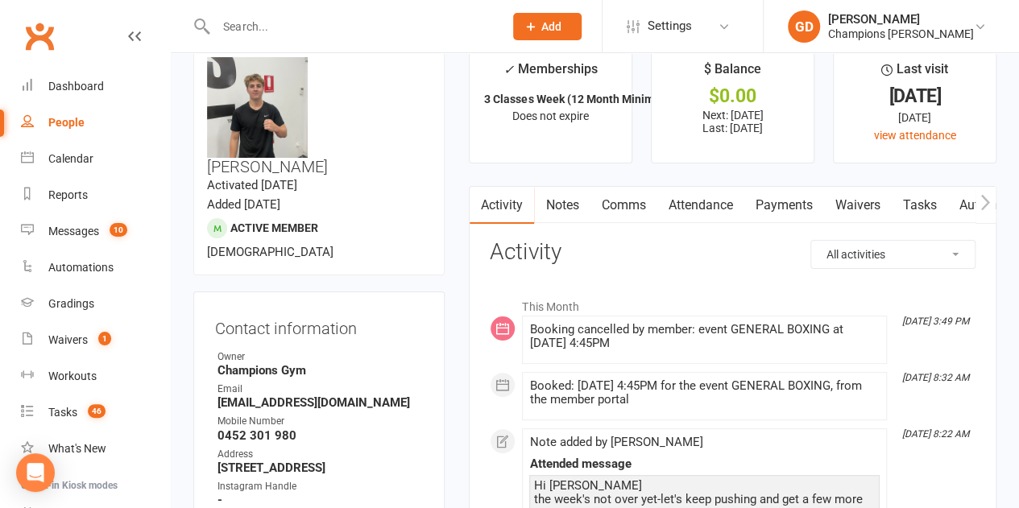
click at [718, 204] on link "Attendance" at bounding box center [699, 205] width 87 height 37
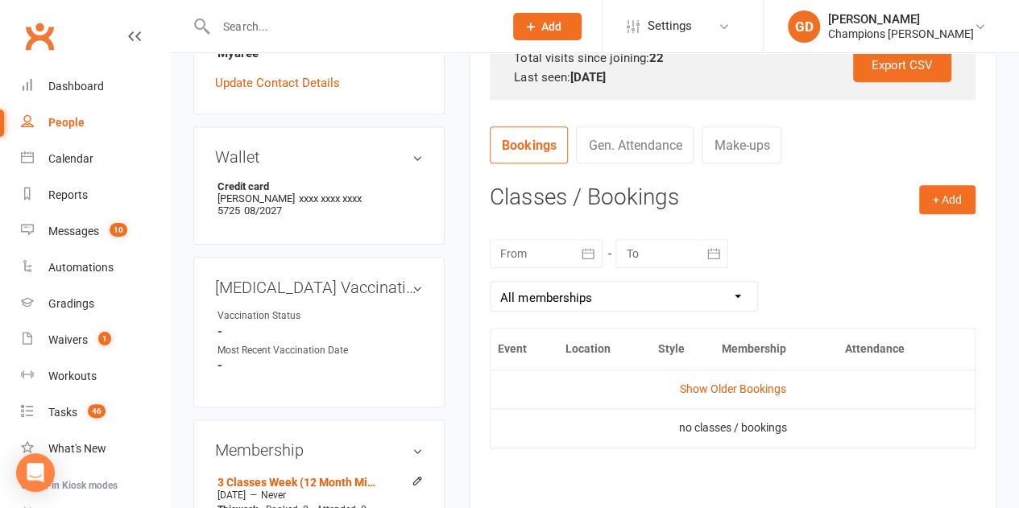
scroll to position [548, 0]
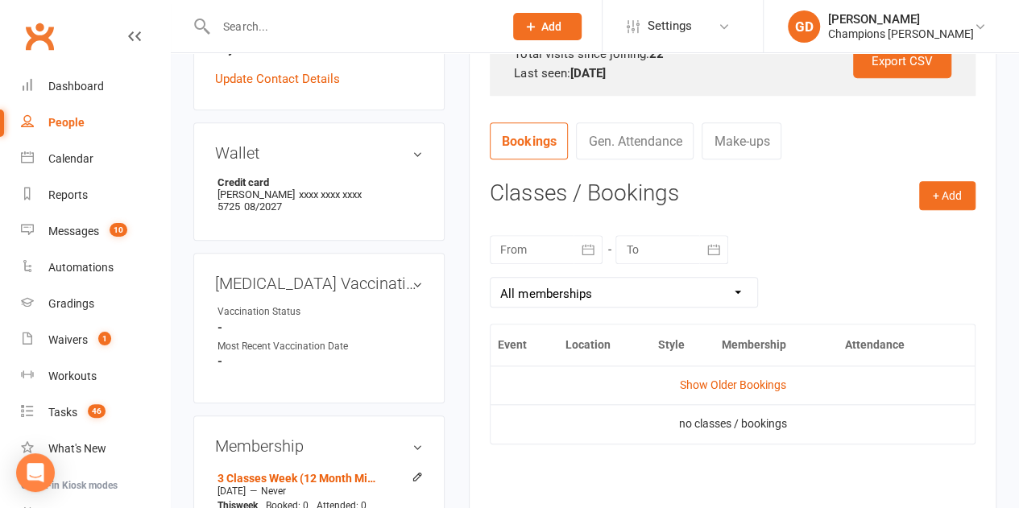
click at [577, 241] on button "button" at bounding box center [587, 249] width 29 height 29
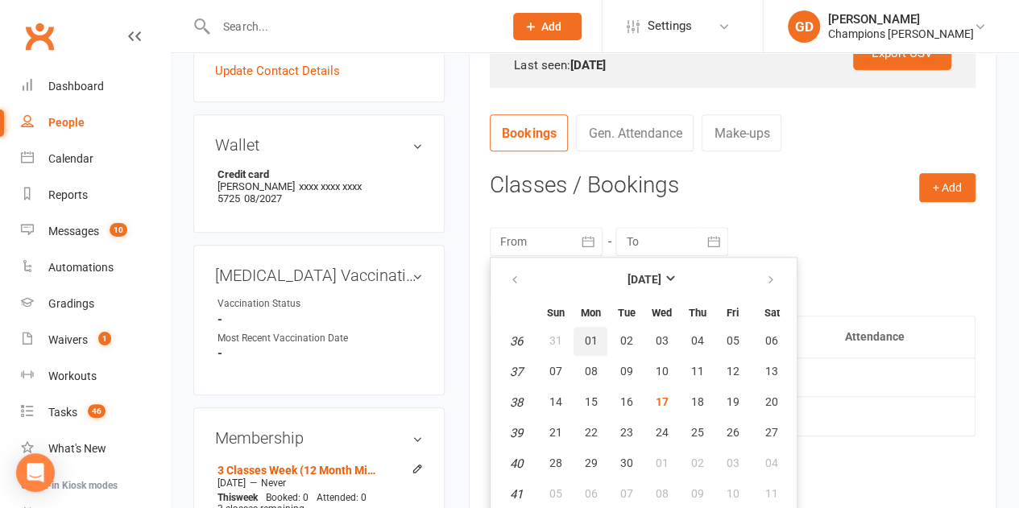
click at [602, 335] on button "01" at bounding box center [590, 341] width 34 height 29
type input "[DATE]"
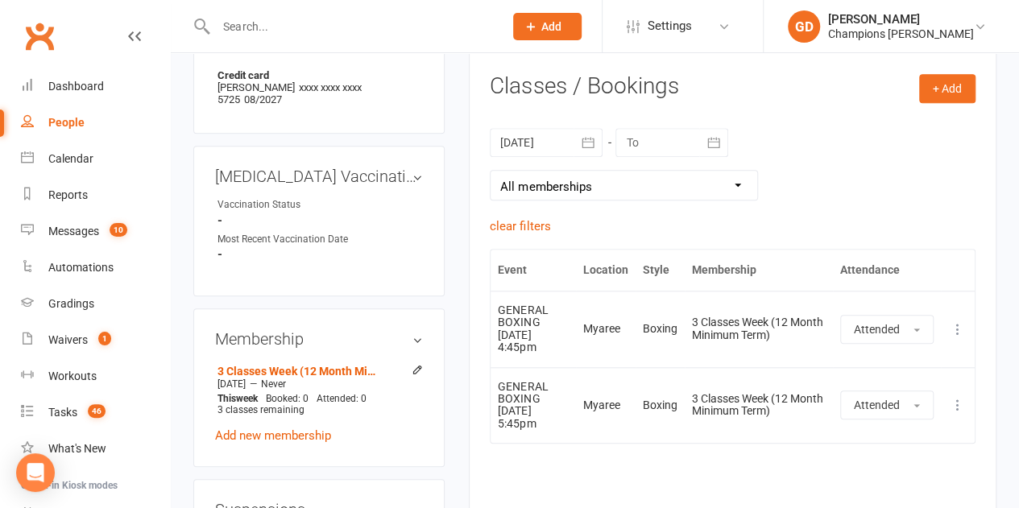
scroll to position [656, 0]
click at [282, 30] on input "text" at bounding box center [351, 26] width 281 height 23
paste input "[PERSON_NAME] Olunna"
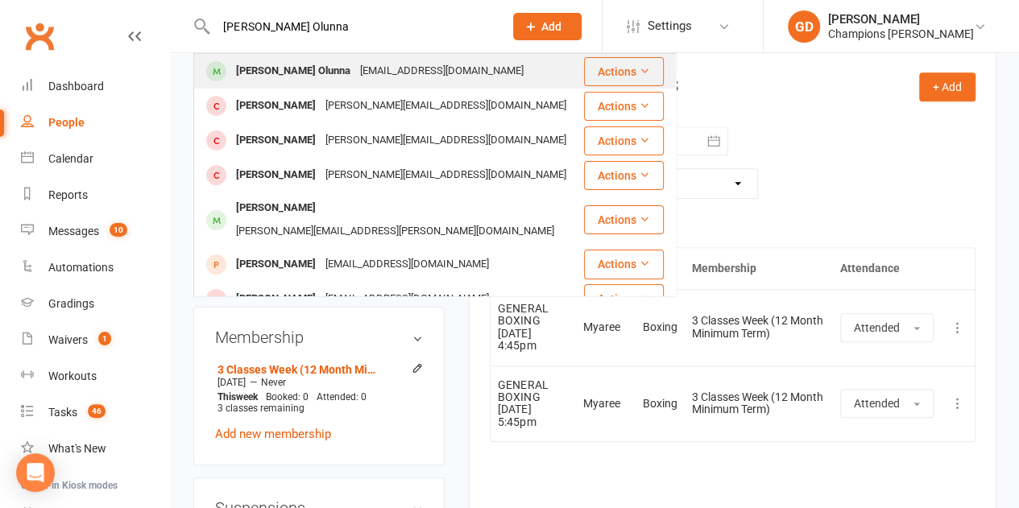
type input "[PERSON_NAME] Olunna"
click at [303, 75] on div "[PERSON_NAME] Olunna" at bounding box center [293, 71] width 124 height 23
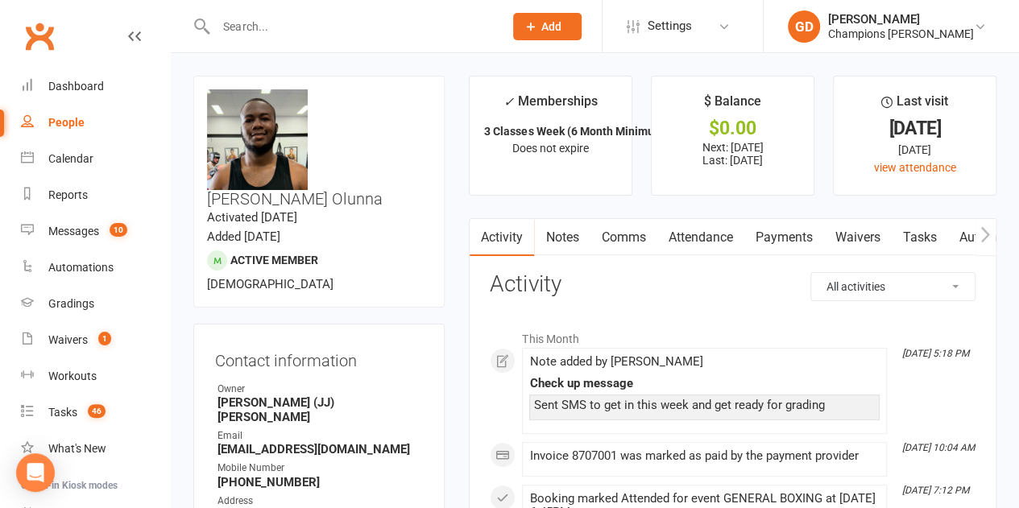
click at [699, 231] on link "Attendance" at bounding box center [699, 237] width 87 height 37
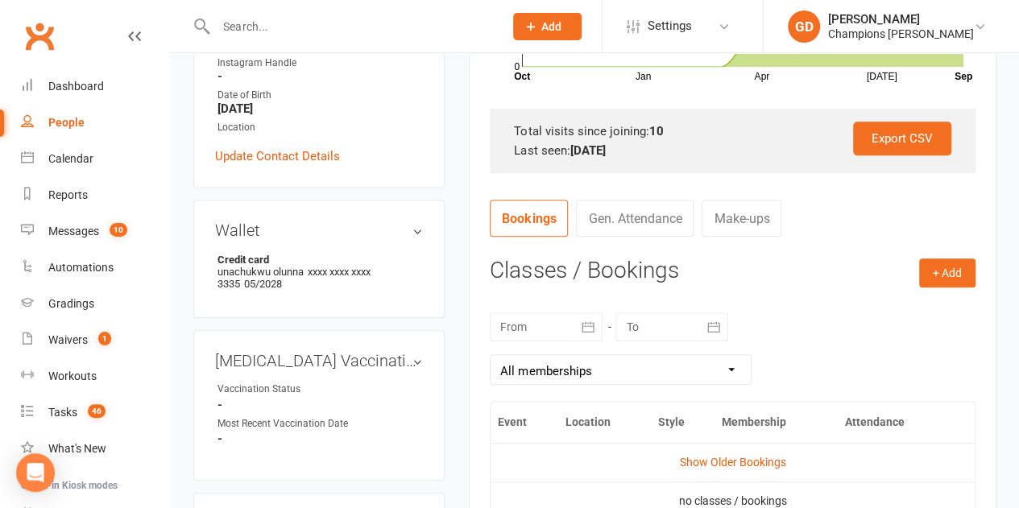
scroll to position [483, 0]
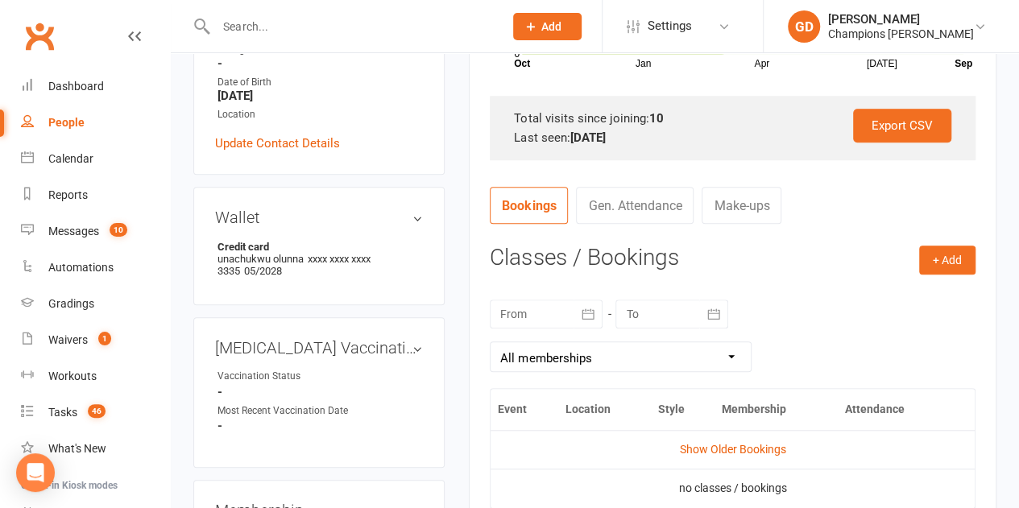
click at [554, 308] on div at bounding box center [546, 314] width 113 height 29
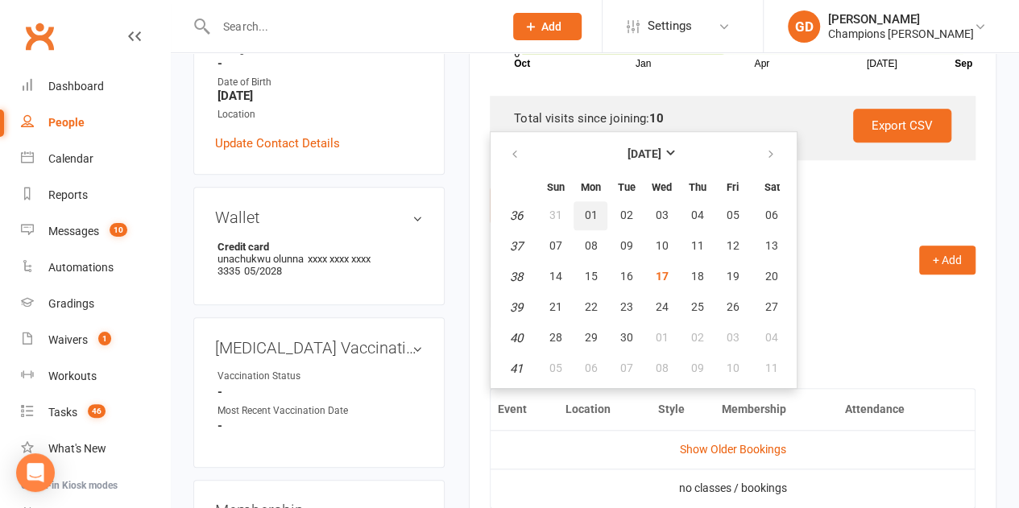
click at [593, 215] on span "01" at bounding box center [590, 215] width 13 height 13
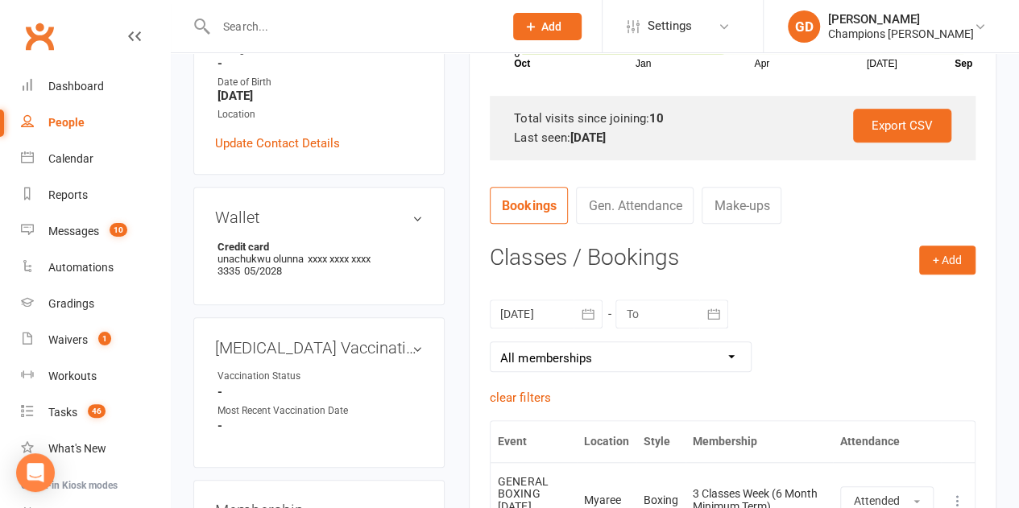
click at [706, 267] on h3 "Classes / Bookings" at bounding box center [733, 258] width 486 height 25
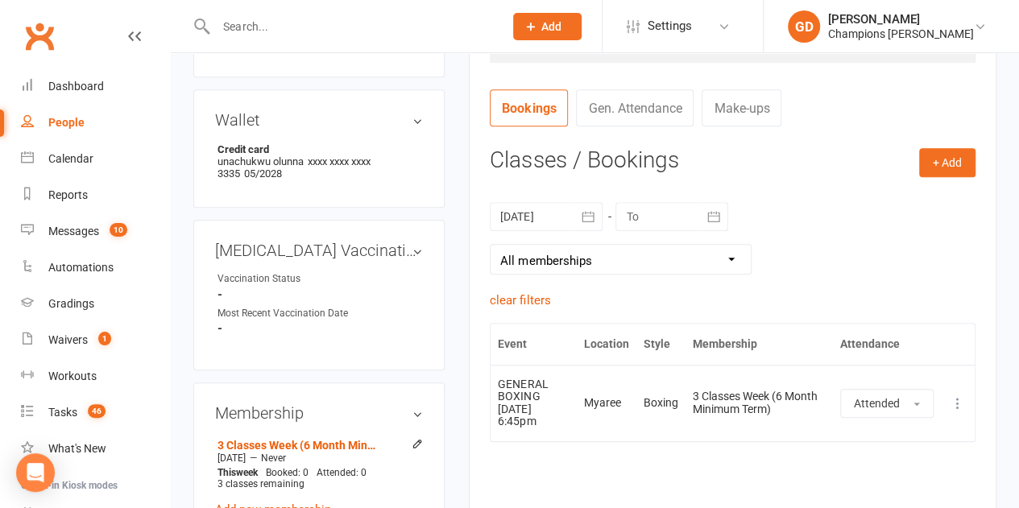
scroll to position [580, 0]
click at [581, 212] on icon "button" at bounding box center [588, 217] width 16 height 16
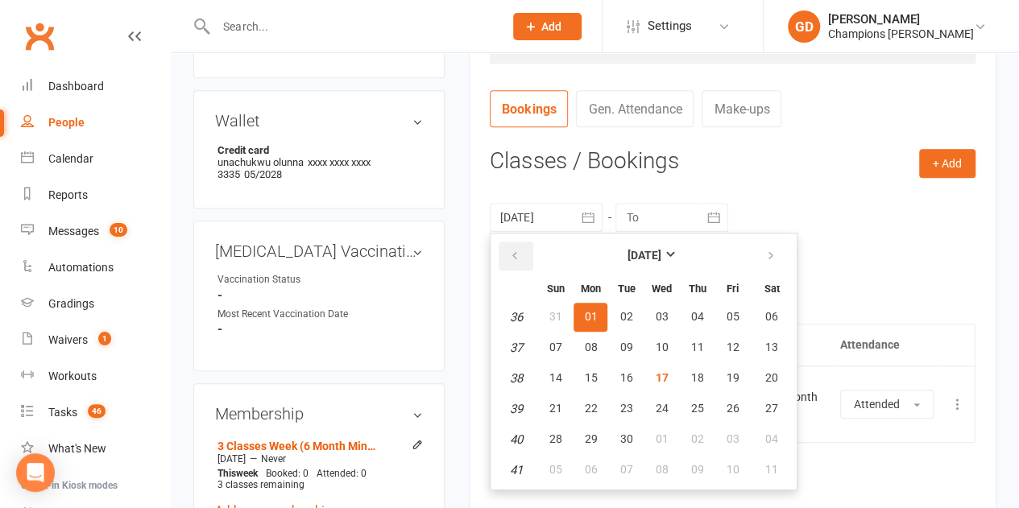
click at [519, 250] on button "button" at bounding box center [516, 256] width 35 height 29
click at [728, 323] on button "01" at bounding box center [732, 317] width 34 height 29
type input "[DATE]"
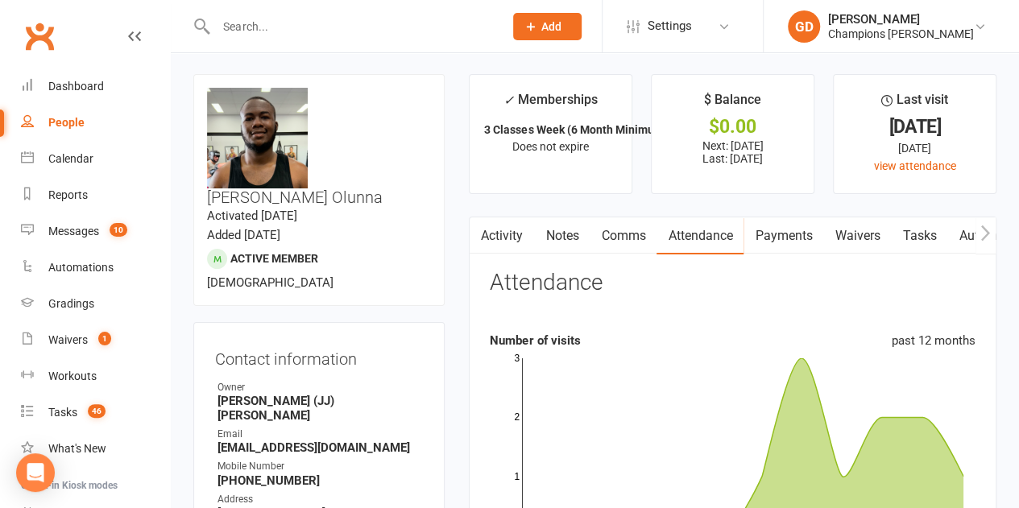
scroll to position [0, 0]
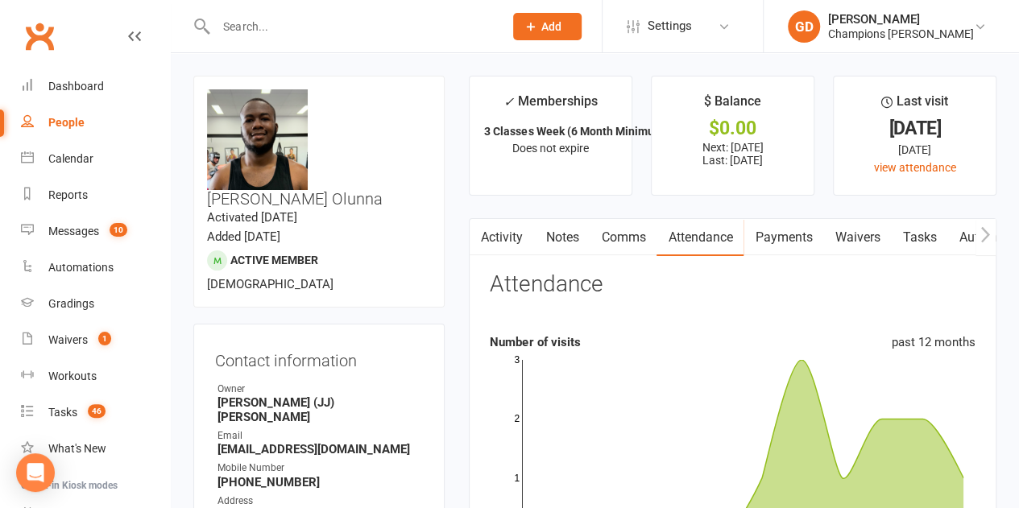
click at [556, 234] on link "Notes" at bounding box center [562, 237] width 56 height 37
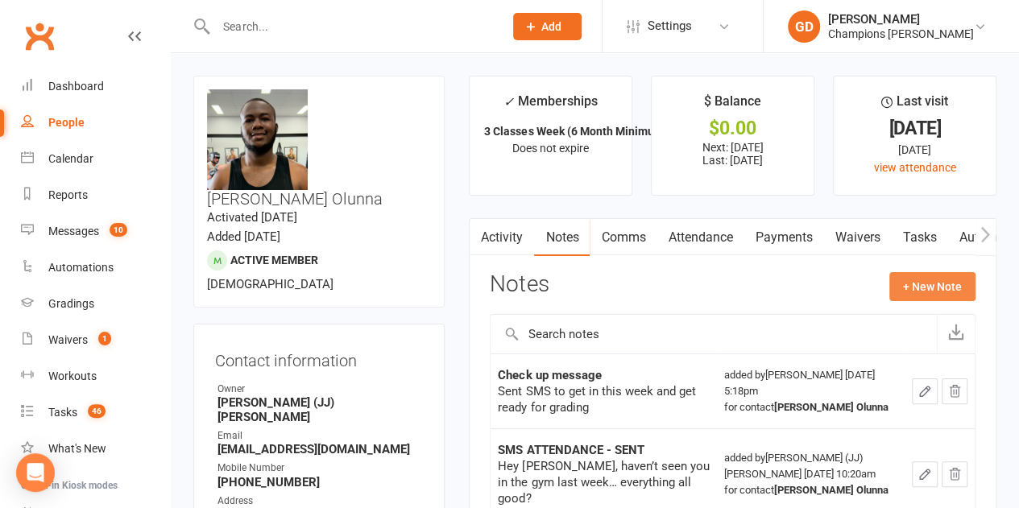
click at [894, 279] on button "+ New Note" at bounding box center [932, 286] width 86 height 29
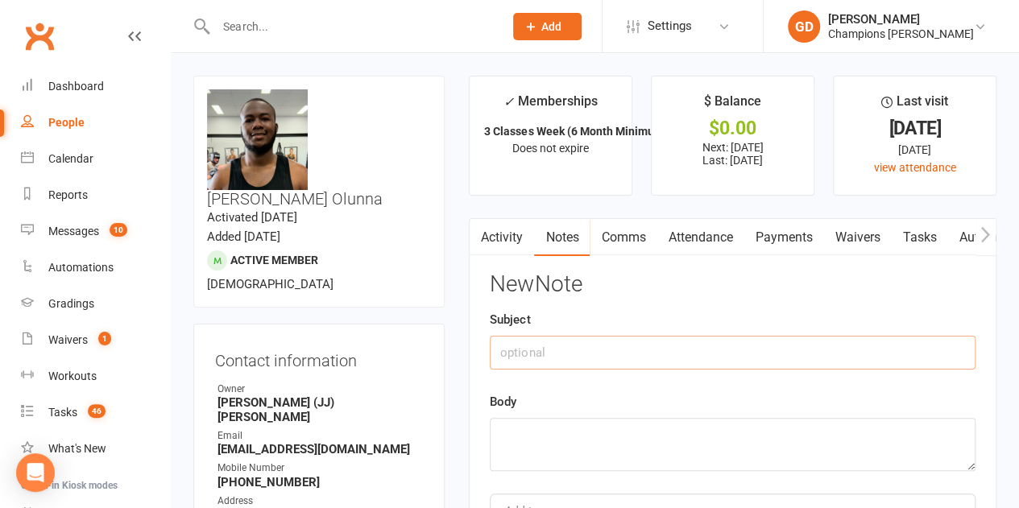
click at [628, 346] on input "text" at bounding box center [733, 353] width 486 height 34
type input "a"
type input "Attended"
click at [559, 460] on textarea at bounding box center [733, 444] width 486 height 53
type textarea "Sent"
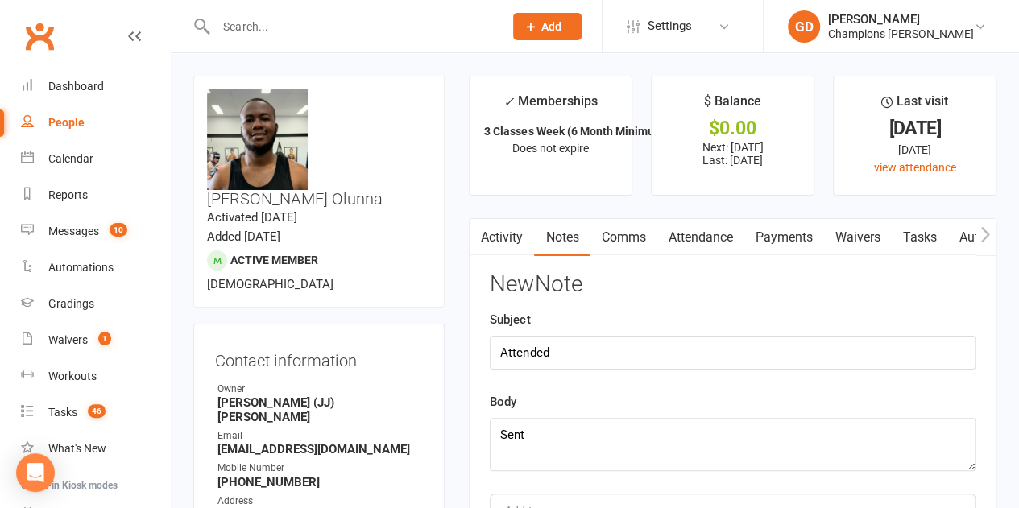
click at [660, 388] on div "New Note Subject Attended Body Sent Add tag Save Note Cancel" at bounding box center [733, 428] width 486 height 312
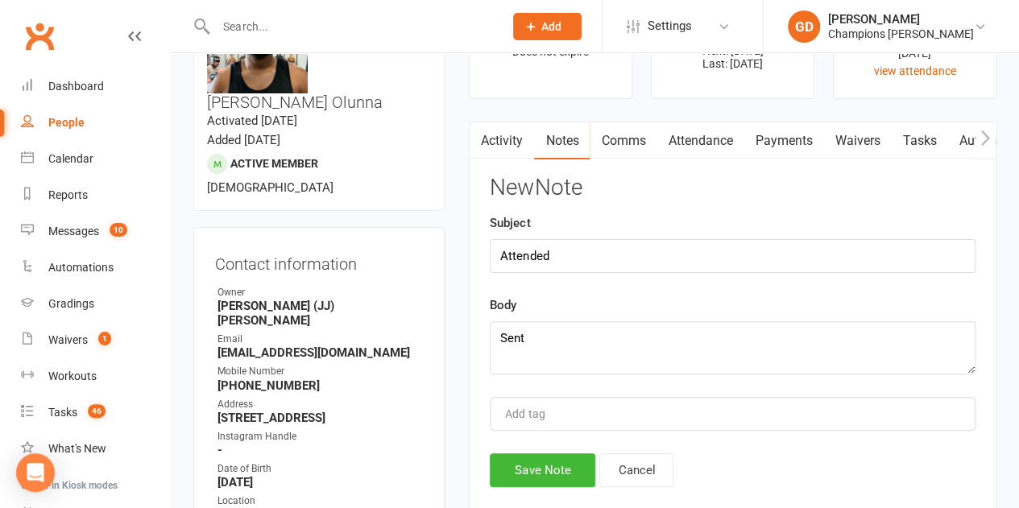
scroll to position [129, 0]
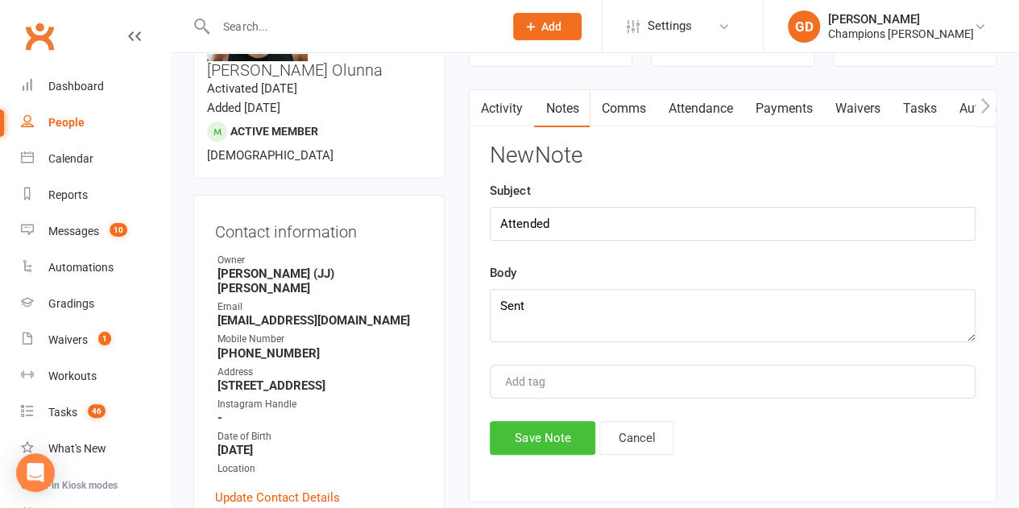
click at [544, 426] on button "Save Note" at bounding box center [543, 438] width 106 height 34
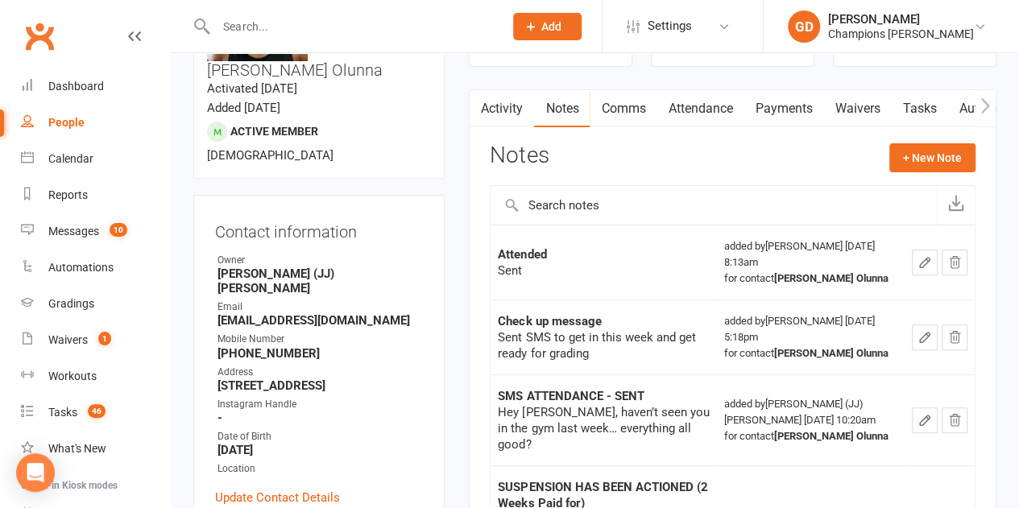
click at [346, 31] on input "text" at bounding box center [351, 26] width 281 height 23
paste input "[PERSON_NAME]"
type input "[PERSON_NAME]"
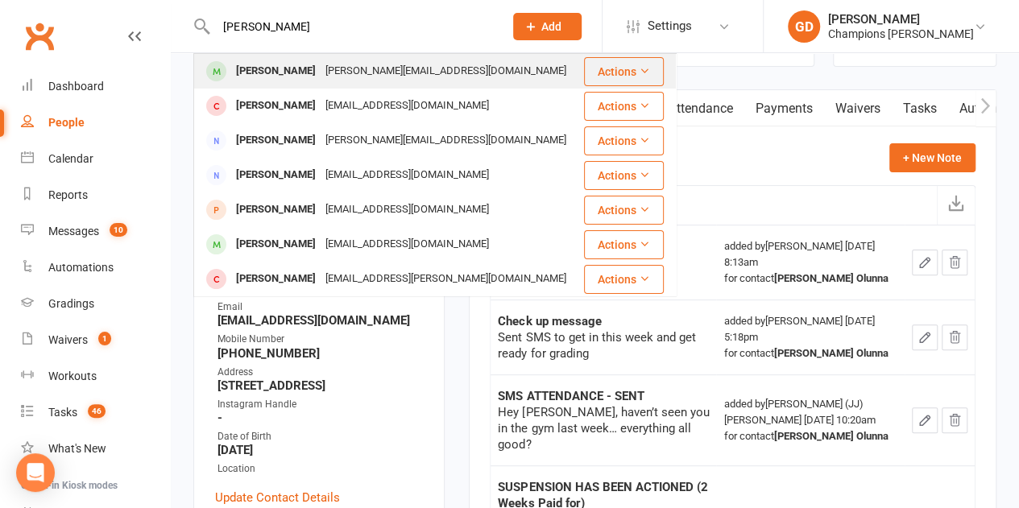
click at [357, 65] on div "[PERSON_NAME][EMAIL_ADDRESS][DOMAIN_NAME]" at bounding box center [446, 71] width 250 height 23
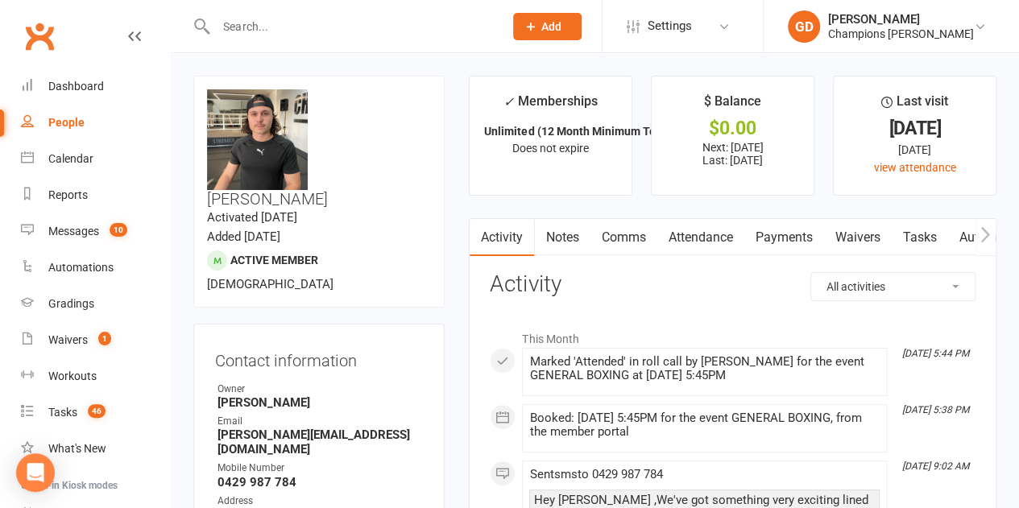
click at [709, 239] on link "Attendance" at bounding box center [699, 237] width 87 height 37
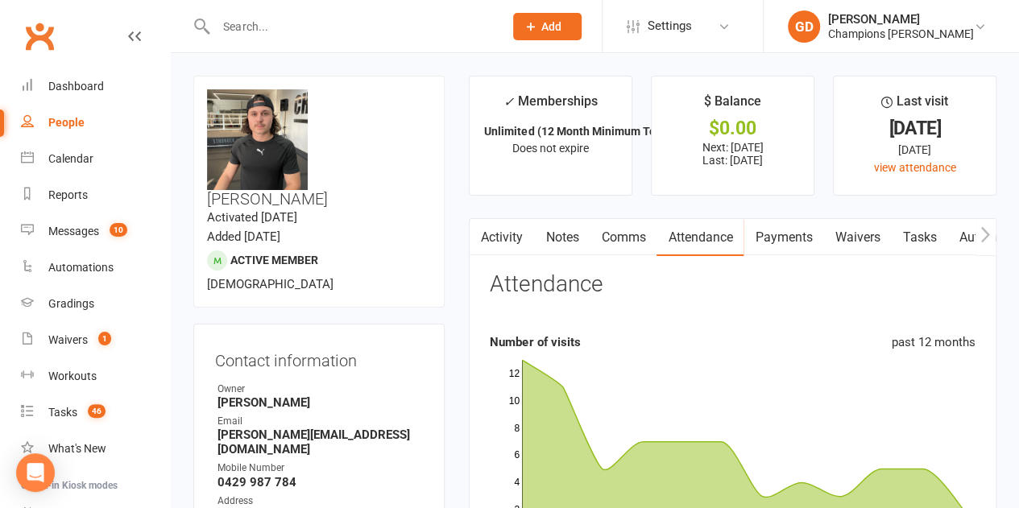
click at [638, 281] on div "Attendance" at bounding box center [733, 291] width 486 height 38
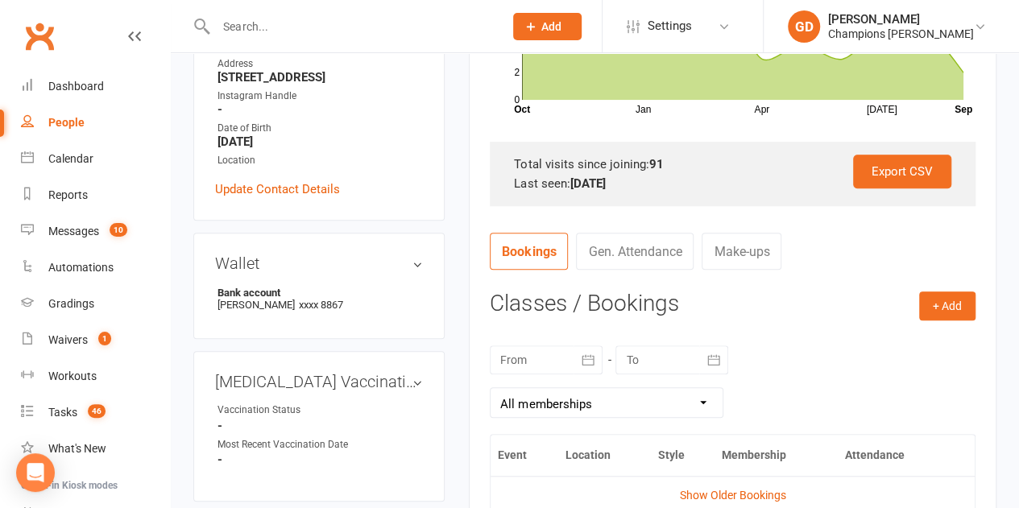
scroll to position [451, 0]
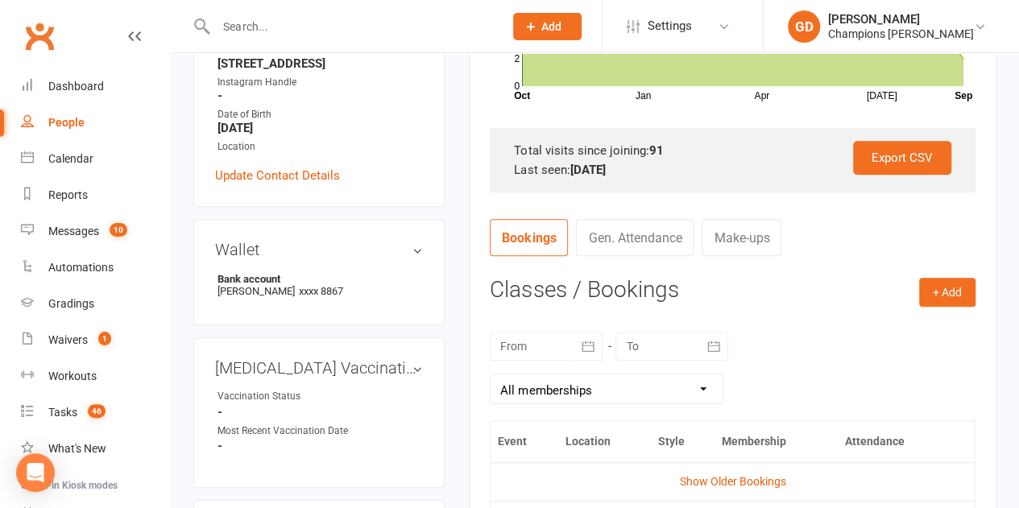
click at [580, 346] on icon "button" at bounding box center [588, 346] width 16 height 16
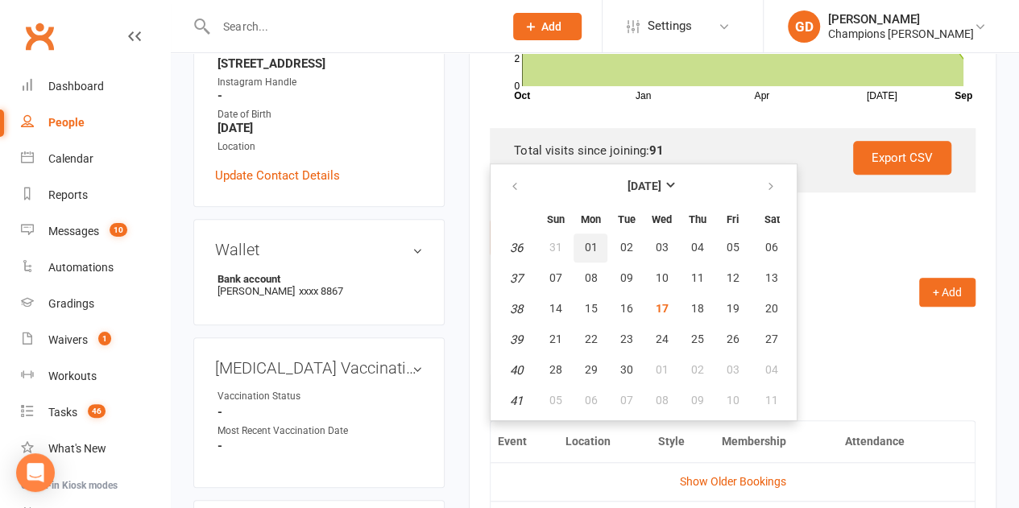
click at [585, 252] on span "01" at bounding box center [590, 247] width 13 height 13
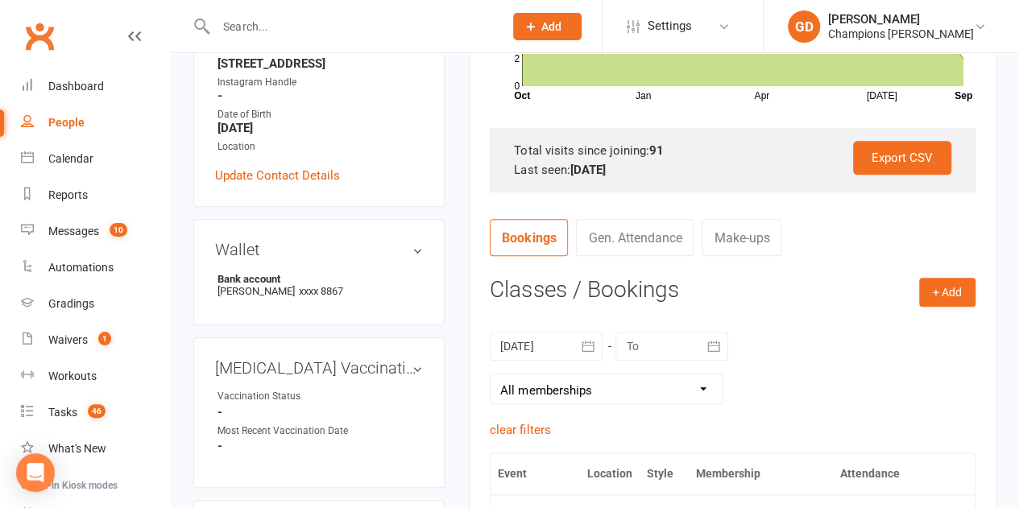
click at [523, 307] on div "+ Add Book Event Add Appointment Book a Friend Classes / Bookings [DATE] [DATE]…" at bounding box center [733, 502] width 486 height 449
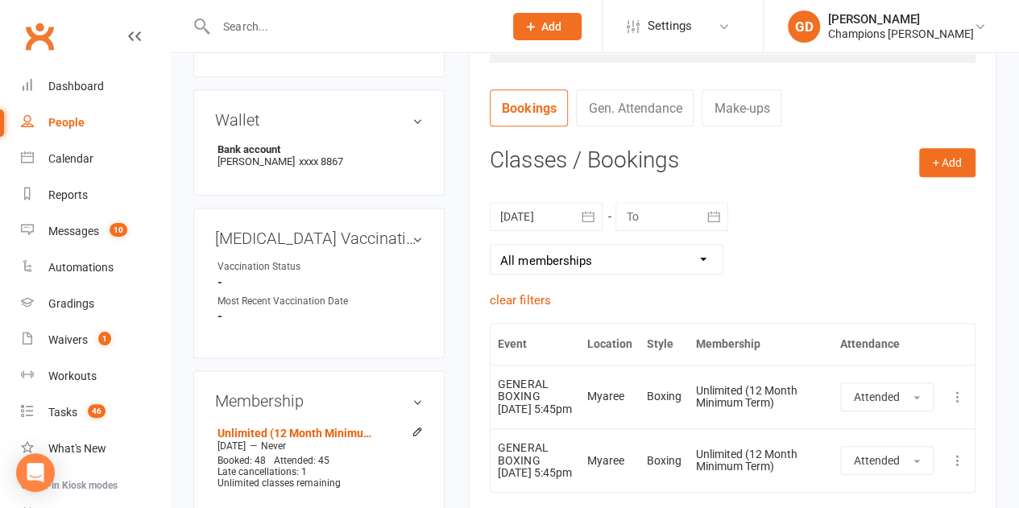
scroll to position [580, 0]
click at [574, 209] on button "button" at bounding box center [587, 217] width 29 height 29
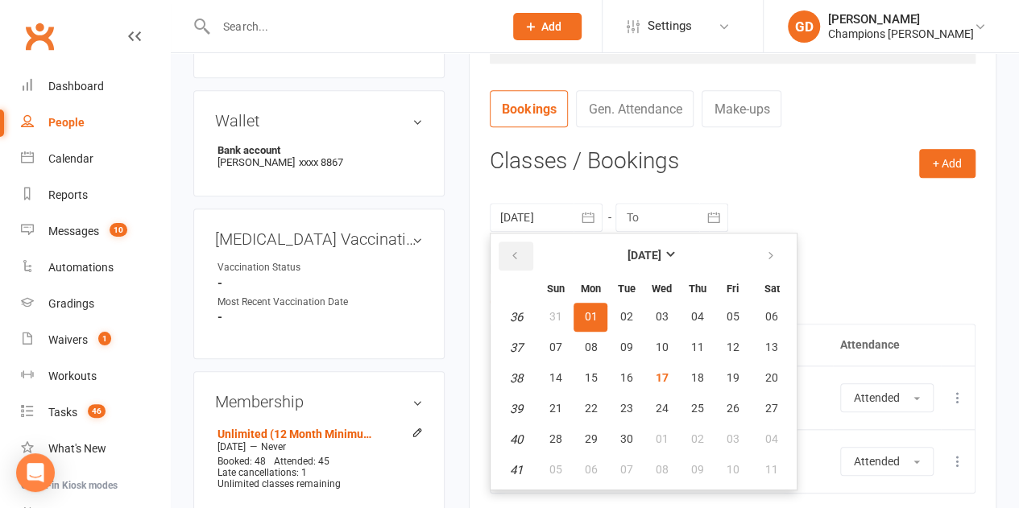
click at [515, 254] on icon "button" at bounding box center [514, 256] width 11 height 13
click at [741, 321] on button "01" at bounding box center [732, 317] width 34 height 29
type input "[DATE]"
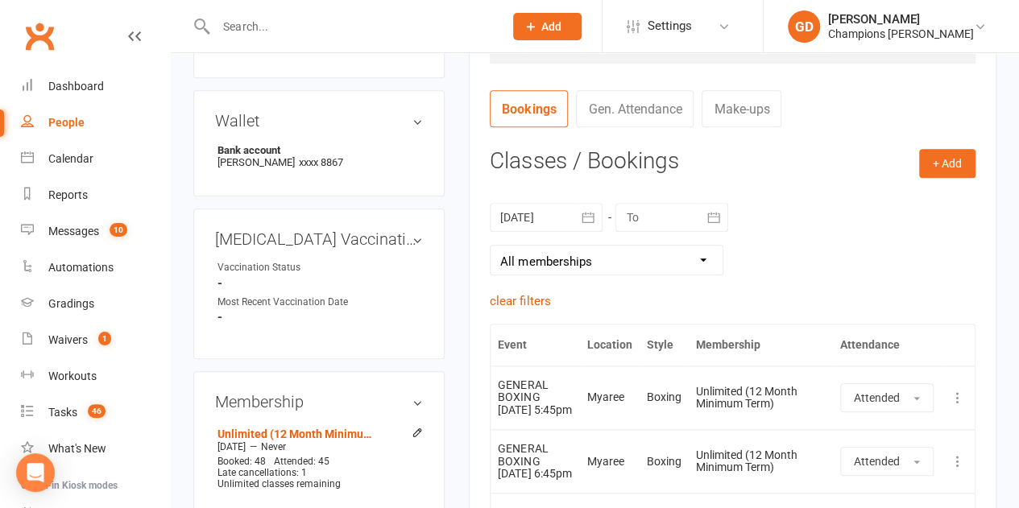
click at [807, 226] on div "[DATE] [DATE] Sun Mon Tue Wed Thu Fri Sat 31 27 28 29 30 31 01 02 32 03 04 05 0…" at bounding box center [733, 239] width 486 height 105
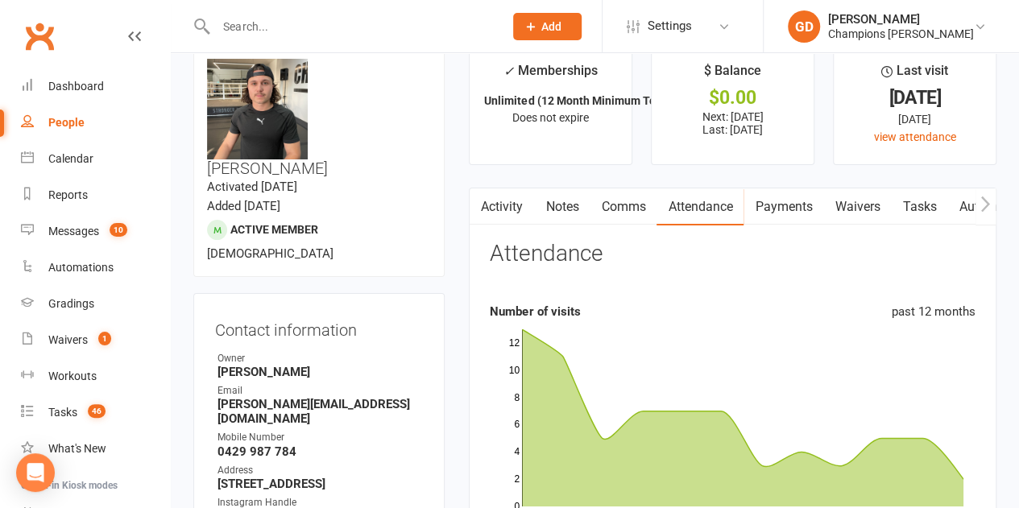
scroll to position [0, 0]
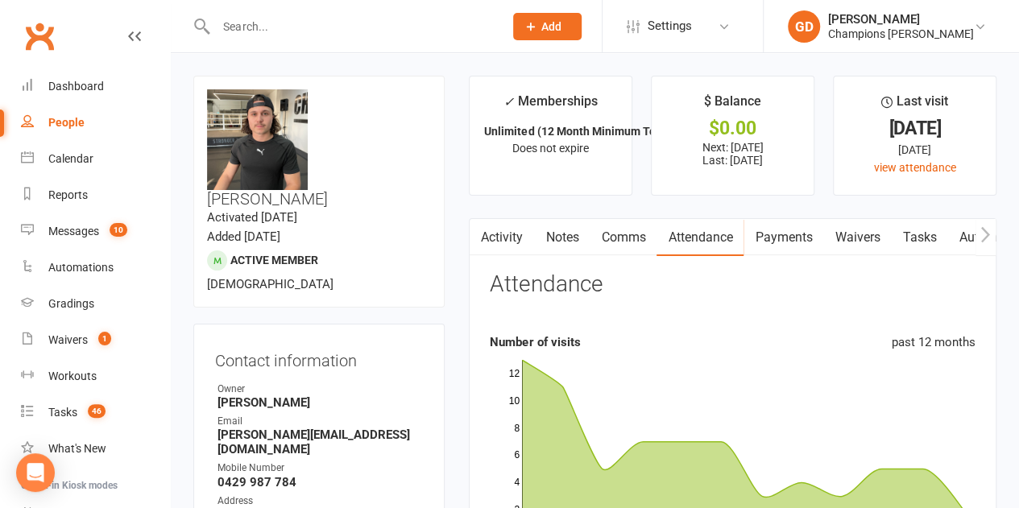
click at [574, 234] on link "Notes" at bounding box center [562, 237] width 56 height 37
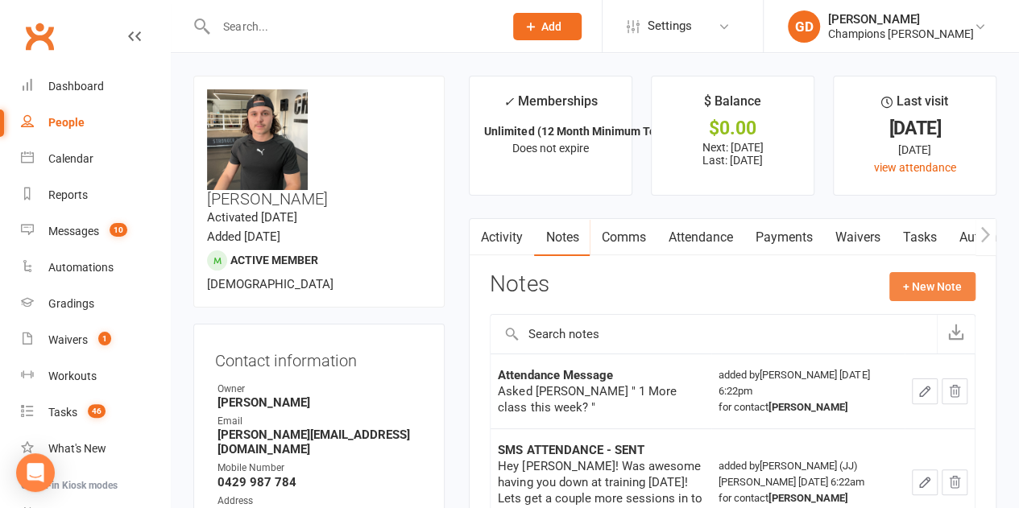
click at [907, 283] on button "+ New Note" at bounding box center [932, 286] width 86 height 29
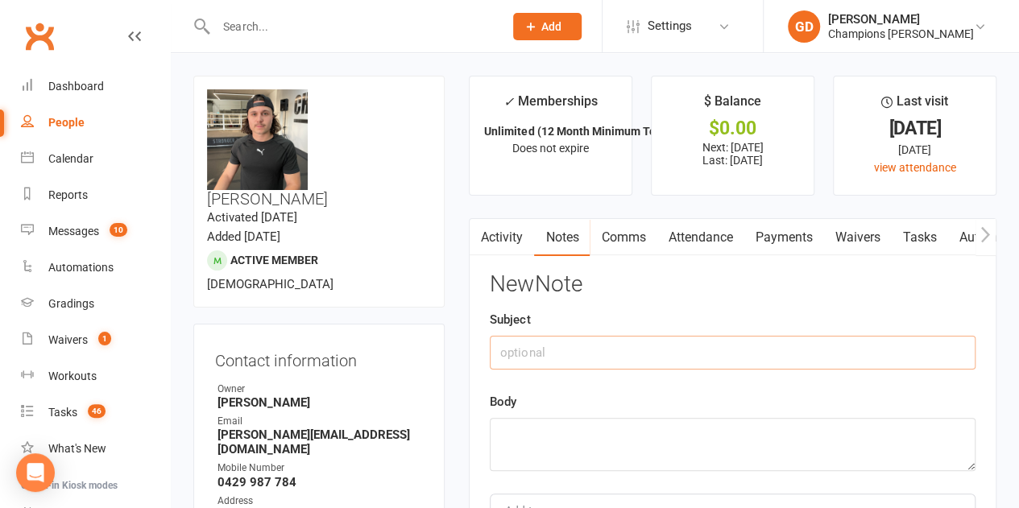
click at [580, 348] on input "text" at bounding box center [733, 353] width 486 height 34
type input "a"
type input "Attended"
click at [526, 458] on textarea at bounding box center [733, 444] width 486 height 53
type textarea "sent"
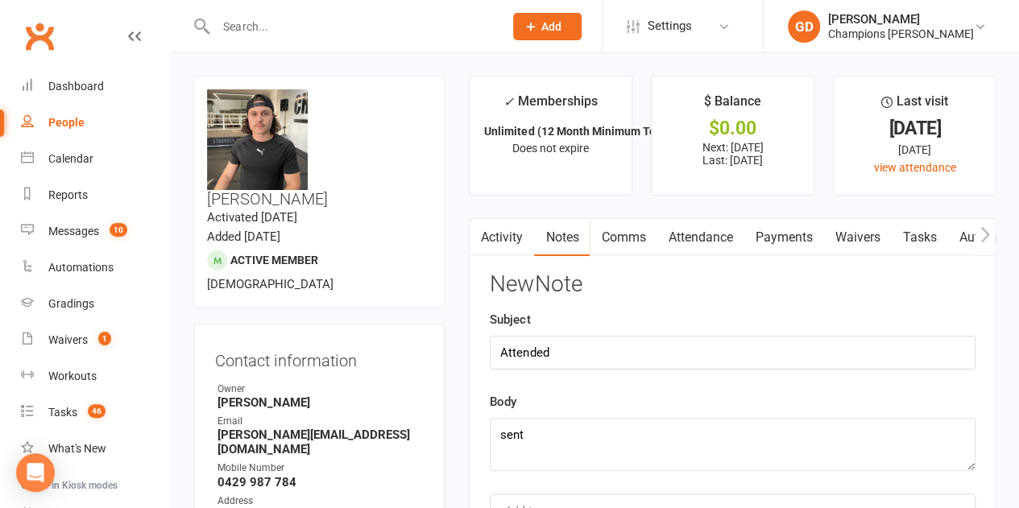
click at [644, 389] on div "New Note Subject Attended Body sent Add tag Save Note Cancel" at bounding box center [733, 428] width 486 height 312
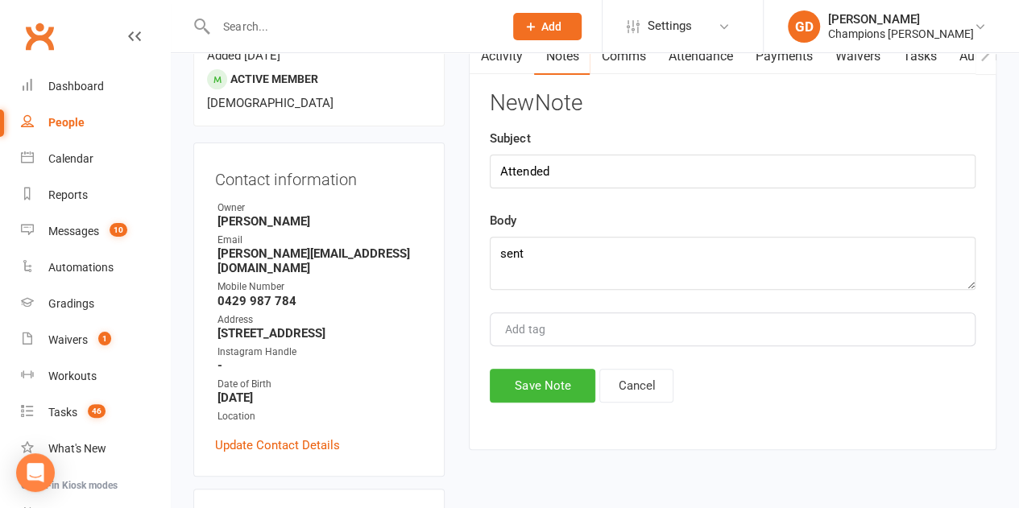
scroll to position [226, 0]
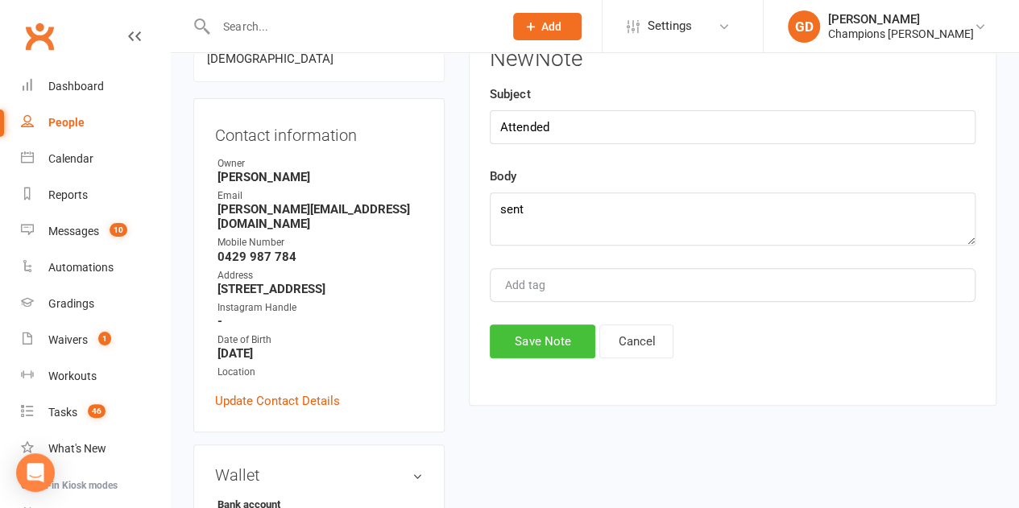
click at [554, 329] on button "Save Note" at bounding box center [543, 342] width 106 height 34
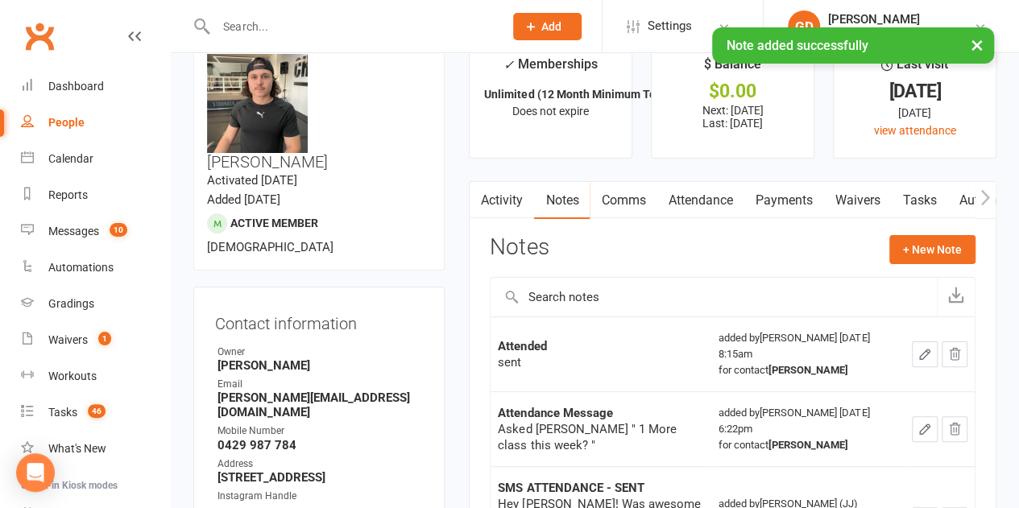
scroll to position [0, 0]
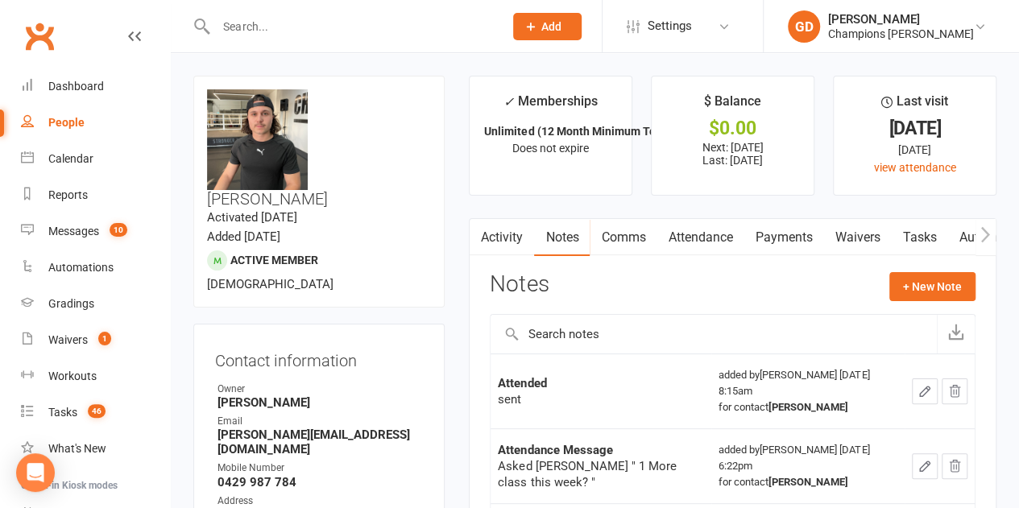
click at [317, 29] on input "text" at bounding box center [351, 26] width 281 height 23
paste input "Amishah Monola"
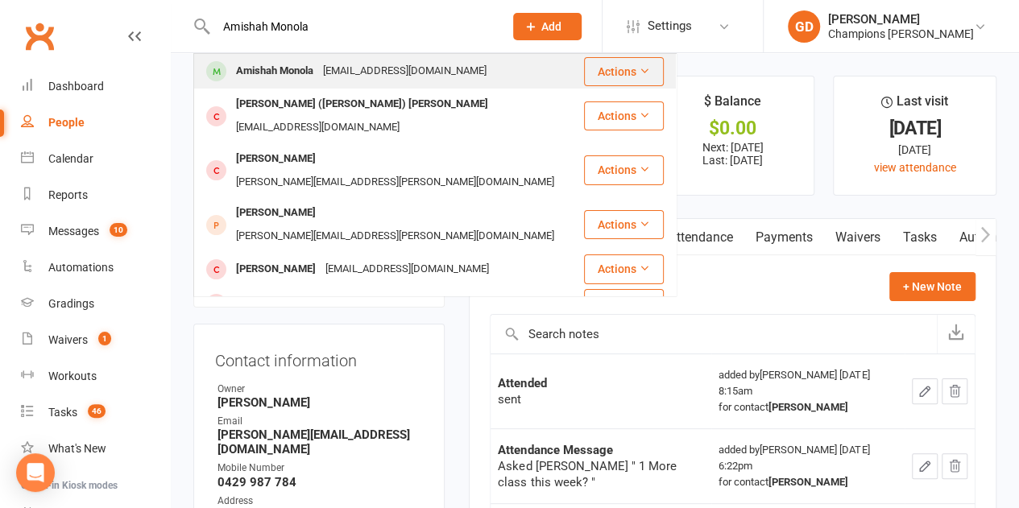
type input "Amishah Monola"
click at [403, 59] on div "Amishah Monola [EMAIL_ADDRESS][DOMAIN_NAME]" at bounding box center [388, 71] width 387 height 33
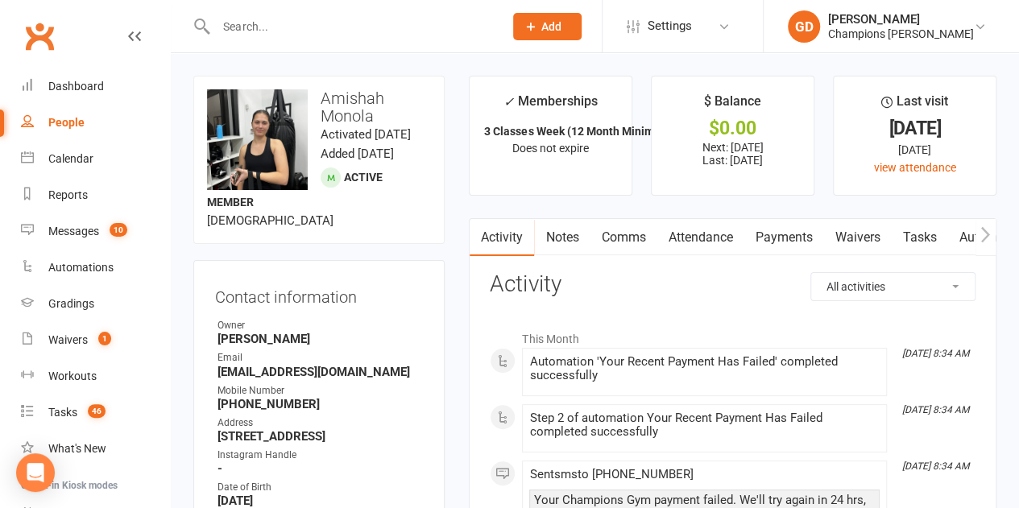
click at [702, 227] on link "Attendance" at bounding box center [699, 237] width 87 height 37
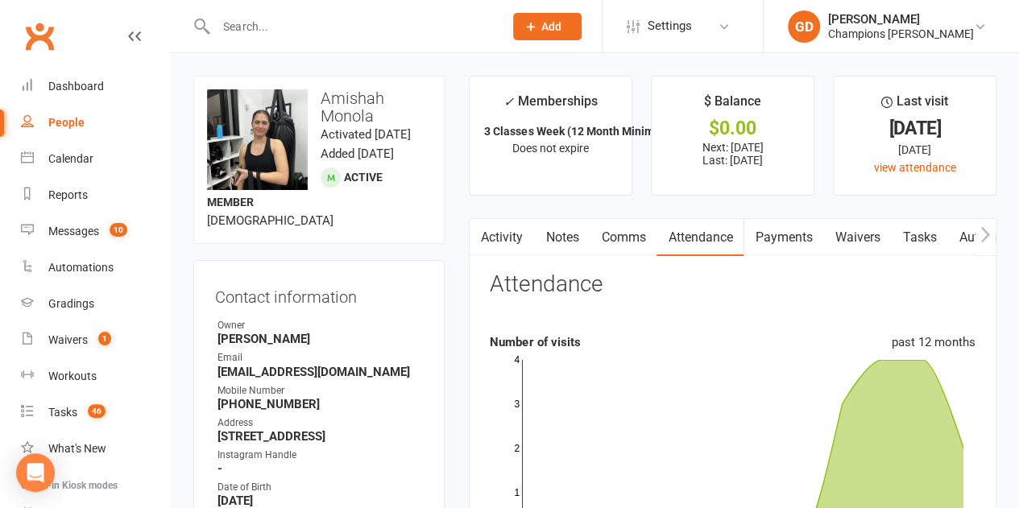
click at [642, 275] on div "Attendance" at bounding box center [733, 291] width 486 height 38
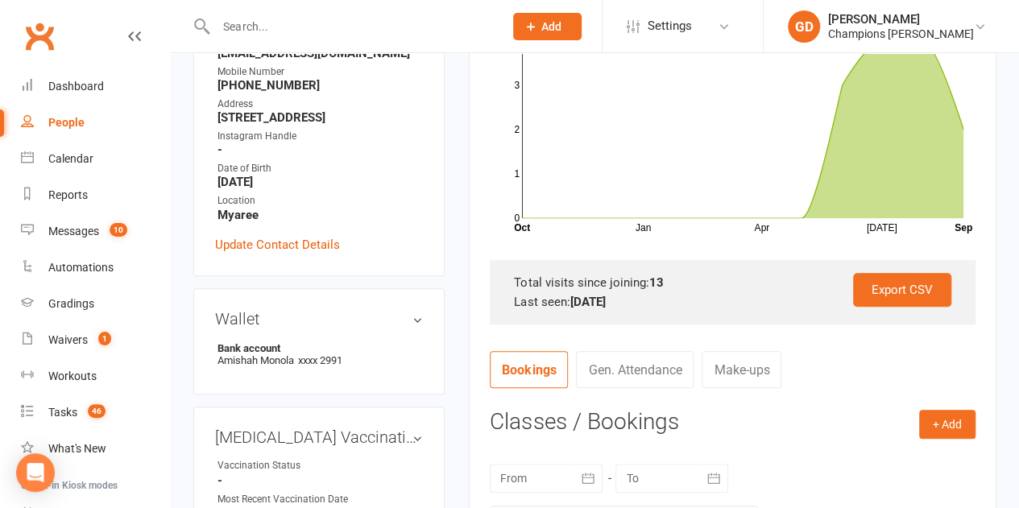
scroll to position [322, 0]
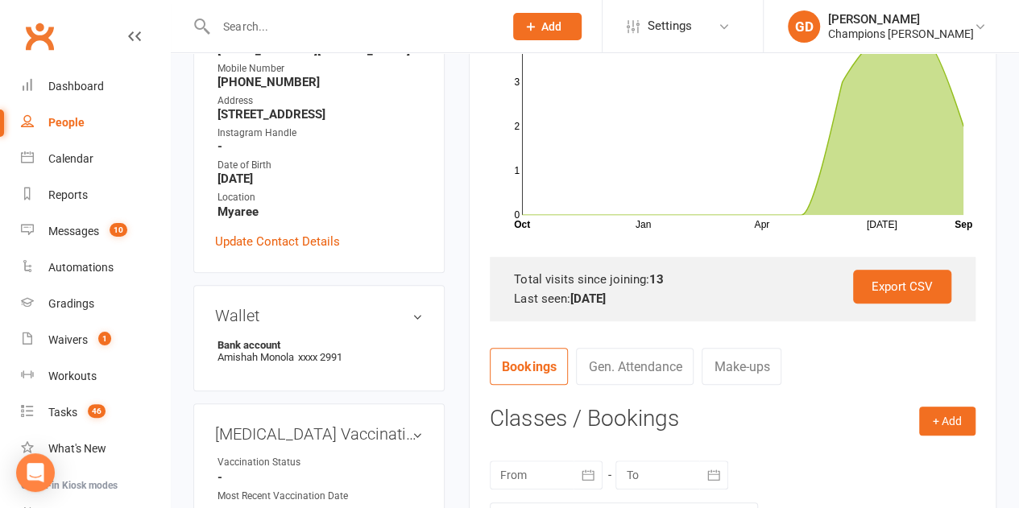
click at [578, 464] on button "button" at bounding box center [587, 475] width 29 height 29
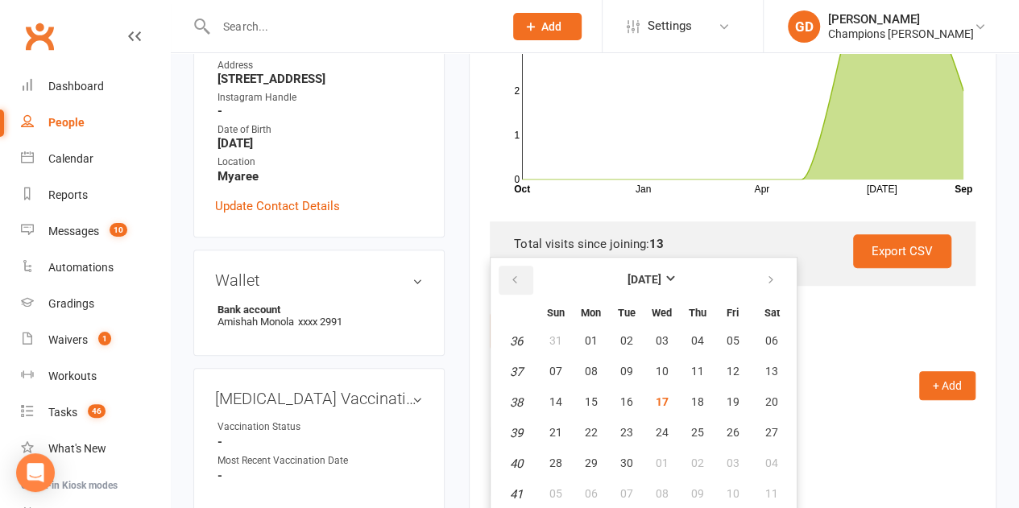
click at [507, 280] on button "button" at bounding box center [516, 280] width 35 height 29
click at [731, 334] on span "01" at bounding box center [732, 340] width 13 height 13
type input "[DATE]"
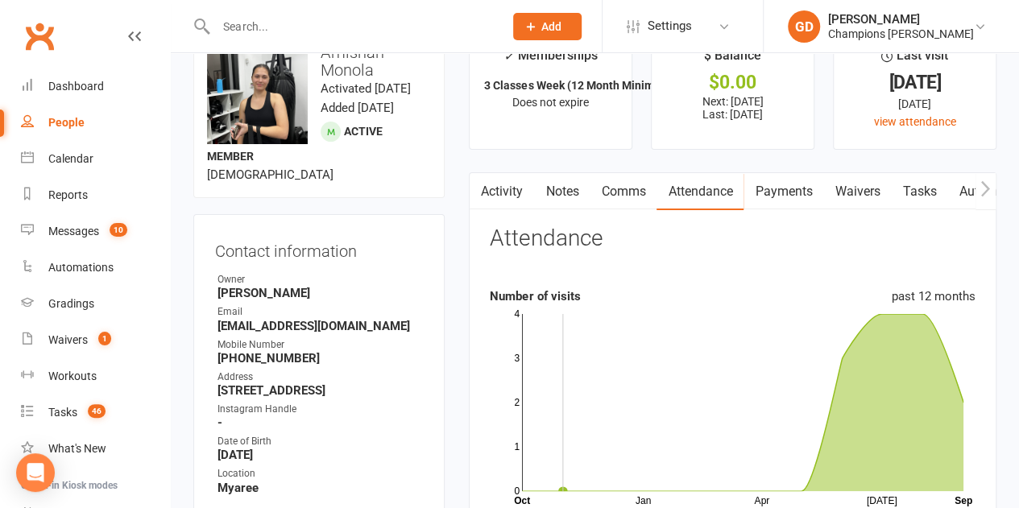
scroll to position [0, 0]
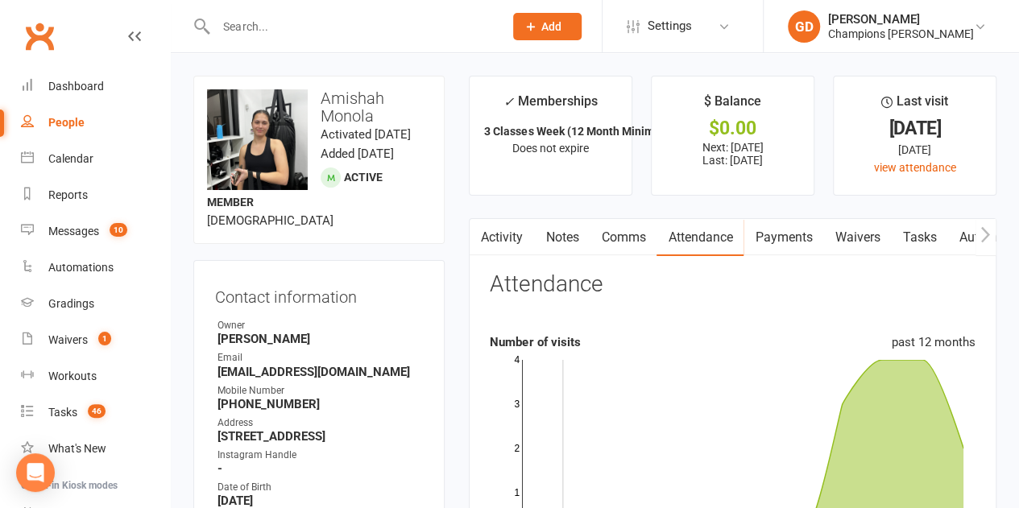
click at [565, 238] on link "Notes" at bounding box center [562, 237] width 56 height 37
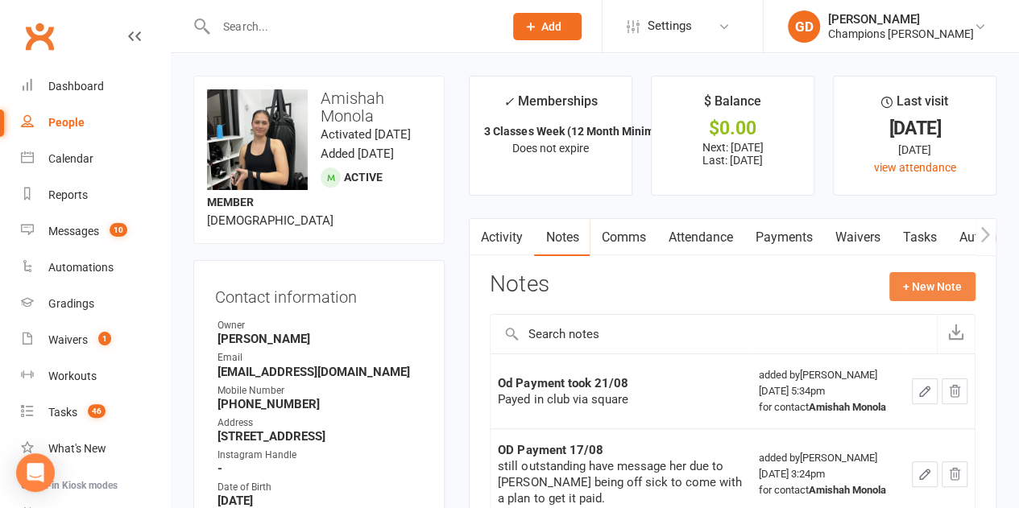
click at [921, 289] on button "+ New Note" at bounding box center [932, 286] width 86 height 29
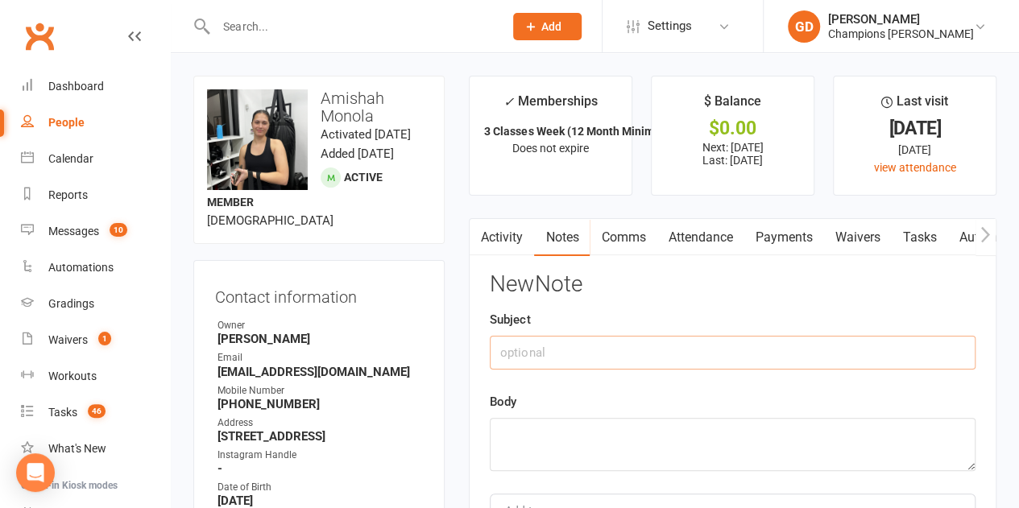
click at [636, 351] on input "text" at bounding box center [733, 353] width 486 height 34
type input "Attended"
click at [527, 453] on textarea at bounding box center [733, 444] width 486 height 53
type textarea "sent"
click at [643, 409] on div "Body sent" at bounding box center [733, 431] width 486 height 79
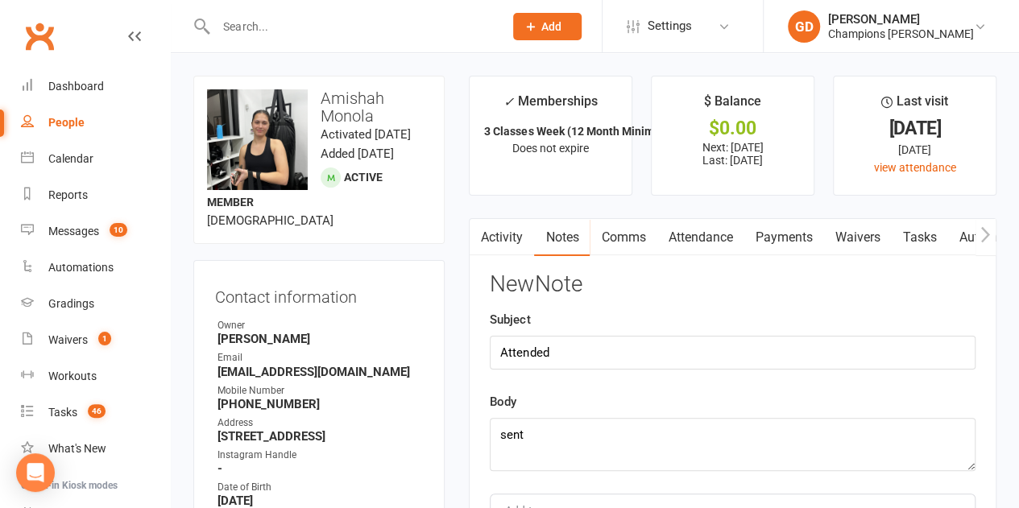
click at [652, 398] on div "Body sent" at bounding box center [733, 431] width 486 height 79
click at [1002, 83] on main "✓ Memberships 3 Classes Week (12 Month Minimum Term) Does not expire $ Balance …" at bounding box center [733, 362] width 552 height 572
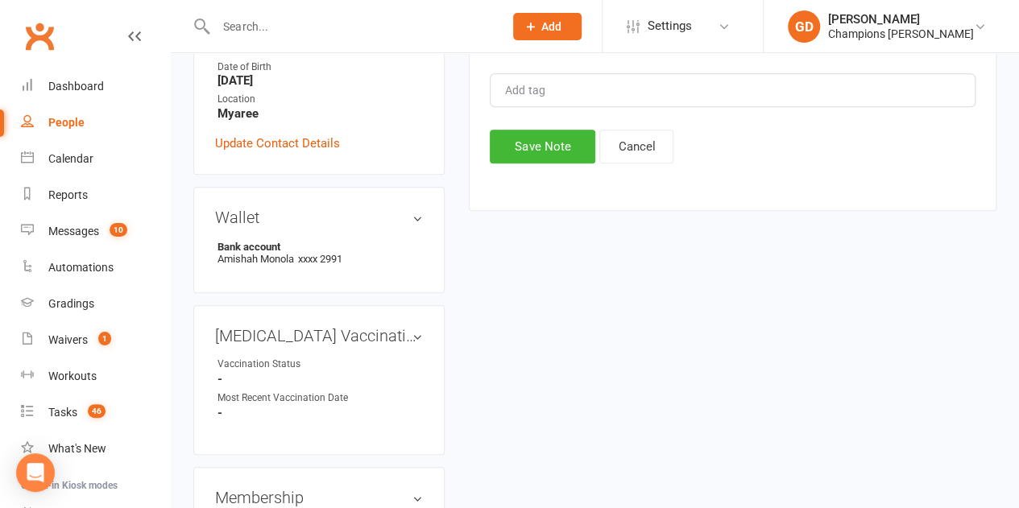
scroll to position [419, 0]
click at [574, 136] on button "Save Note" at bounding box center [543, 148] width 106 height 34
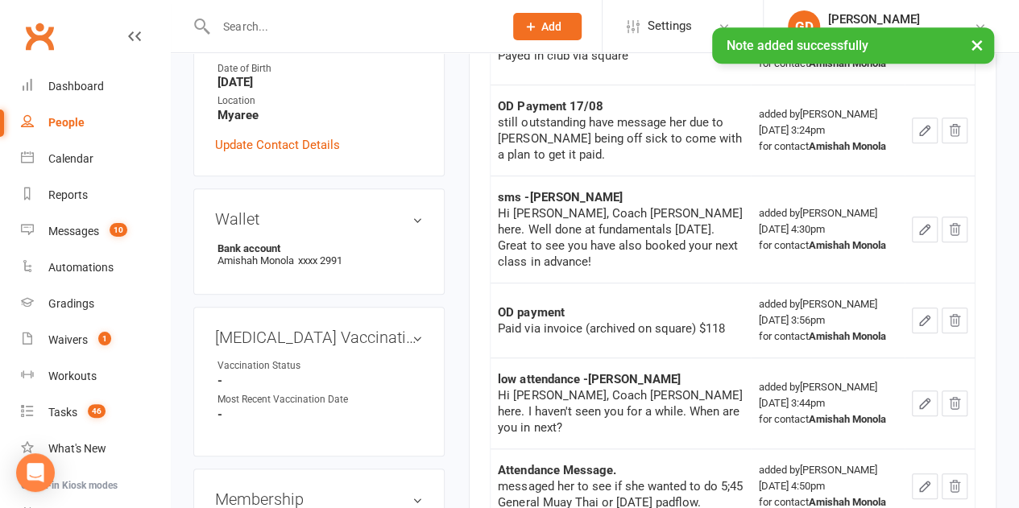
click at [457, 329] on main "✓ Memberships 3 Classes Week (12 Month Minimum Term) Does not expire $ Balance …" at bounding box center [733, 326] width 552 height 1339
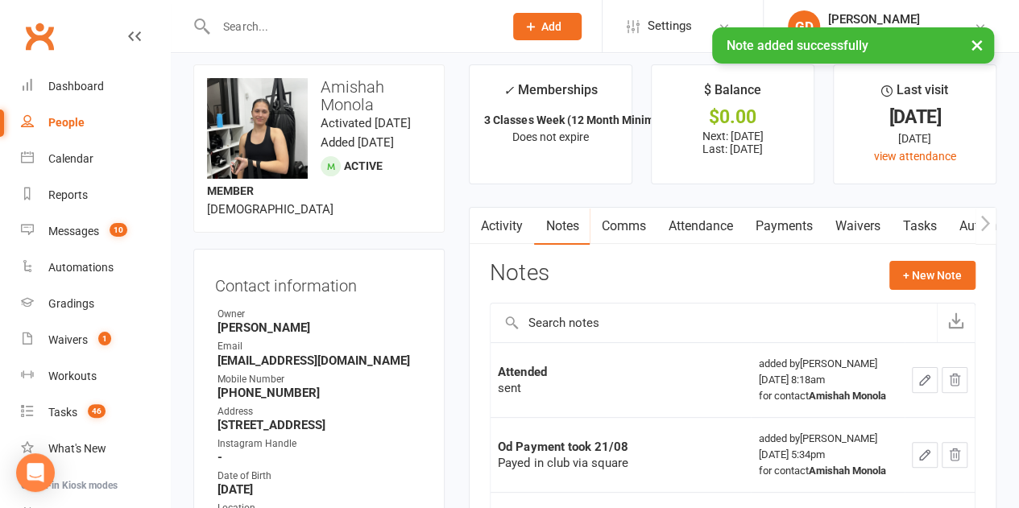
scroll to position [0, 0]
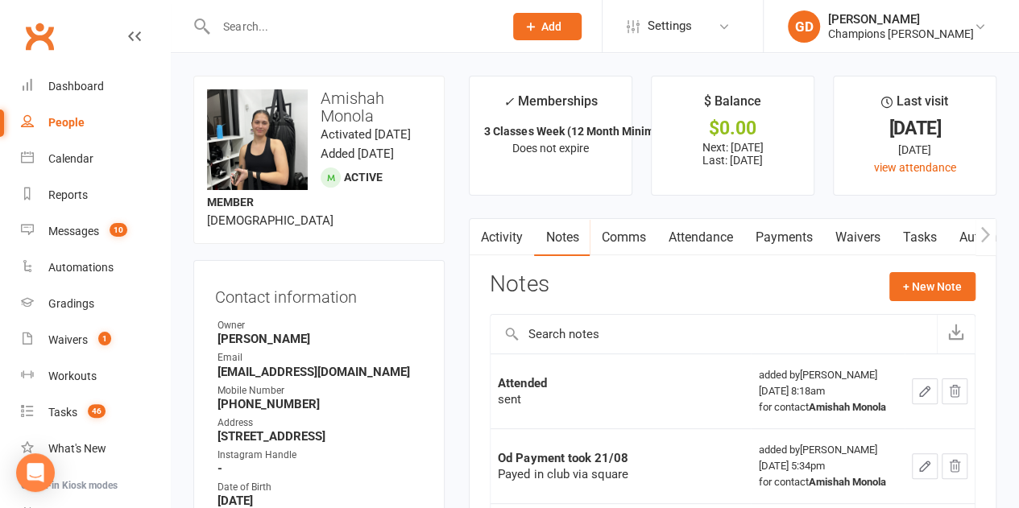
click at [294, 31] on input "text" at bounding box center [351, 26] width 281 height 23
paste input "[PERSON_NAME]"
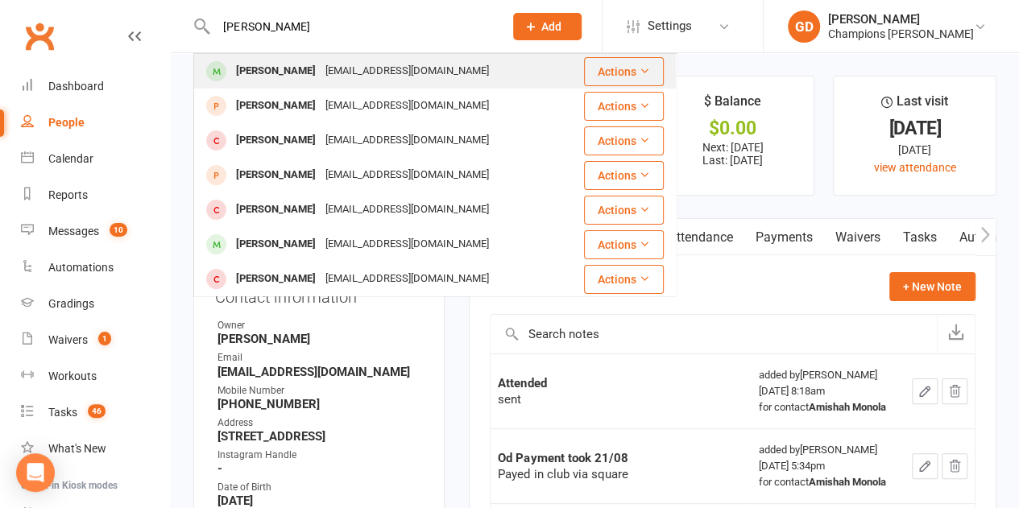
type input "[PERSON_NAME]"
click at [420, 67] on div "[PERSON_NAME] [EMAIL_ADDRESS][DOMAIN_NAME]" at bounding box center [388, 71] width 387 height 33
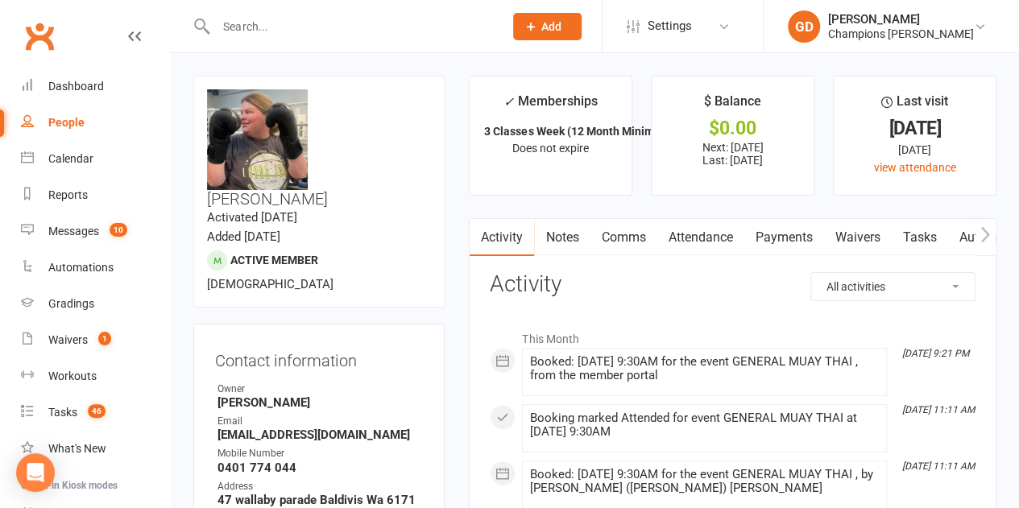
click at [688, 243] on link "Attendance" at bounding box center [699, 237] width 87 height 37
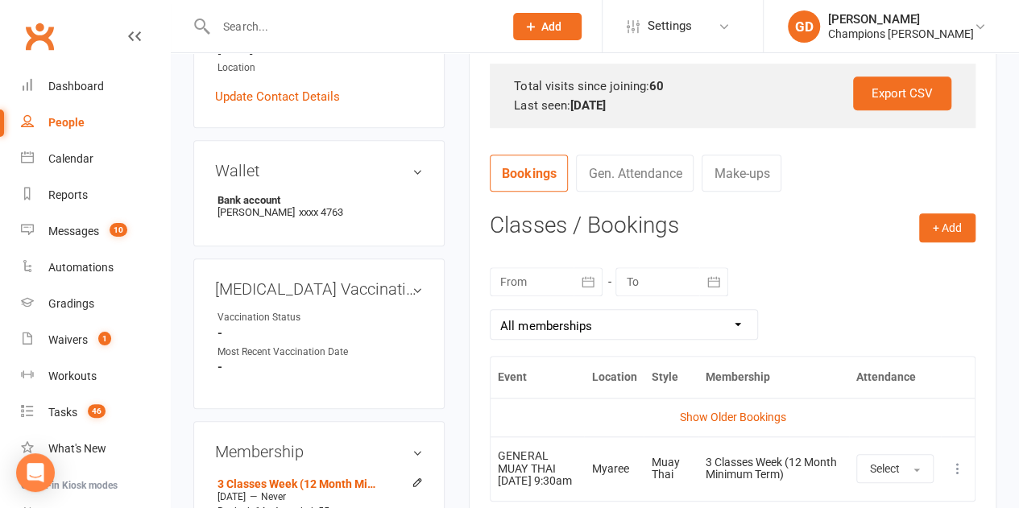
scroll to position [548, 0]
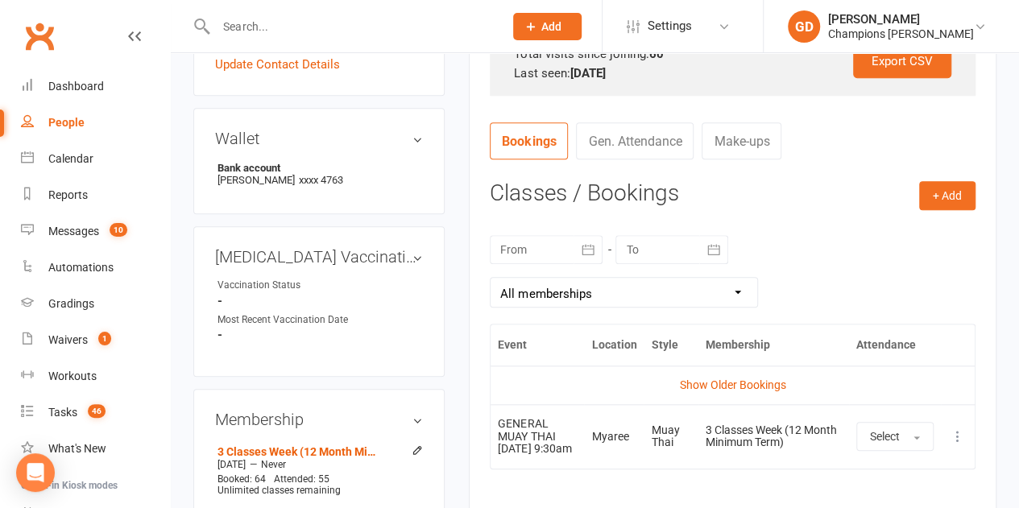
click at [599, 245] on button "button" at bounding box center [587, 249] width 29 height 29
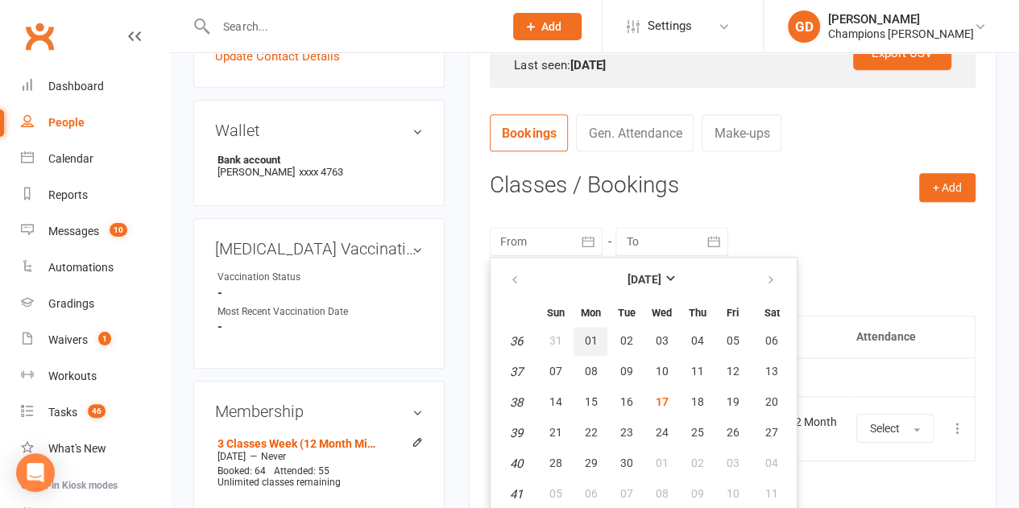
click at [596, 335] on span "01" at bounding box center [590, 340] width 13 height 13
type input "[DATE]"
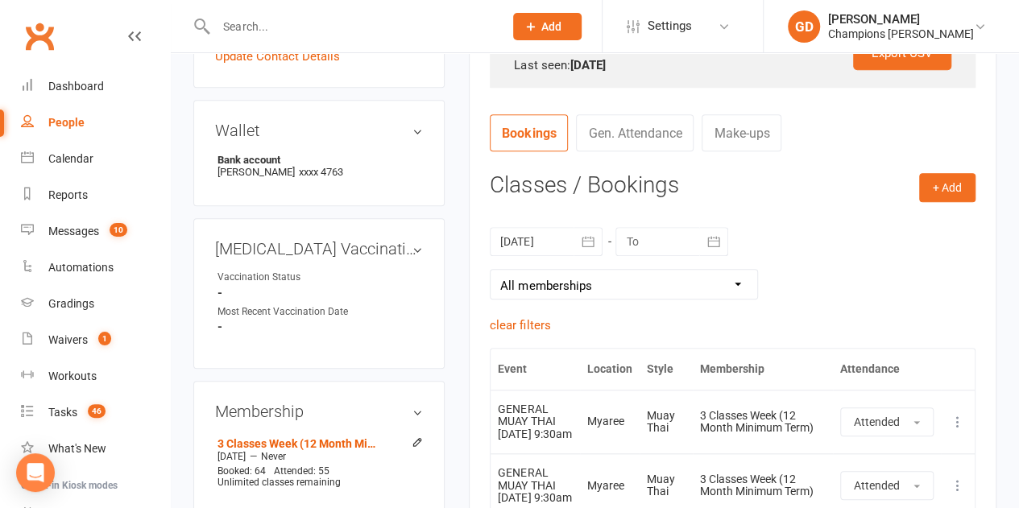
click at [796, 213] on div "[DATE] [DATE] Sun Mon Tue Wed Thu Fri Sat 36 31 01 02 03 04 05 06 37 07 08 09 1…" at bounding box center [733, 263] width 486 height 105
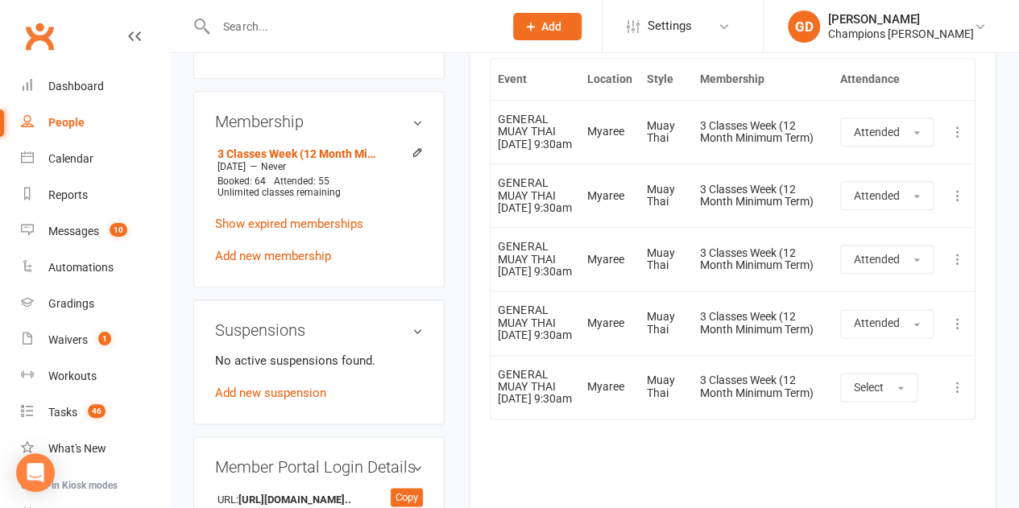
scroll to position [878, 0]
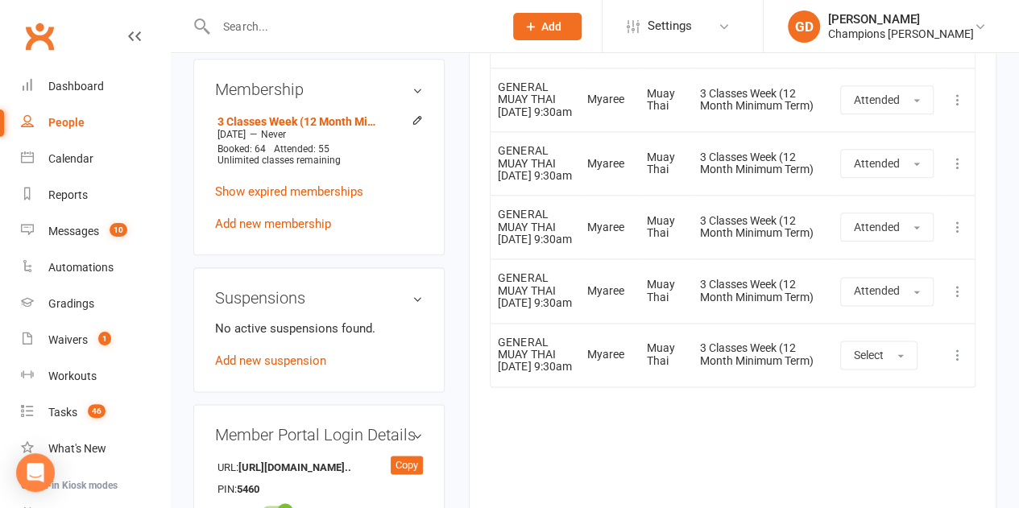
click at [672, 460] on div "Event Location Style Membership Attendance Show Older Bookings GENERAL MUAY THA…" at bounding box center [733, 258] width 486 height 465
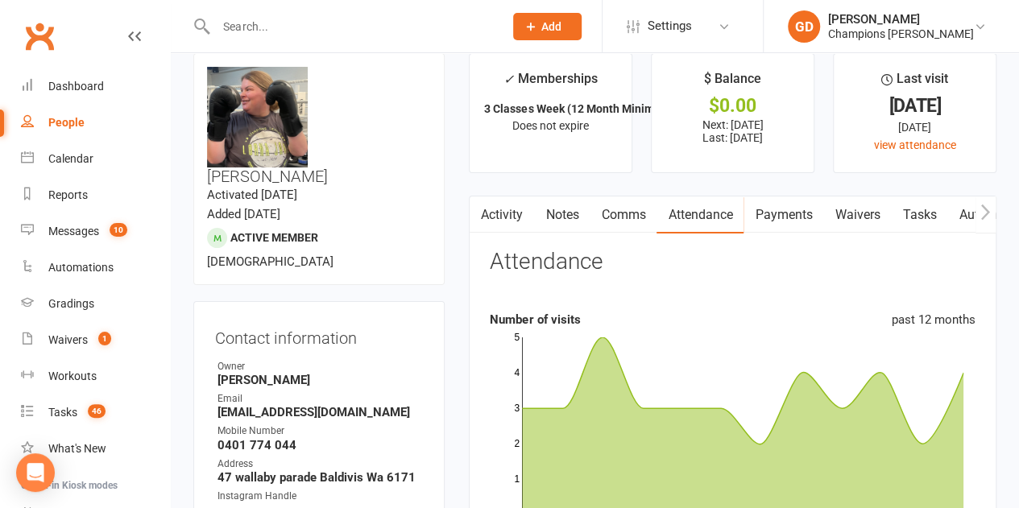
scroll to position [8, 0]
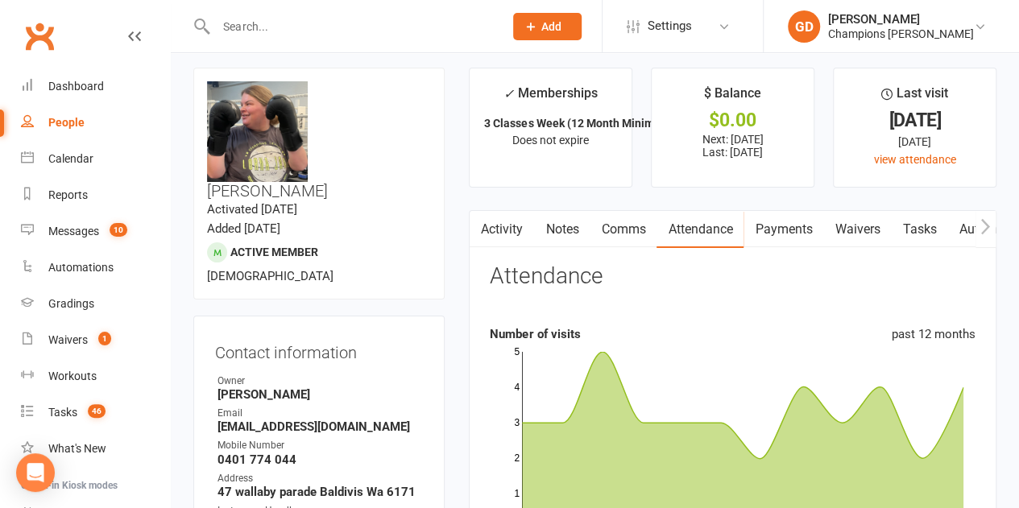
click at [565, 224] on link "Notes" at bounding box center [562, 229] width 56 height 37
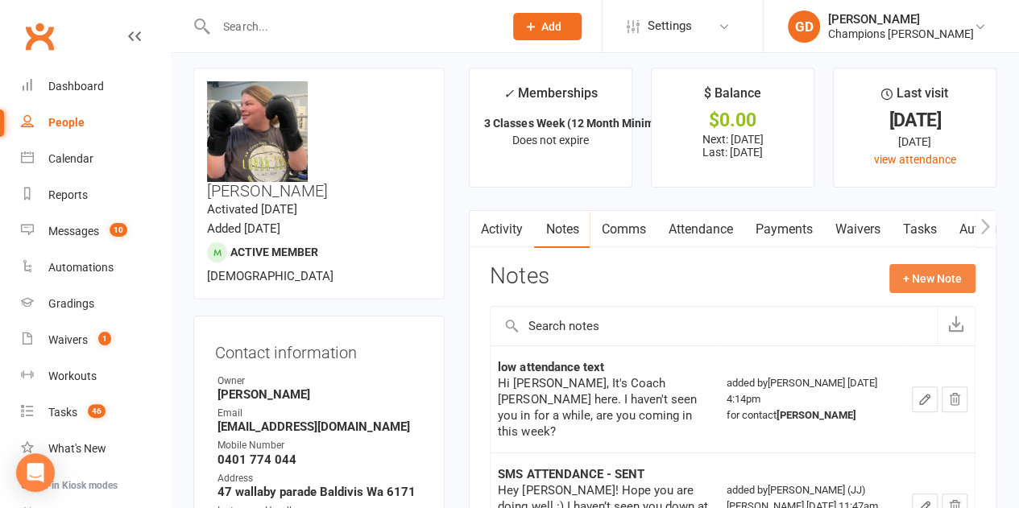
click at [921, 274] on button "+ New Note" at bounding box center [932, 278] width 86 height 29
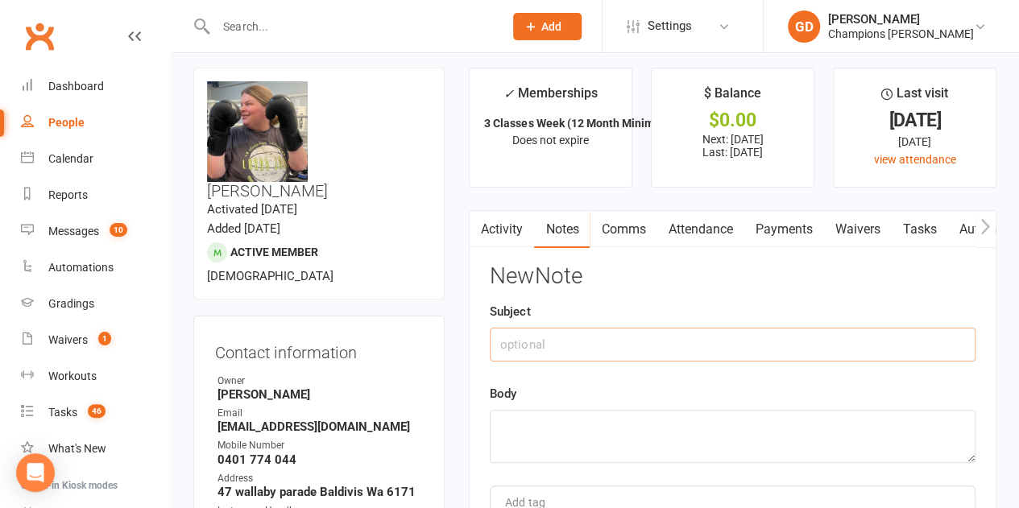
click at [647, 350] on input "text" at bounding box center [733, 345] width 486 height 34
type input "a"
type input "Attended"
click at [572, 432] on textarea at bounding box center [733, 436] width 486 height 53
type textarea "Sent"
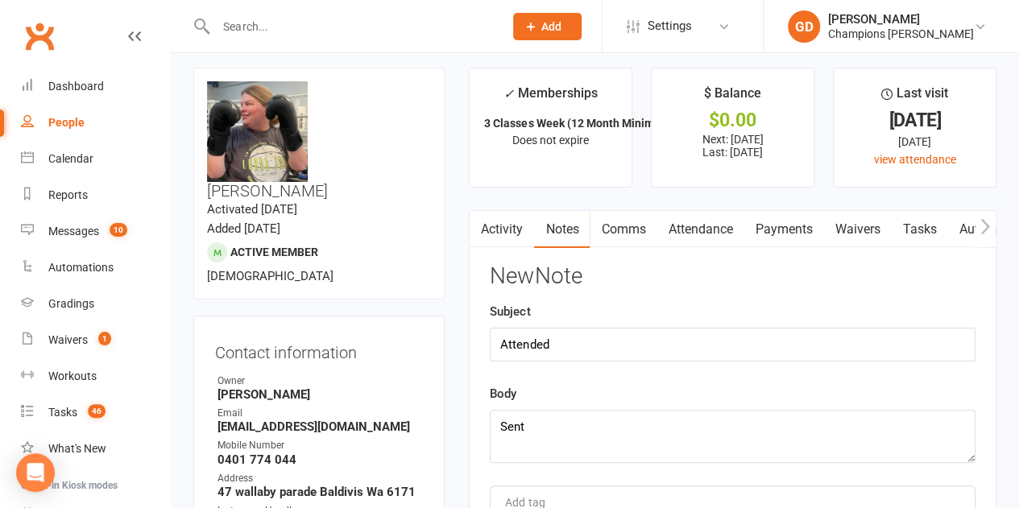
click at [577, 407] on div "Body Sent" at bounding box center [733, 423] width 486 height 79
click at [588, 395] on div "Body Sent" at bounding box center [733, 423] width 486 height 79
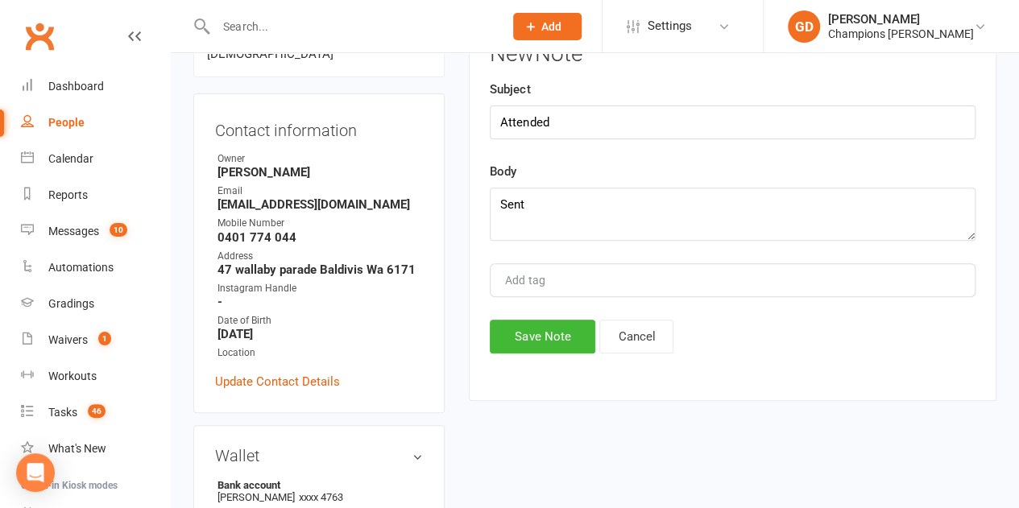
scroll to position [362, 0]
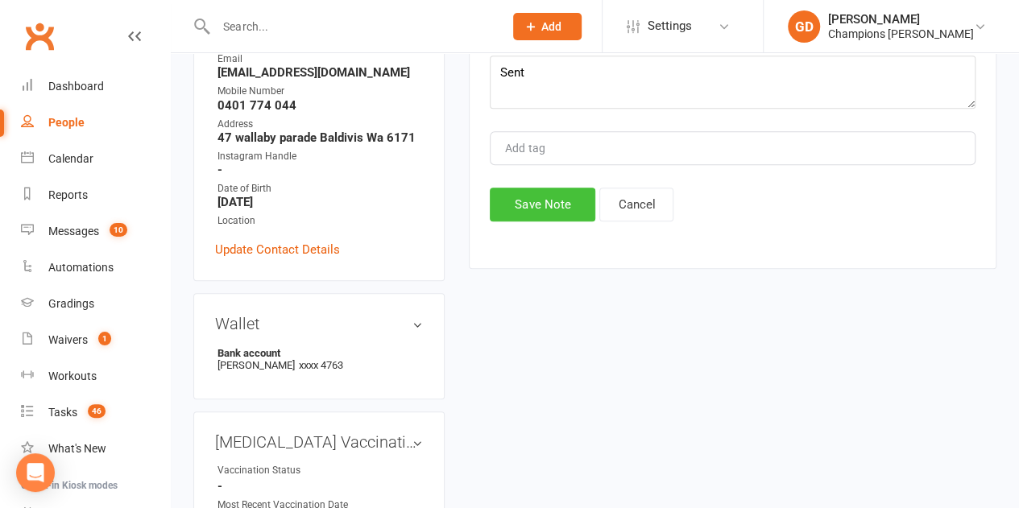
click at [553, 205] on button "Save Note" at bounding box center [543, 205] width 106 height 34
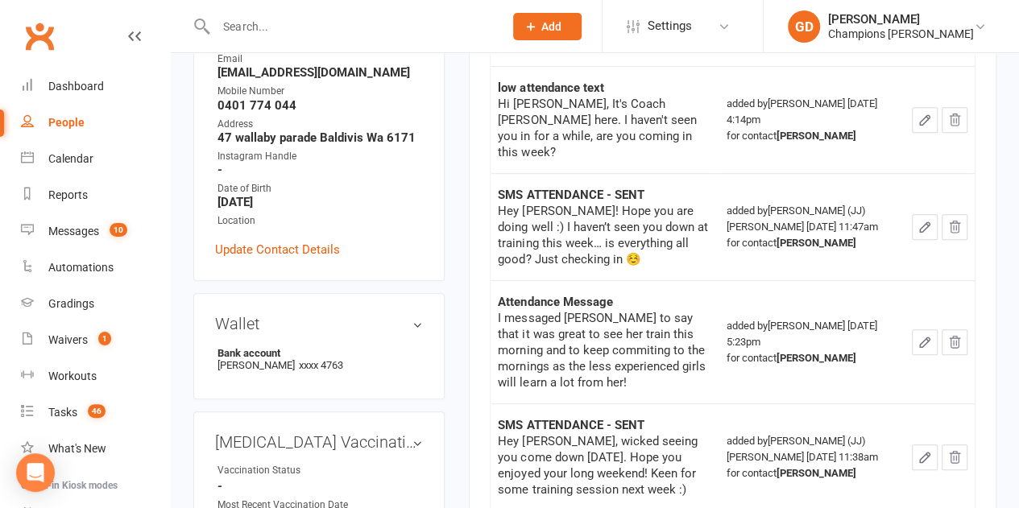
click at [459, 139] on main "✓ Memberships 3 Classes Week (12 Month Minimum Term) Does not expire $ Balance …" at bounding box center [733, 463] width 552 height 1500
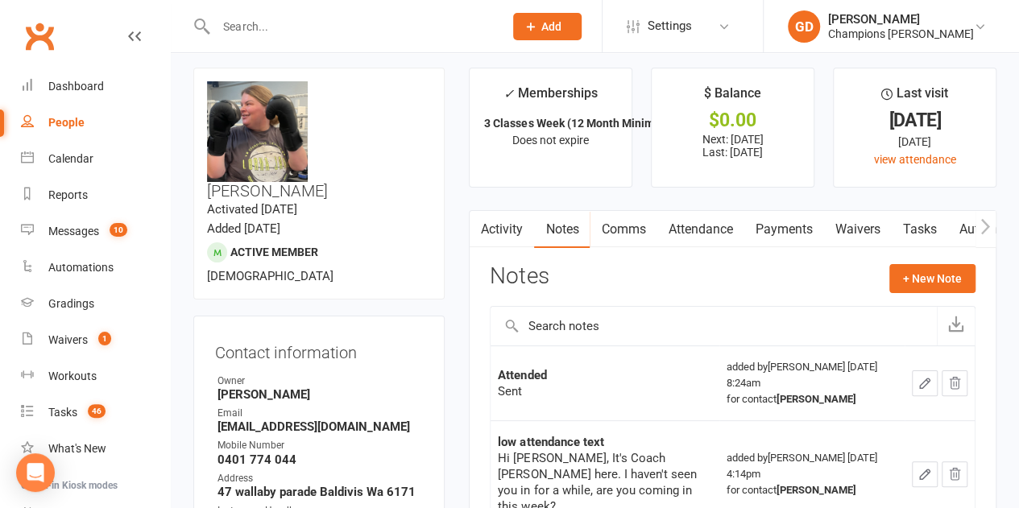
scroll to position [0, 0]
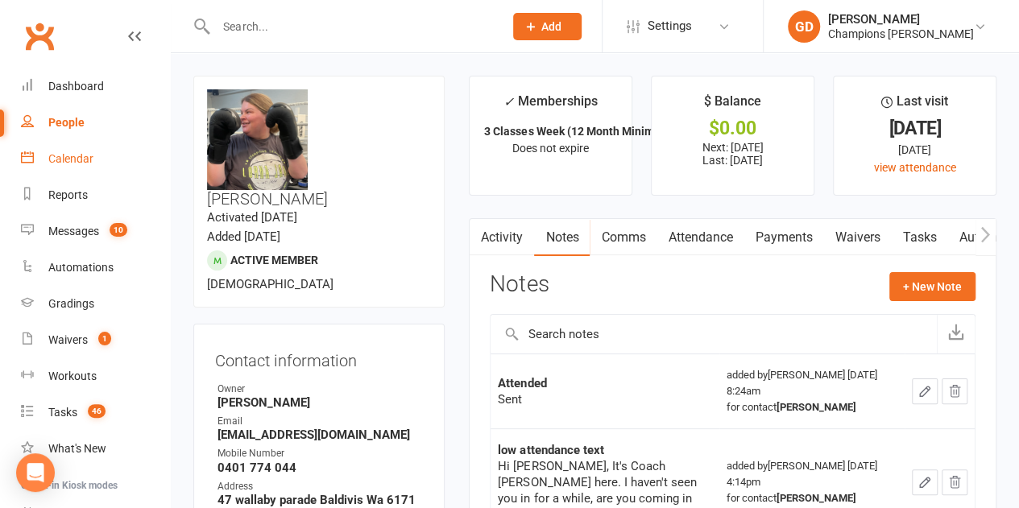
click at [76, 173] on link "Calendar" at bounding box center [95, 159] width 149 height 36
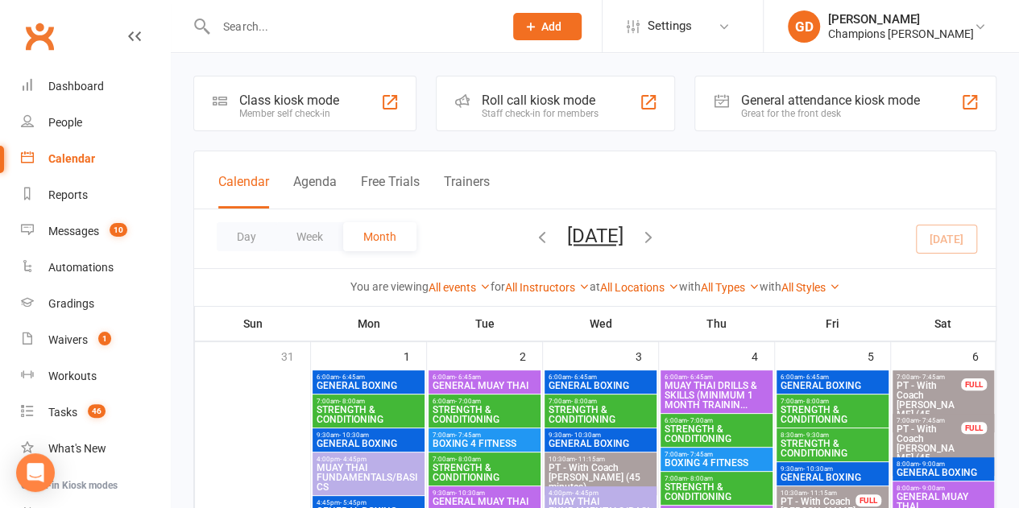
click at [555, 162] on div "Calendar Agenda Free Trials Trainers" at bounding box center [594, 180] width 801 height 58
click at [686, 167] on div "Calendar Agenda Free Trials Trainers" at bounding box center [594, 180] width 801 height 58
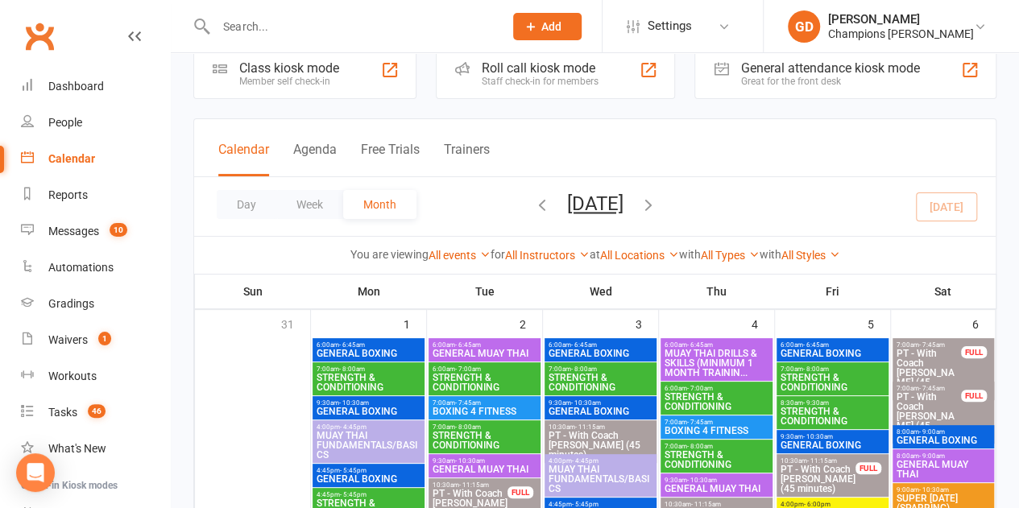
scroll to position [64, 0]
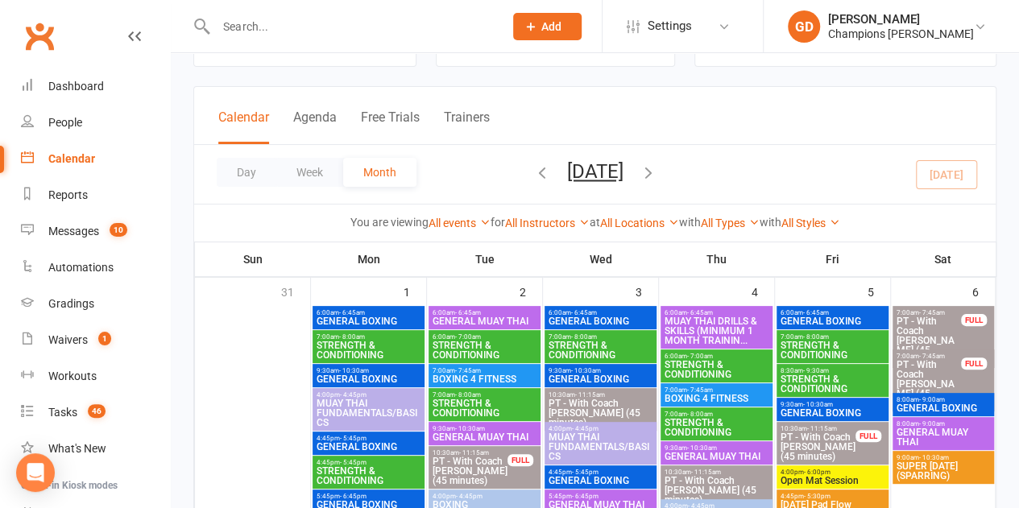
click at [606, 333] on span "7:00am - 8:00am" at bounding box center [601, 336] width 106 height 7
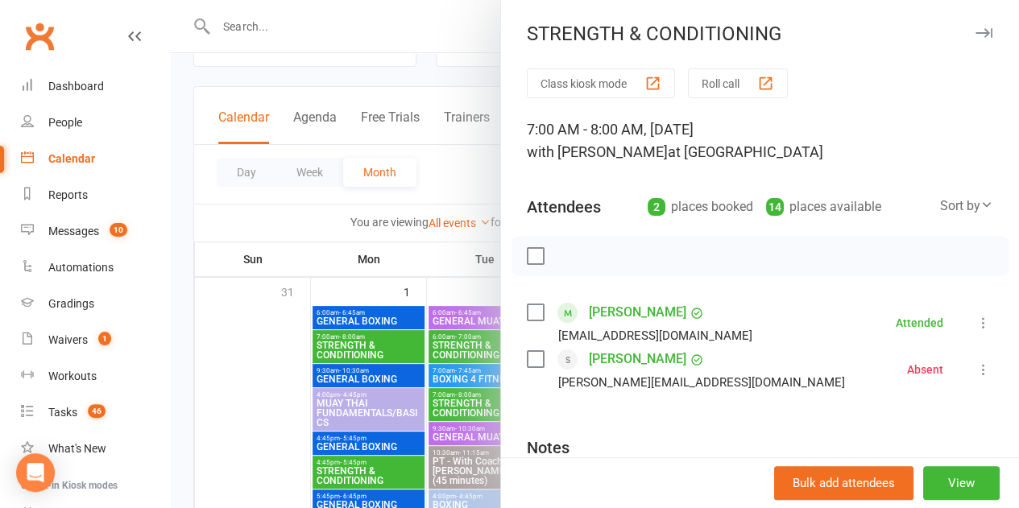
click at [421, 176] on div at bounding box center [595, 254] width 848 height 508
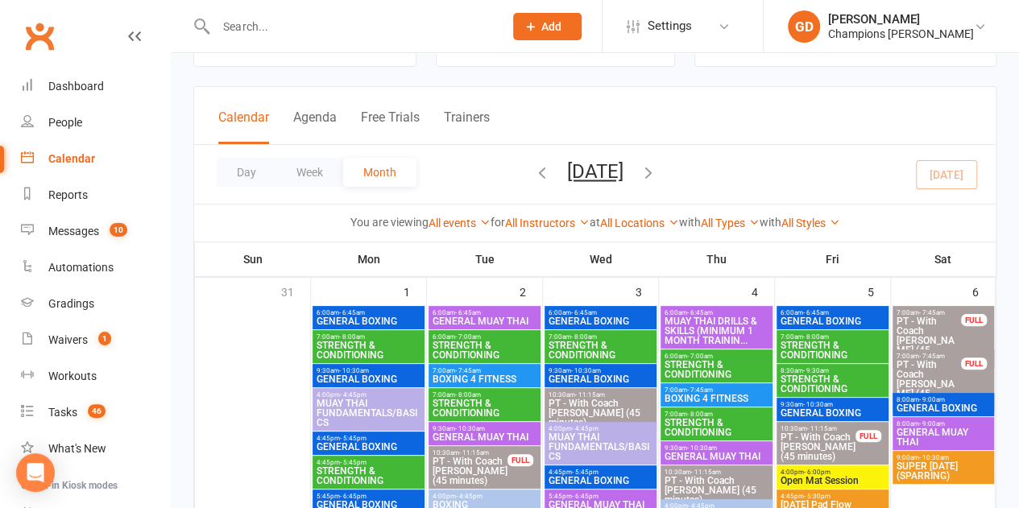
click at [534, 114] on div "Calendar Agenda Free Trials Trainers" at bounding box center [594, 116] width 801 height 58
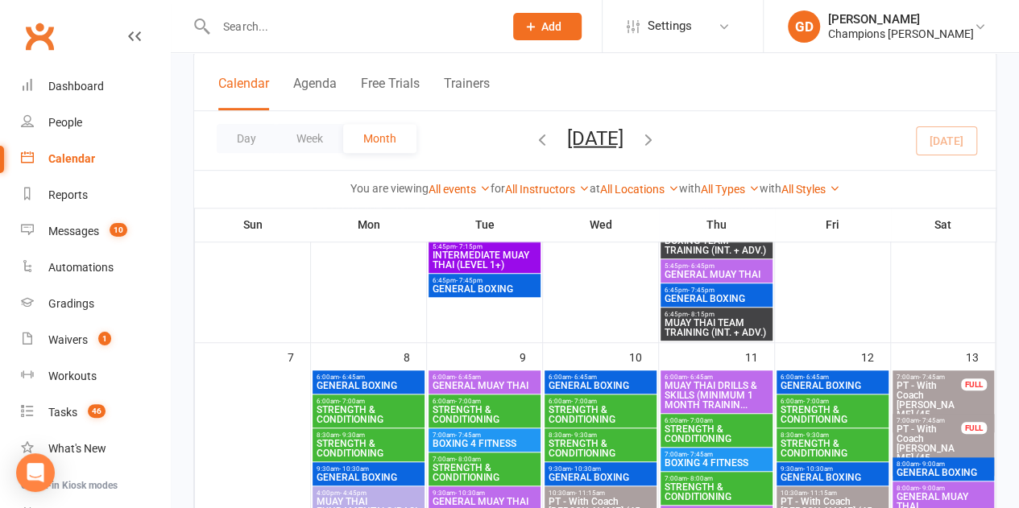
scroll to position [451, 0]
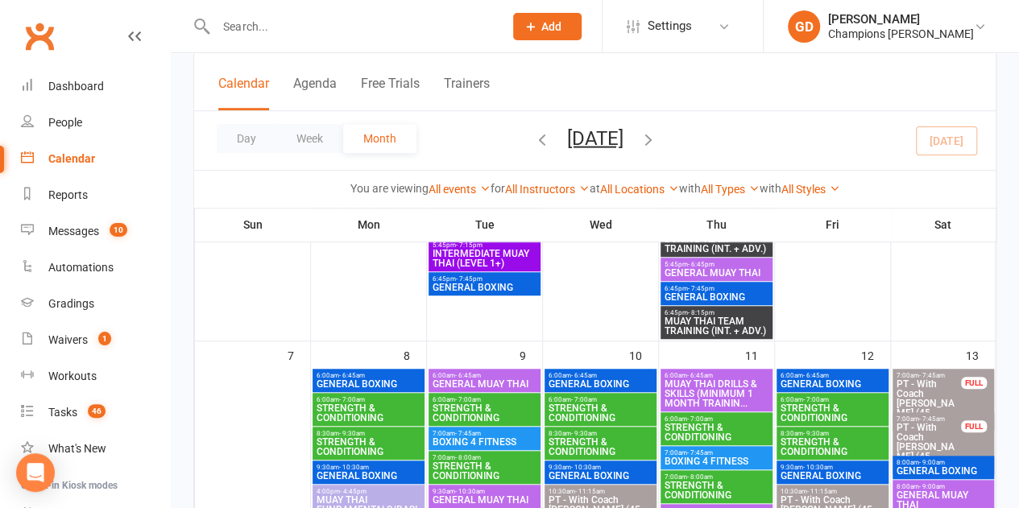
click at [579, 432] on span "- 9:30am" at bounding box center [584, 433] width 26 height 7
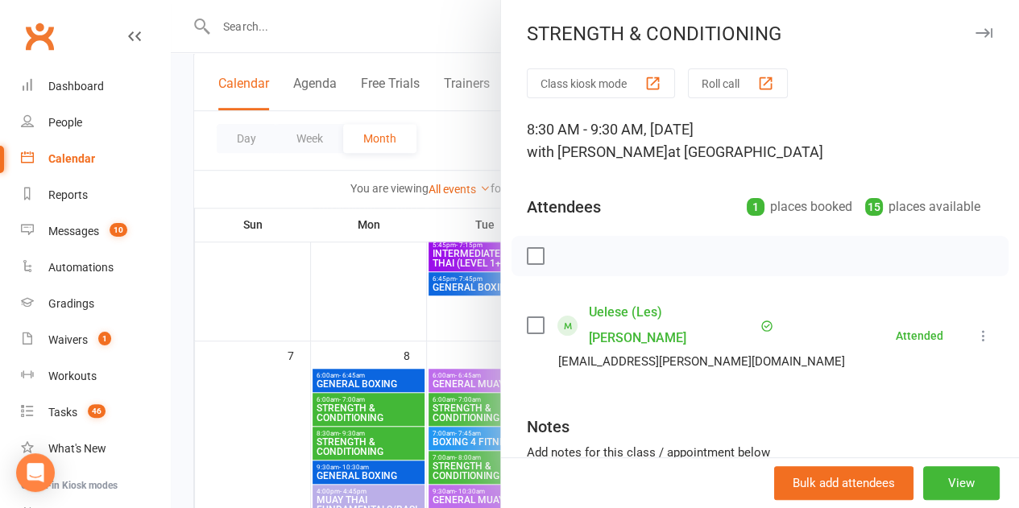
click at [467, 105] on div at bounding box center [595, 254] width 848 height 508
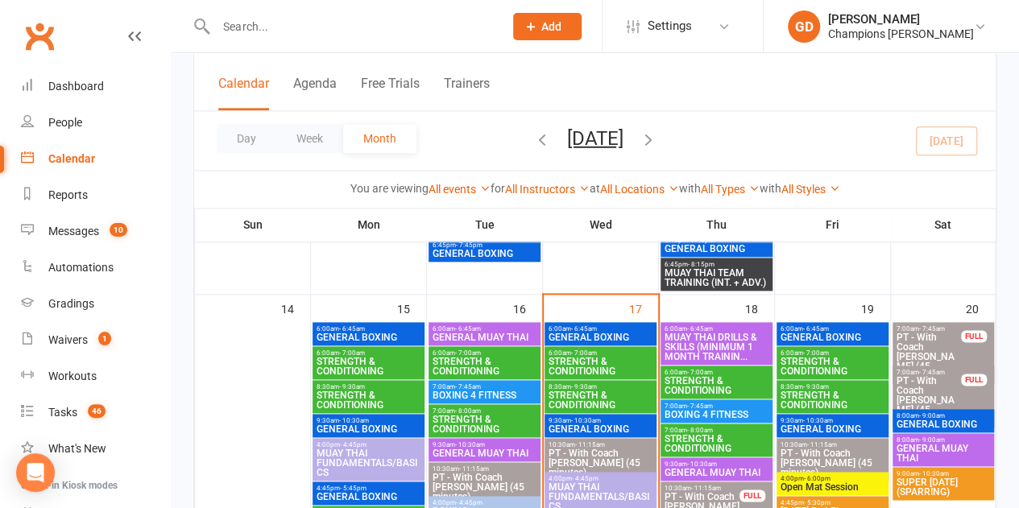
scroll to position [999, 0]
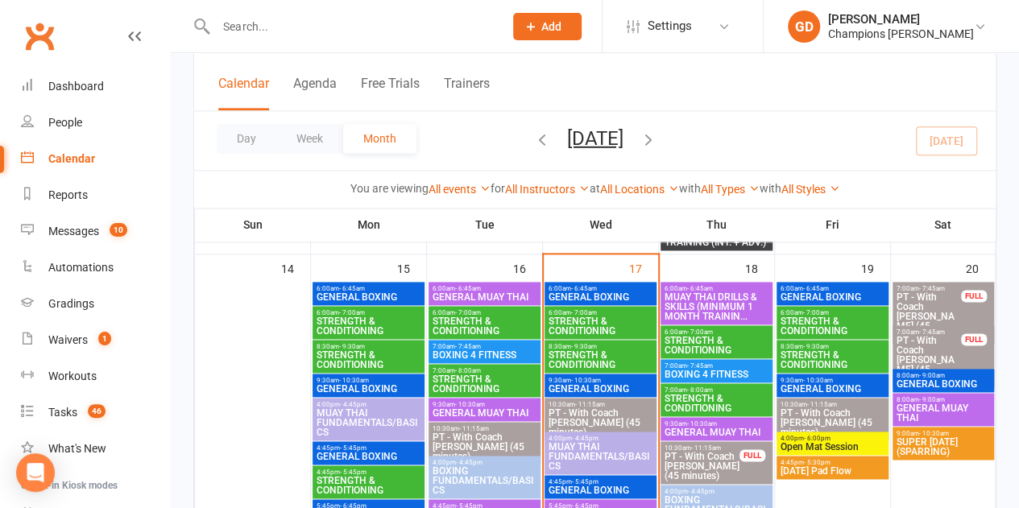
click at [600, 350] on span "STRENGTH & CONDITIONING" at bounding box center [601, 359] width 106 height 19
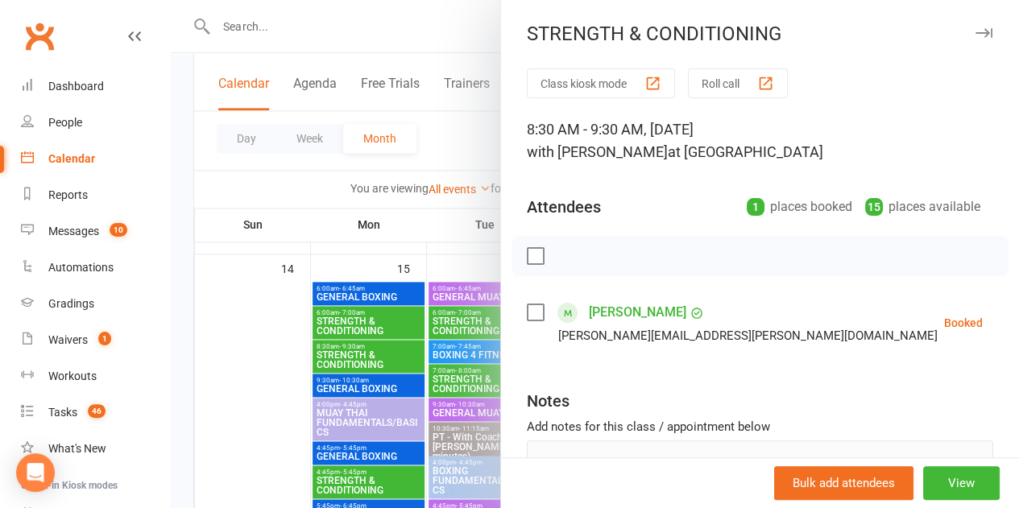
click at [527, 310] on label at bounding box center [535, 312] width 16 height 16
click at [259, 321] on div at bounding box center [595, 254] width 848 height 508
